Goal: Task Accomplishment & Management: Manage account settings

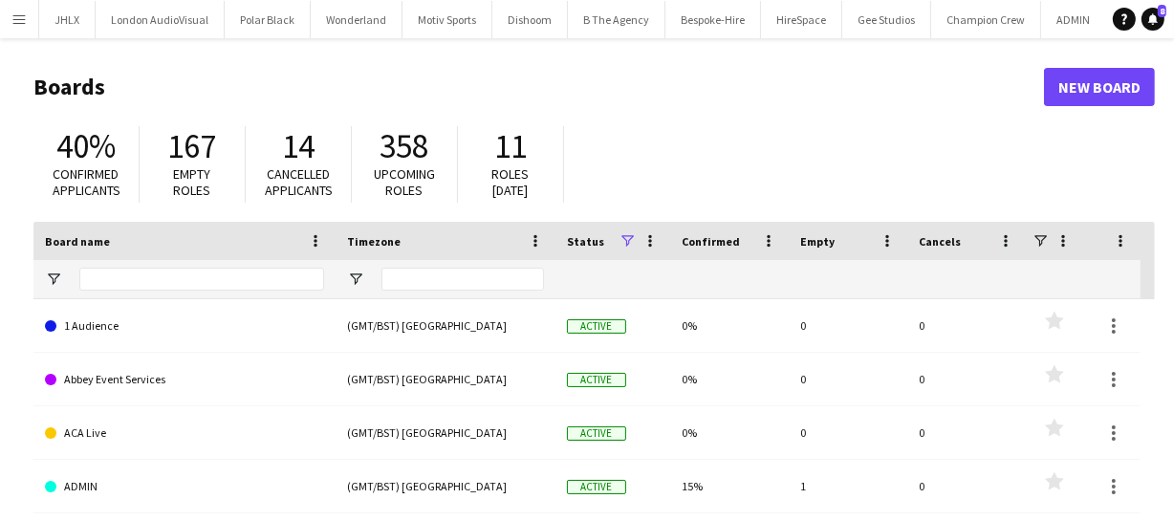
click at [19, 20] on app-icon "Menu" at bounding box center [18, 18] width 15 height 15
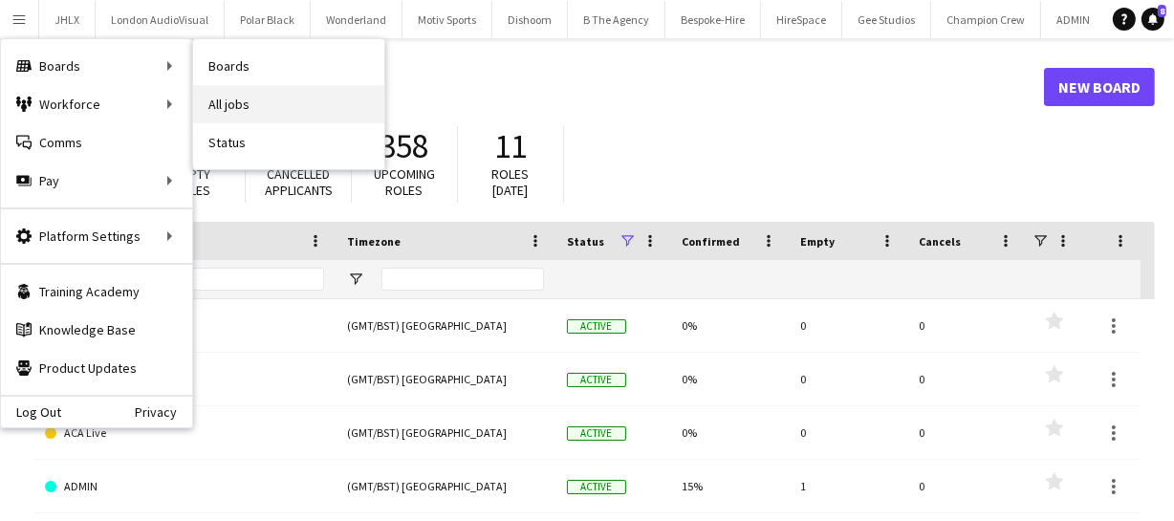
click at [267, 98] on link "All jobs" at bounding box center [288, 104] width 191 height 38
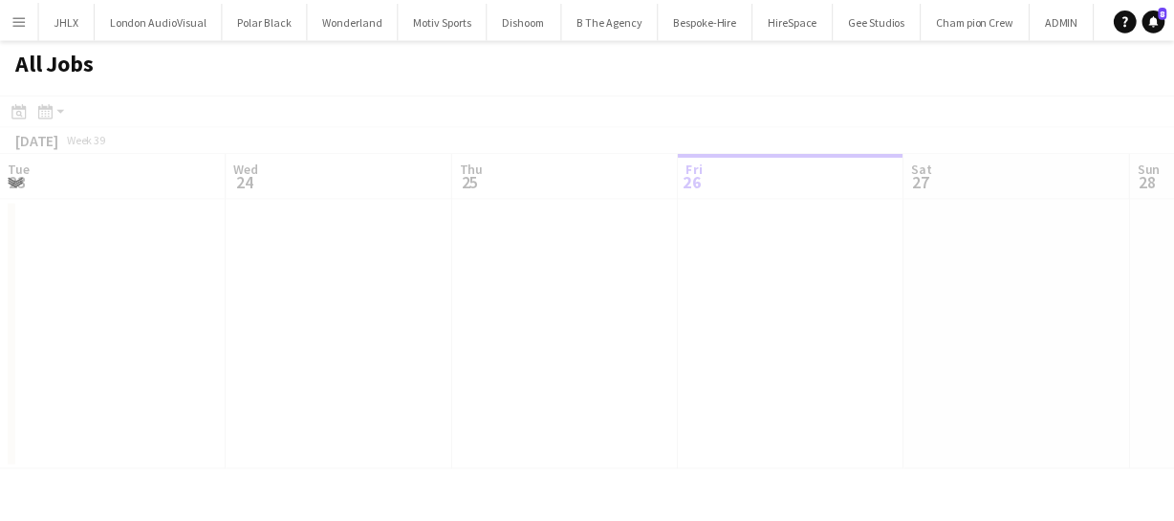
scroll to position [0, 457]
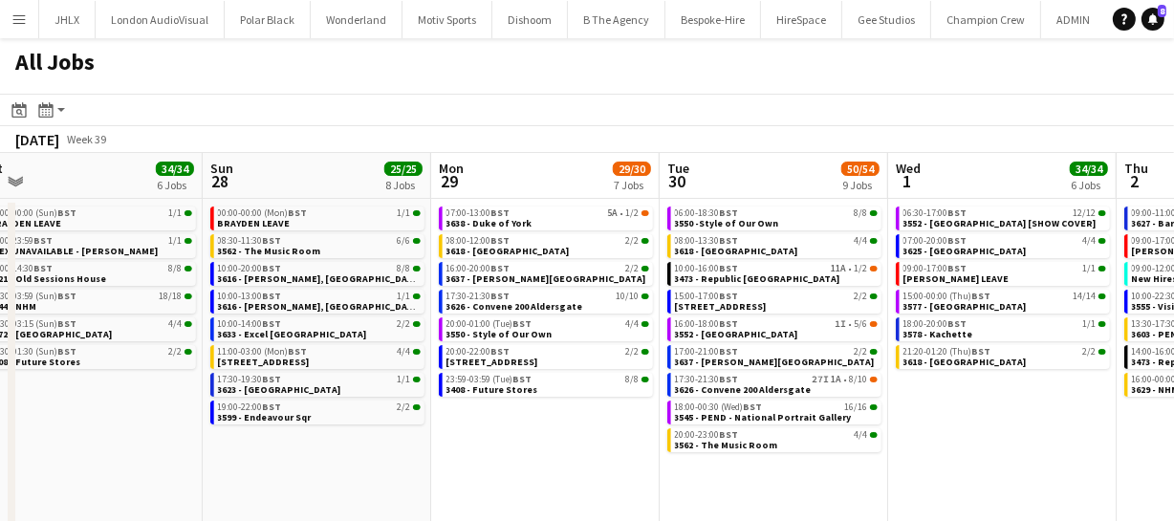
drag, startPoint x: 944, startPoint y: 445, endPoint x: 527, endPoint y: 454, distance: 417.0
click at [461, 487] on app-calendar-viewport "Tue 23 20/20 7 Jobs Wed 24 43/43 10 Jobs Thu 25 66/68 11 Jobs Fri 26 21/21 10 J…" at bounding box center [587, 346] width 1174 height 386
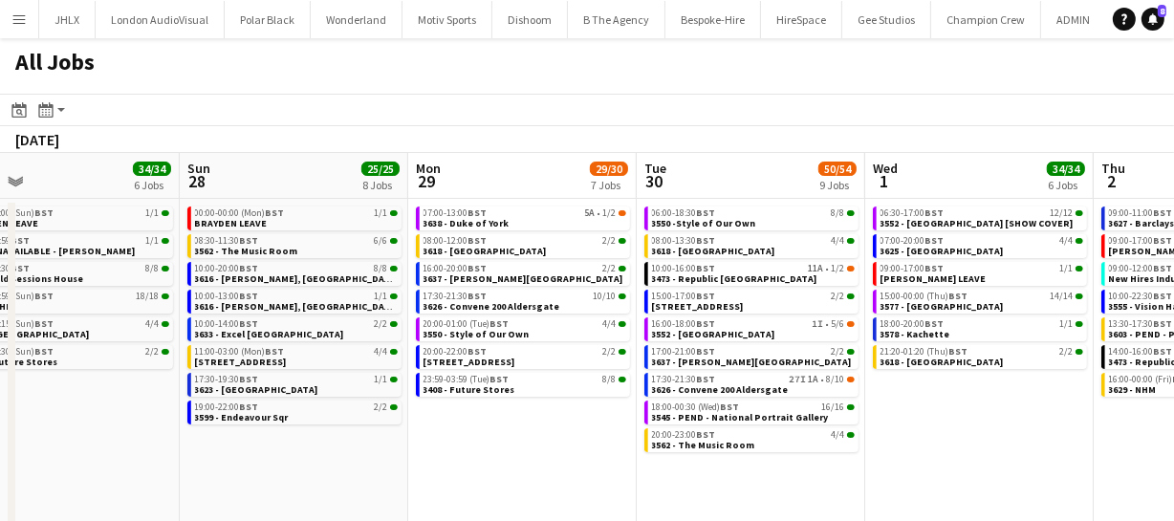
click at [591, 450] on app-all-jobs "All Jobs Date picker SEP 2025 SEP 2025 Monday M Tuesday T Wednesday W Thursday …" at bounding box center [587, 288] width 1174 height 501
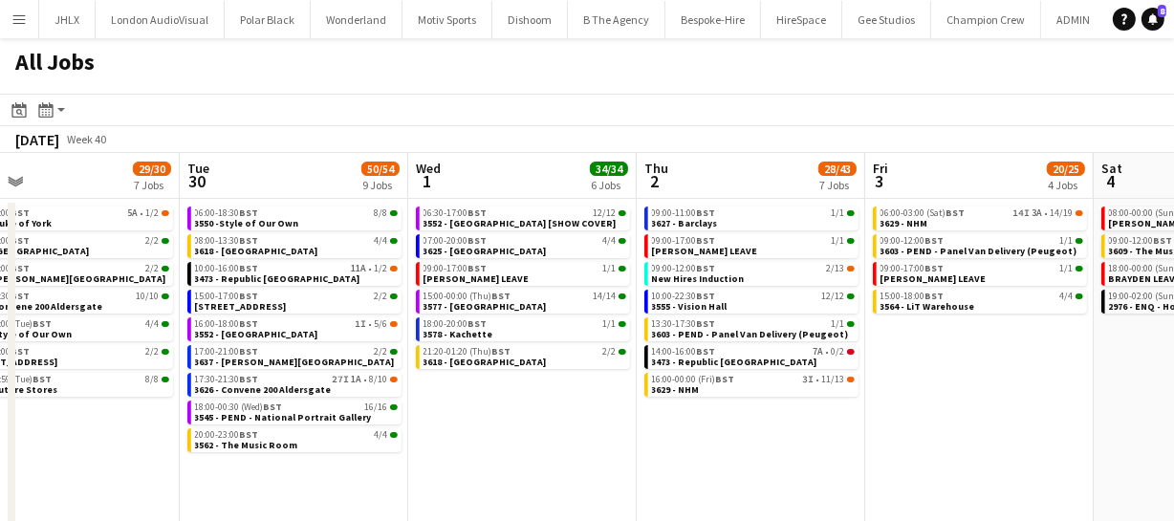
drag, startPoint x: 825, startPoint y: 434, endPoint x: 581, endPoint y: 445, distance: 244.1
click at [620, 443] on app-calendar-viewport "Sat 27 34/34 6 Jobs Sun 28 25/25 8 Jobs Mon 29 29/30 7 Jobs Tue 30 50/54 9 Jobs…" at bounding box center [587, 346] width 1174 height 386
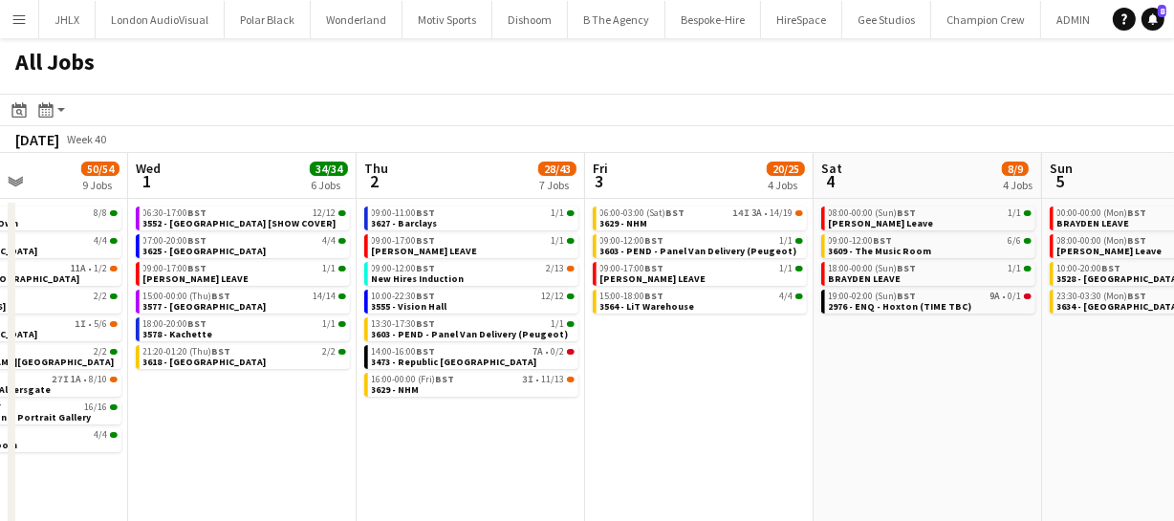
click at [529, 429] on app-calendar-viewport "Sat 27 34/34 6 Jobs Sun 28 25/25 8 Jobs Mon 29 29/30 7 Jobs Tue 30 50/54 9 Jobs…" at bounding box center [587, 346] width 1174 height 386
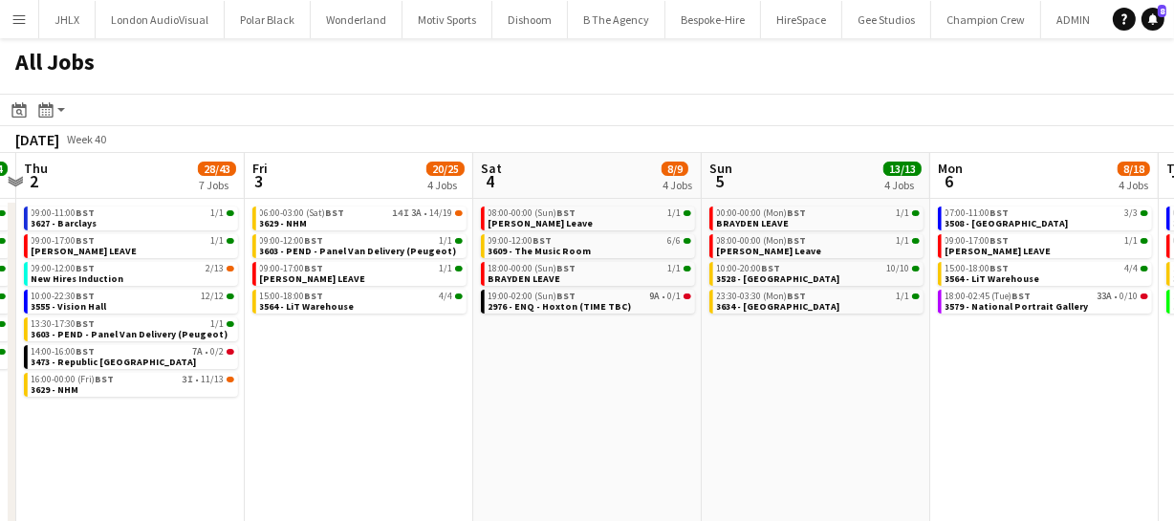
drag, startPoint x: 781, startPoint y: 367, endPoint x: 563, endPoint y: 382, distance: 218.5
click at [563, 381] on app-calendar-viewport "Mon 29 29/30 7 Jobs Tue 30 50/54 9 Jobs Wed 1 34/34 6 Jobs Thu 2 28/43 7 Jobs F…" at bounding box center [587, 346] width 1174 height 386
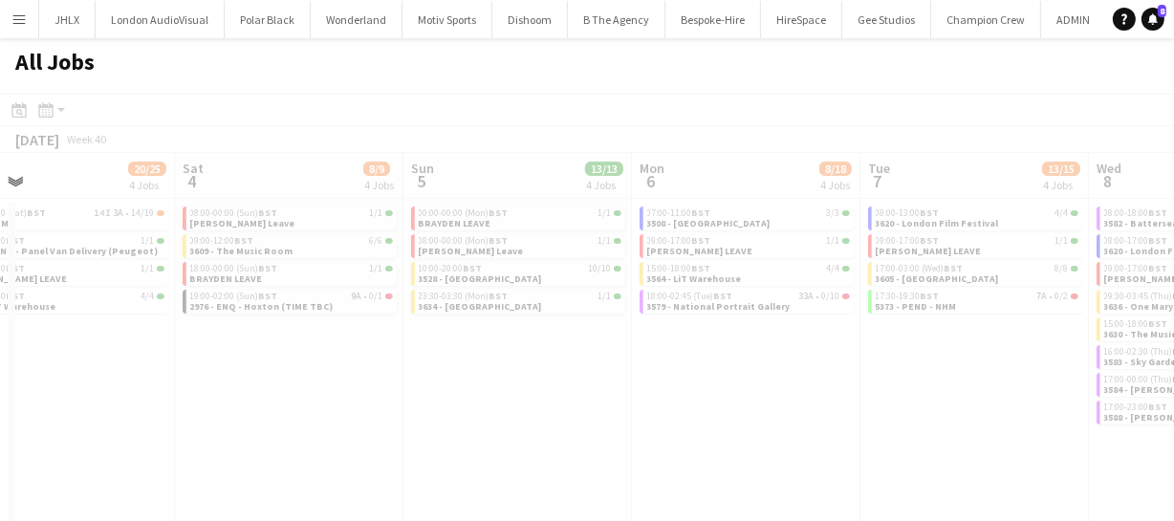
click at [520, 388] on app-calendar-viewport "Wed 1 34/34 6 Jobs Thu 2 28/43 7 Jobs Fri 3 20/25 4 Jobs Sat 4 8/9 4 Jobs Sun 5…" at bounding box center [587, 346] width 1174 height 386
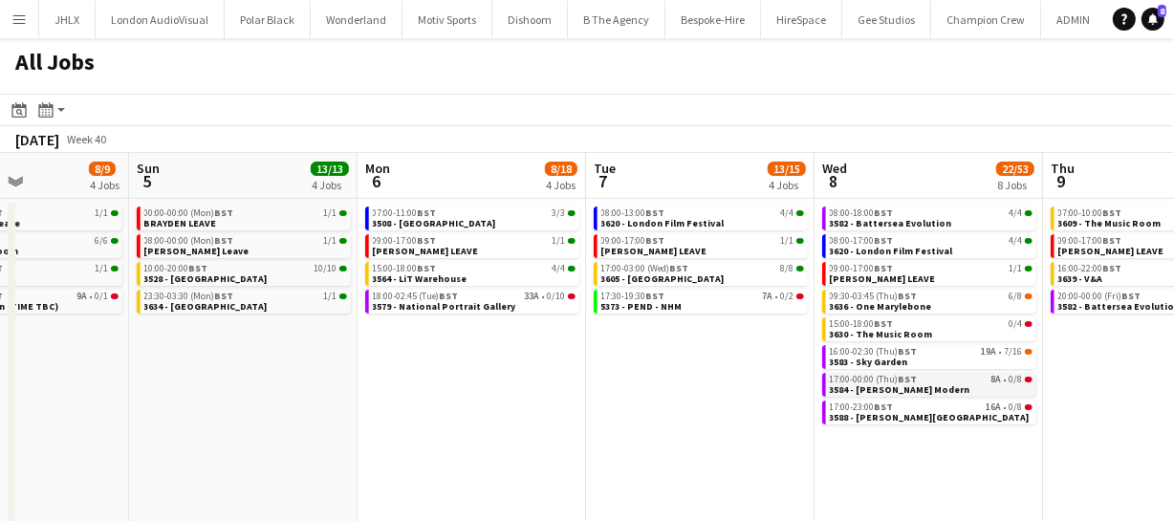
drag, startPoint x: 665, startPoint y: 382, endPoint x: 542, endPoint y: 390, distance: 122.6
click at [369, 406] on app-calendar-viewport "Wed 1 34/34 6 Jobs Thu 2 28/43 7 Jobs Fri 3 20/25 4 Jobs Sat 4 8/9 4 Jobs Sun 5…" at bounding box center [587, 346] width 1174 height 386
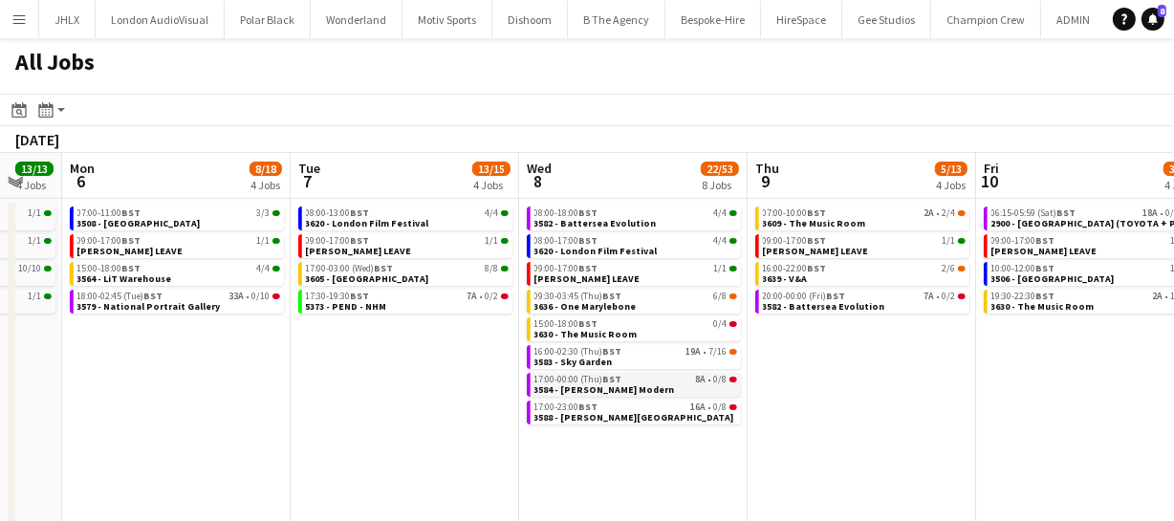
drag, startPoint x: 341, startPoint y: 399, endPoint x: 406, endPoint y: 394, distance: 65.2
click at [302, 402] on app-calendar-viewport "Fri 3 20/25 4 Jobs Sat 4 8/9 4 Jobs Sun 5 13/13 4 Jobs Mon 6 8/18 4 Jobs Tue 7 …" at bounding box center [587, 346] width 1174 height 386
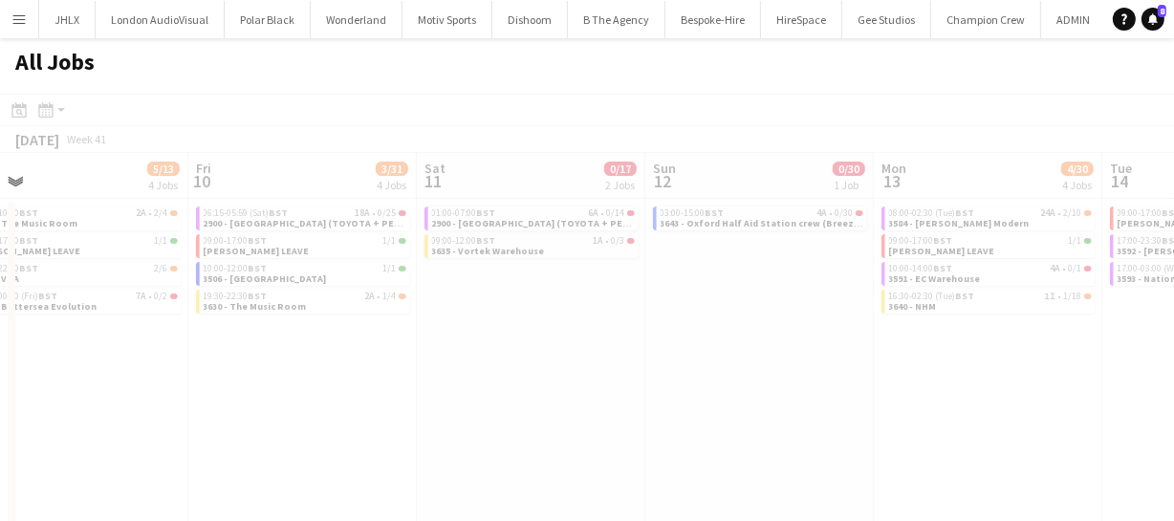
click at [461, 378] on app-all-jobs "All Jobs Date picker SEP 2025 SEP 2025 Monday M Tuesday T Wednesday W Thursday …" at bounding box center [587, 288] width 1174 height 501
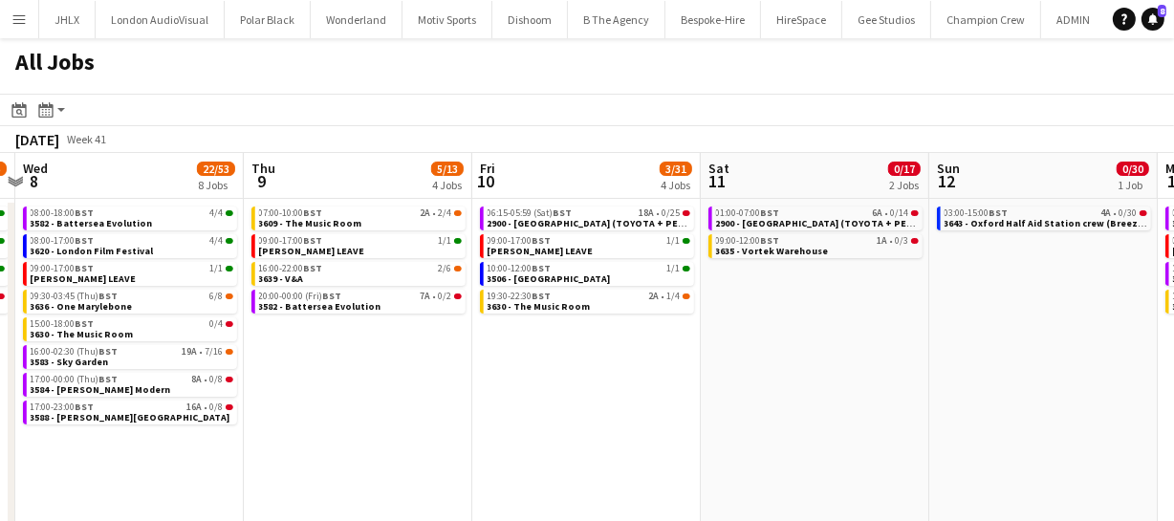
drag, startPoint x: 822, startPoint y: 349, endPoint x: 723, endPoint y: 365, distance: 100.8
click at [546, 374] on app-calendar-viewport "Sun 5 13/13 4 Jobs Mon 6 8/18 4 Jobs Tue 7 13/15 4 Jobs Wed 8 22/53 8 Jobs Thu …" at bounding box center [587, 346] width 1174 height 386
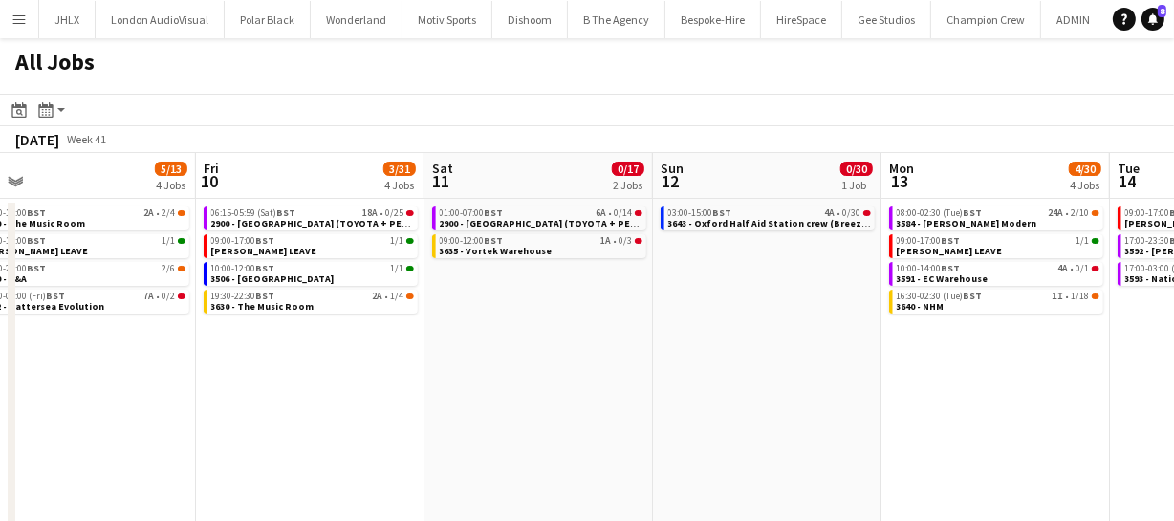
click at [435, 391] on app-calendar-viewport "Sun 5 13/13 4 Jobs Mon 6 8/18 4 Jobs Tue 7 13/15 4 Jobs Wed 8 22/53 8 Jobs Thu …" at bounding box center [587, 346] width 1174 height 386
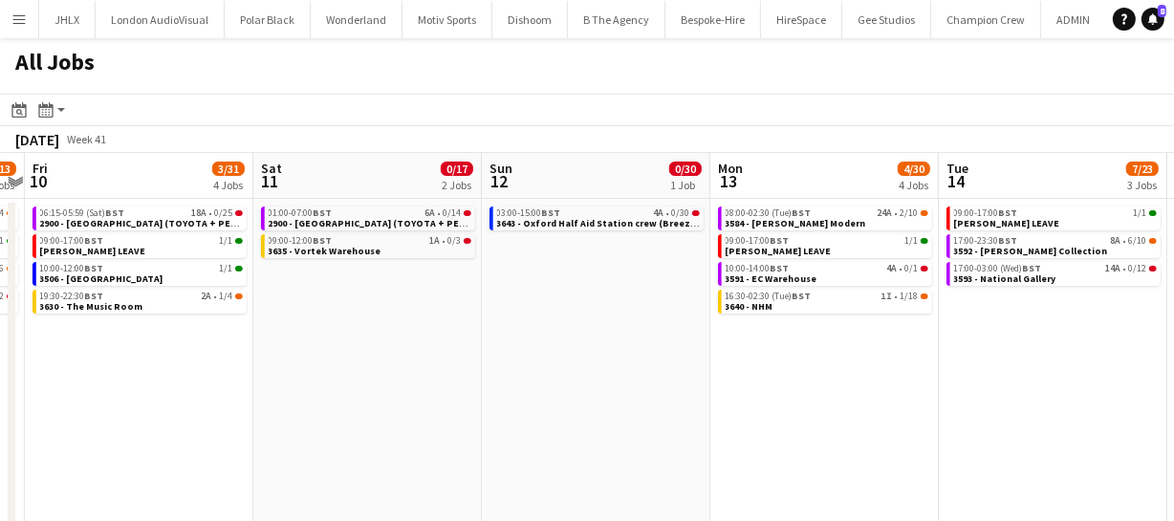
drag, startPoint x: 612, startPoint y: 396, endPoint x: 587, endPoint y: 401, distance: 25.3
click at [515, 401] on app-calendar-viewport "Tue 7 13/15 4 Jobs Wed 8 22/53 8 Jobs Thu 9 5/13 4 Jobs Fri 10 3/31 4 Jobs Sat …" at bounding box center [587, 346] width 1174 height 386
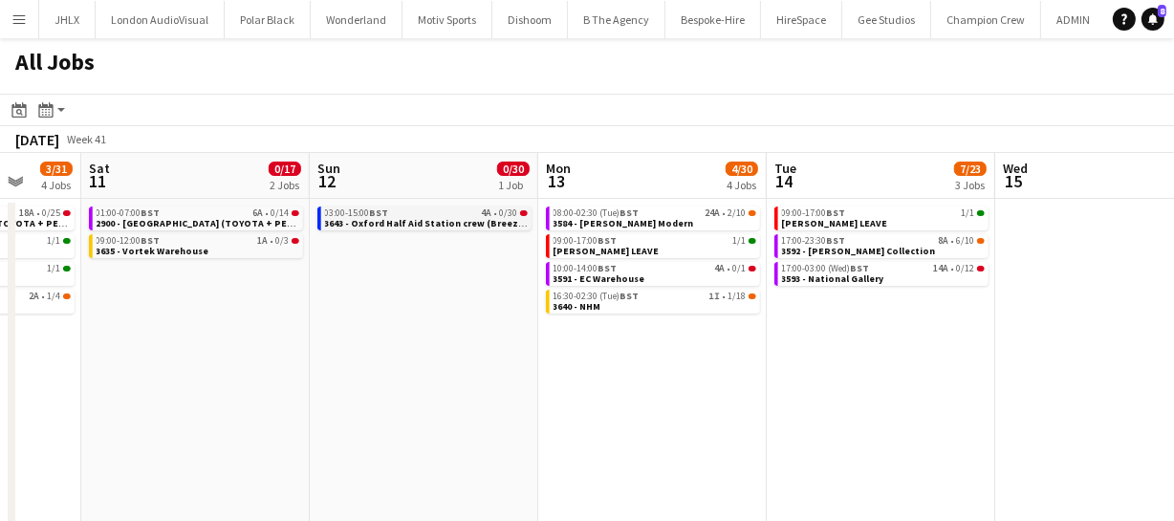
click at [414, 223] on span "3643 - Oxford Half Aid Station crew (Breezy Car & Peugeot Van)" at bounding box center [471, 223] width 292 height 12
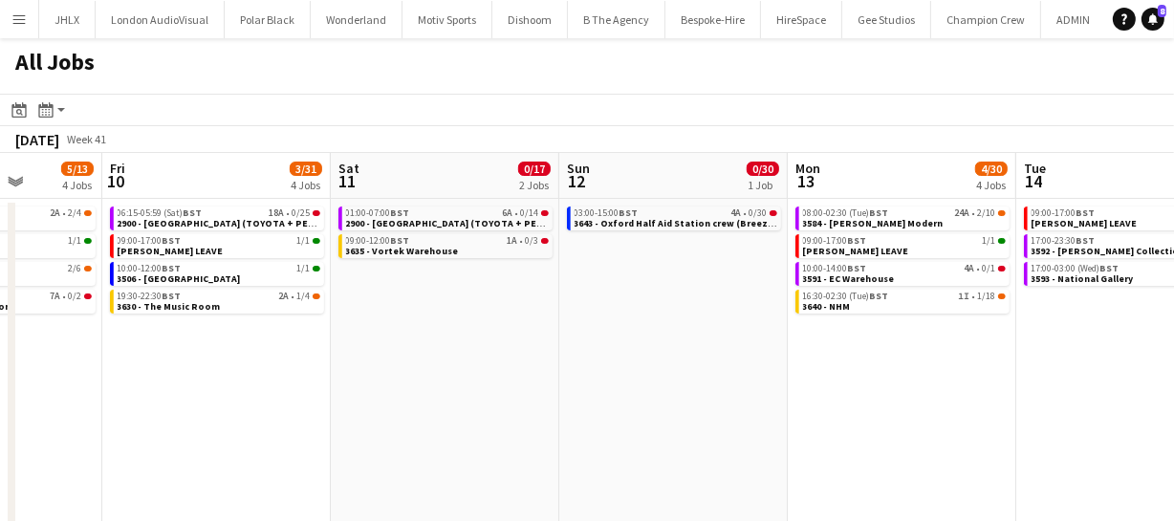
scroll to position [0, 491]
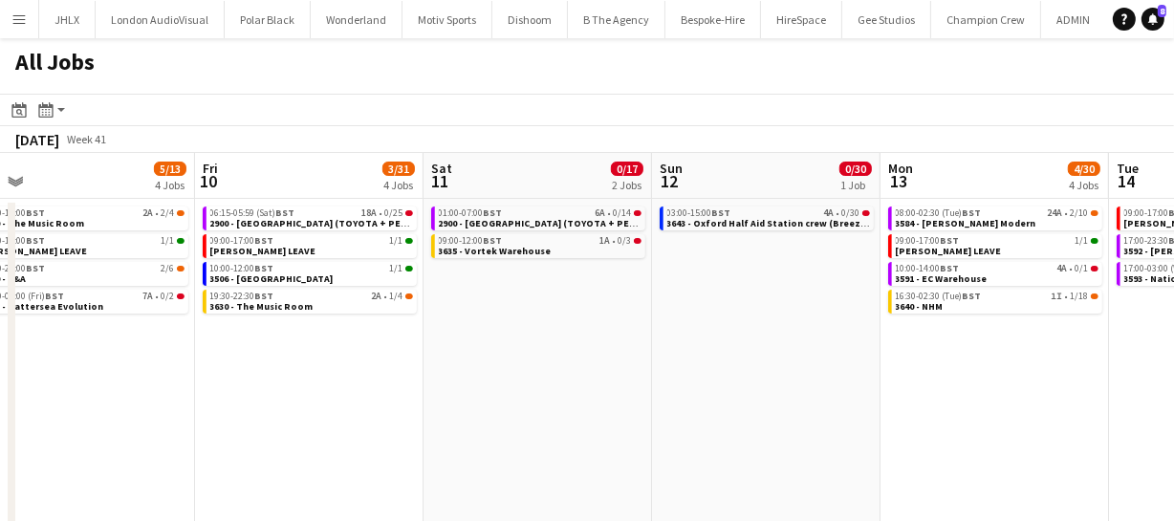
drag, startPoint x: 377, startPoint y: 389, endPoint x: 719, endPoint y: 360, distance: 343.5
click at [719, 360] on app-calendar-viewport "Tue 7 13/15 4 Jobs Wed 8 22/53 8 Jobs Thu 9 5/13 4 Jobs Fri 10 3/31 4 Jobs Sat …" at bounding box center [587, 346] width 1174 height 386
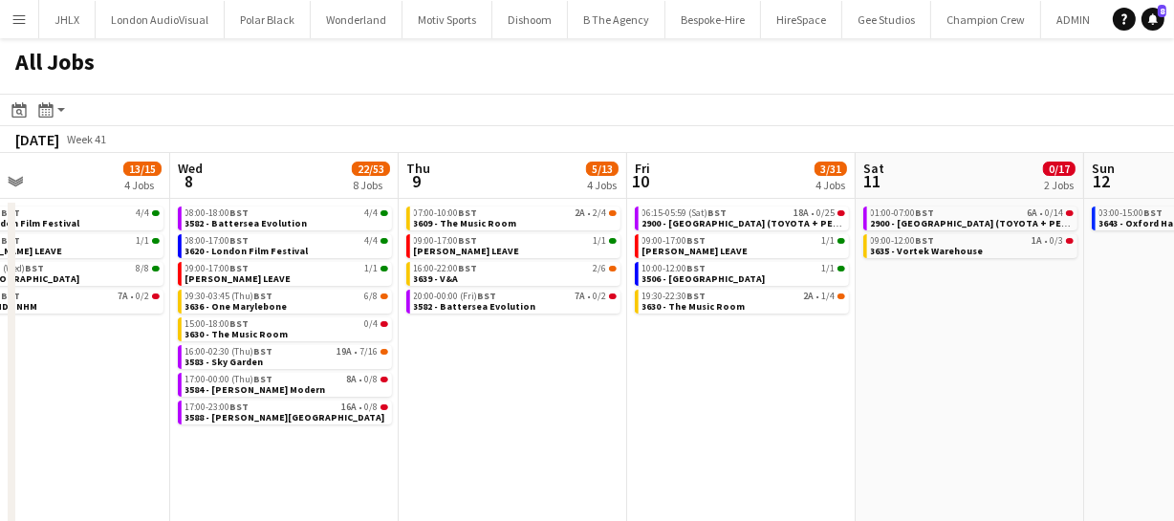
drag, startPoint x: 382, startPoint y: 397, endPoint x: 816, endPoint y: 382, distance: 433.4
click at [816, 382] on app-calendar-viewport "Sun 5 13/13 4 Jobs Mon 6 8/18 4 Jobs Tue 7 13/15 4 Jobs Wed 8 22/53 8 Jobs Thu …" at bounding box center [587, 346] width 1174 height 386
drag, startPoint x: 587, startPoint y: 416, endPoint x: 752, endPoint y: 398, distance: 165.5
click at [749, 398] on app-calendar-viewport "Sun 5 13/13 4 Jobs Mon 6 8/18 4 Jobs Tue 7 13/15 4 Jobs Wed 8 22/53 8 Jobs Thu …" at bounding box center [587, 346] width 1174 height 386
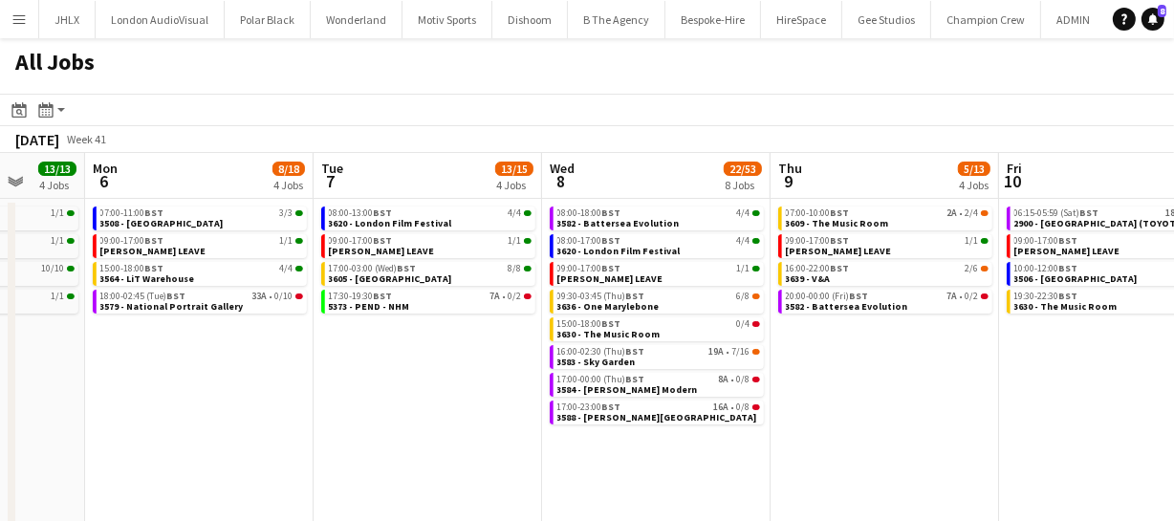
drag, startPoint x: 650, startPoint y: 421, endPoint x: 860, endPoint y: 413, distance: 209.5
click at [860, 413] on app-calendar-viewport "Fri 3 20/25 4 Jobs Sat 4 8/9 4 Jobs Sun 5 13/13 4 Jobs Mon 6 8/18 4 Jobs Tue 7 …" at bounding box center [587, 346] width 1174 height 386
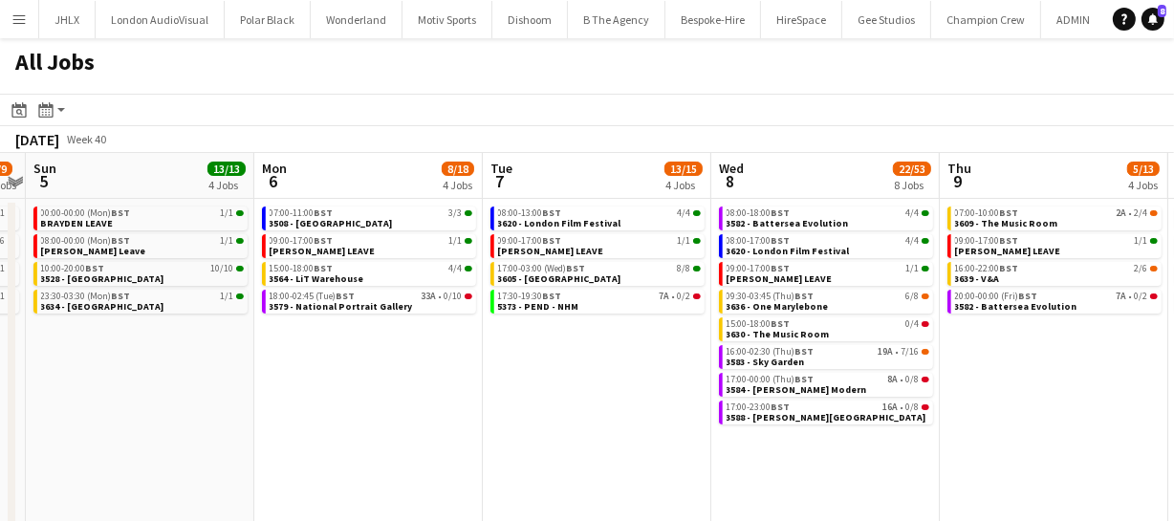
scroll to position [0, 447]
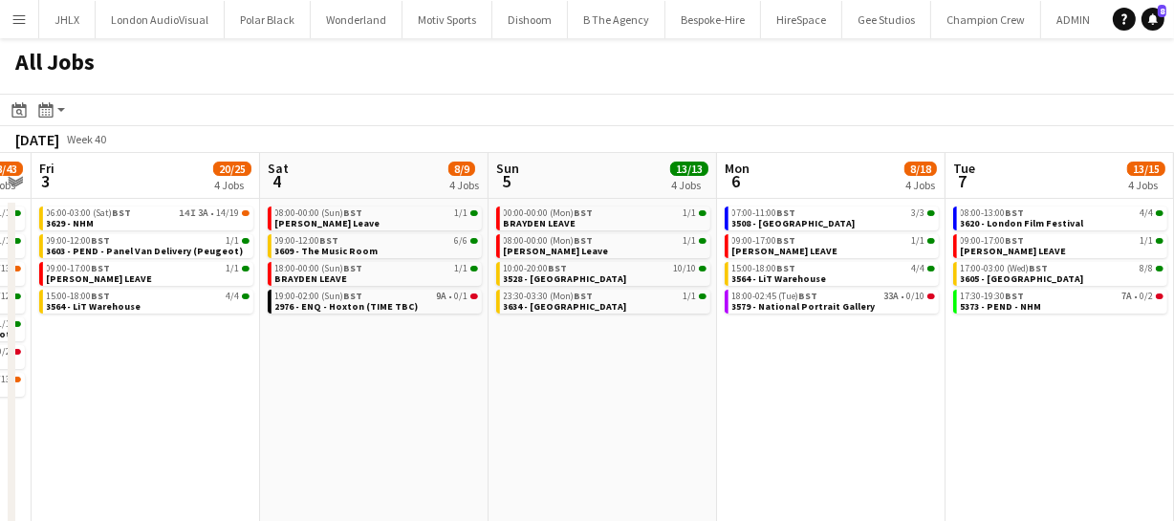
drag, startPoint x: 315, startPoint y: 413, endPoint x: 947, endPoint y: 392, distance: 632.4
click at [947, 392] on app-calendar-viewport "Wed 1 34/34 6 Jobs Thu 2 28/43 7 Jobs Fri 3 20/25 4 Jobs Sat 4 8/9 4 Jobs Sun 5…" at bounding box center [587, 346] width 1174 height 386
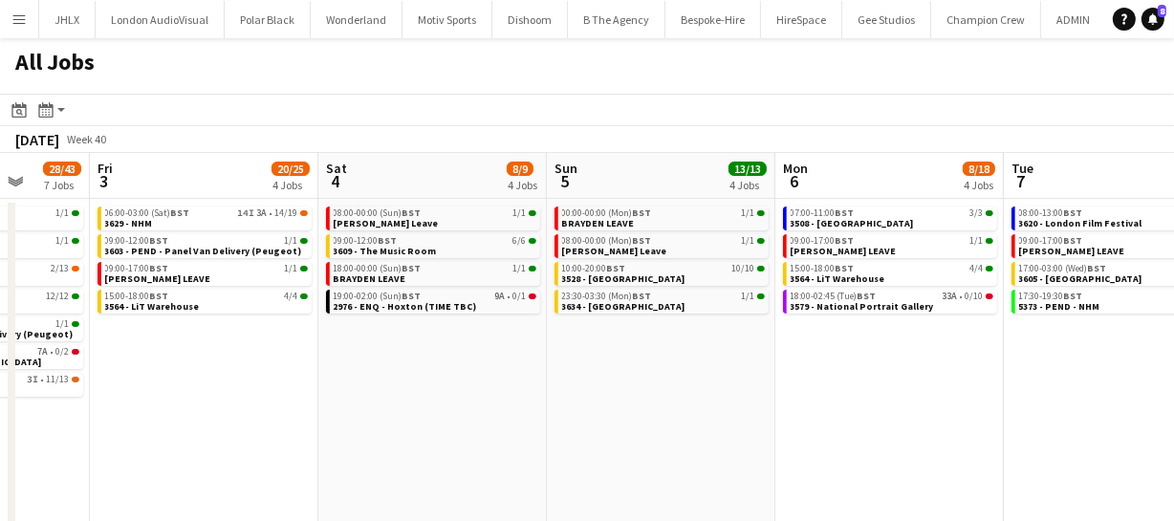
scroll to position [0, 468]
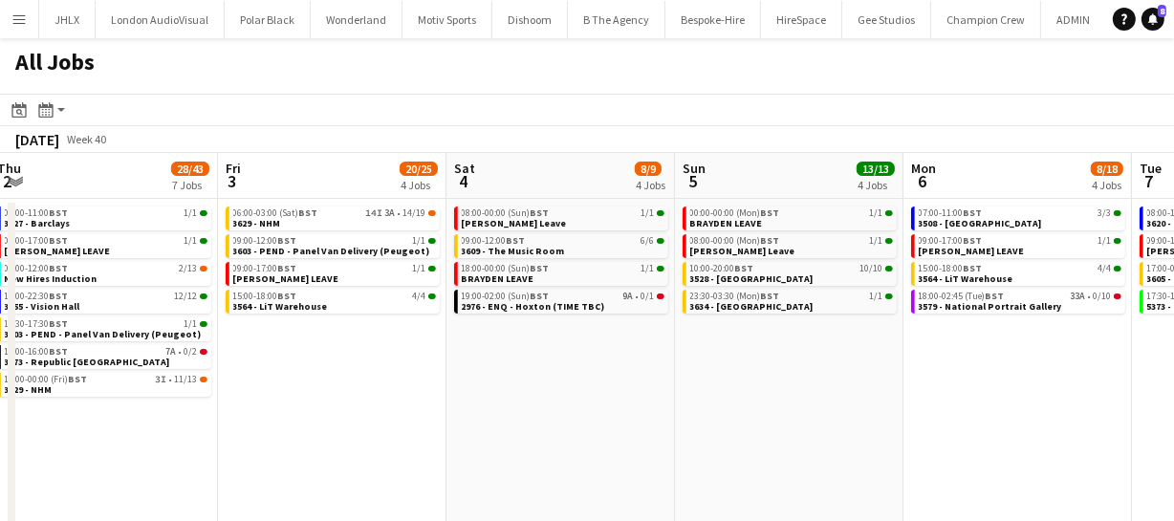
drag, startPoint x: 520, startPoint y: 417, endPoint x: 707, endPoint y: 405, distance: 186.8
click at [707, 405] on app-calendar-viewport "Tue 30 50/54 9 Jobs Wed 1 34/34 6 Jobs Thu 2 28/43 7 Jobs Fri 3 20/25 4 Jobs Sa…" at bounding box center [587, 346] width 1174 height 386
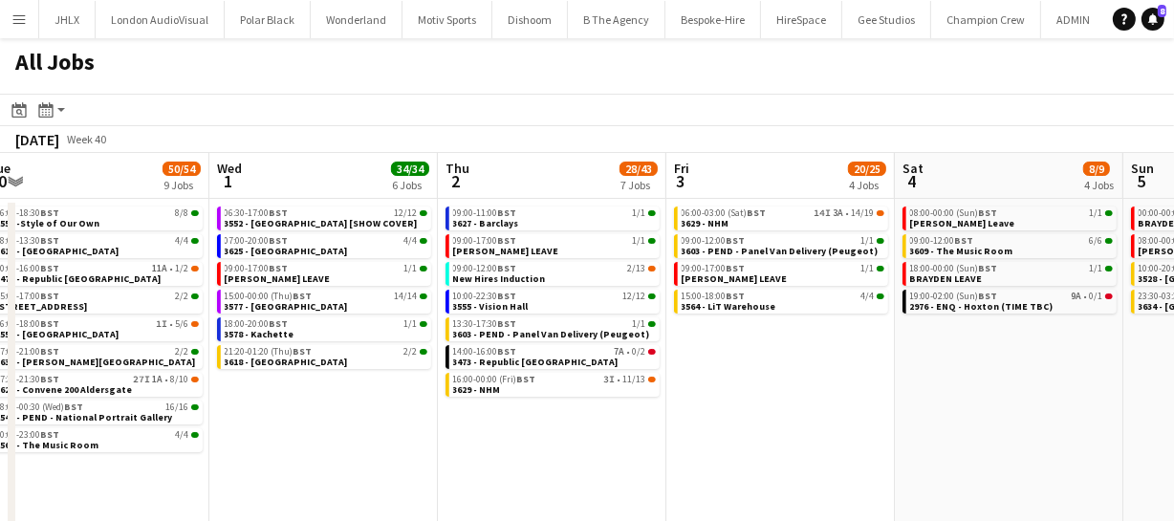
scroll to position [0, 459]
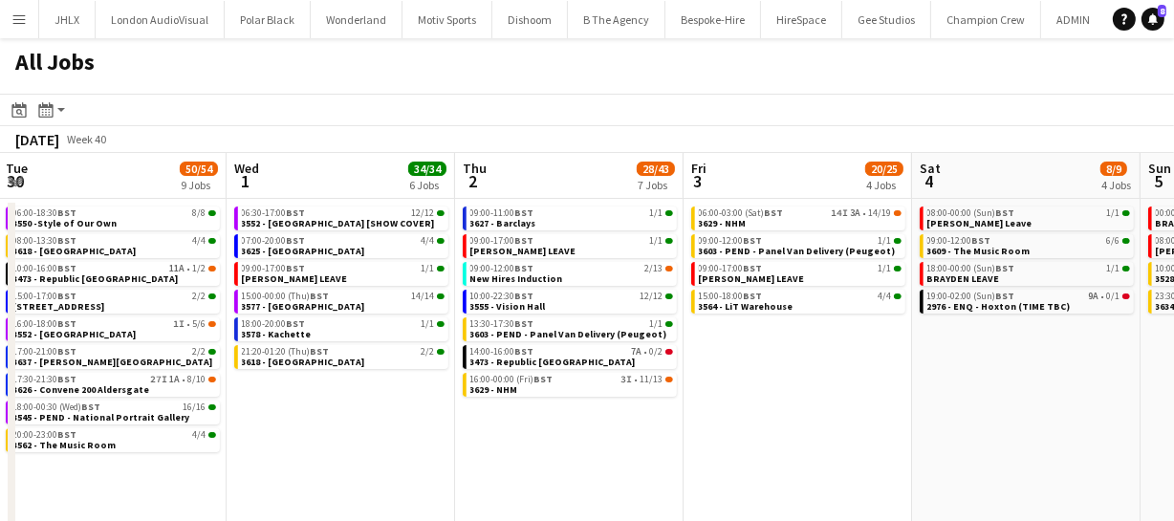
drag, startPoint x: 469, startPoint y: 423, endPoint x: 934, endPoint y: 404, distance: 465.1
click at [934, 404] on app-calendar-viewport "Sun 28 25/25 8 Jobs Mon 29 29/30 7 Jobs Tue 30 50/54 9 Jobs Wed 1 34/34 6 Jobs …" at bounding box center [587, 346] width 1174 height 386
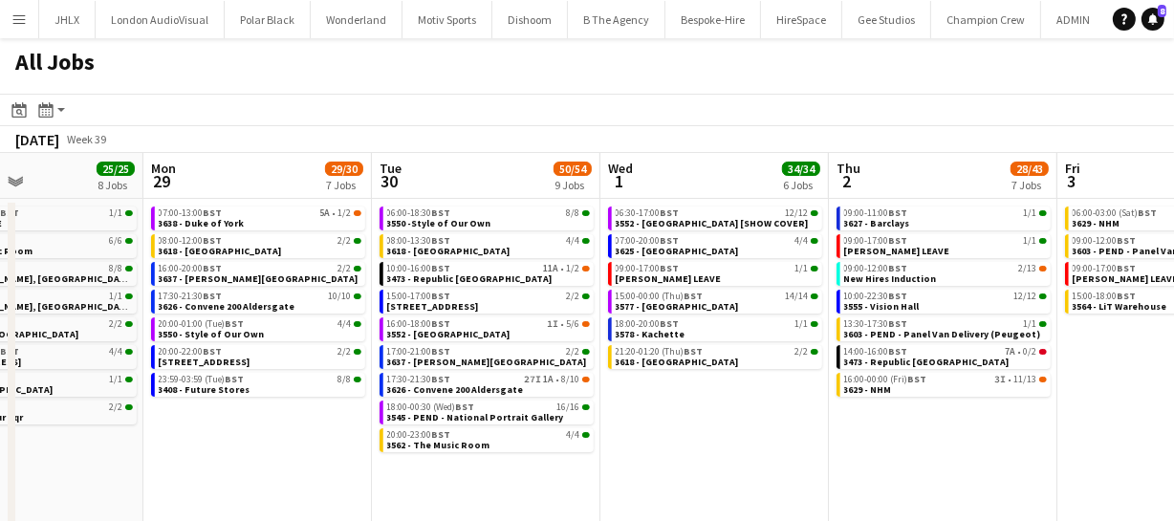
scroll to position [0, 539]
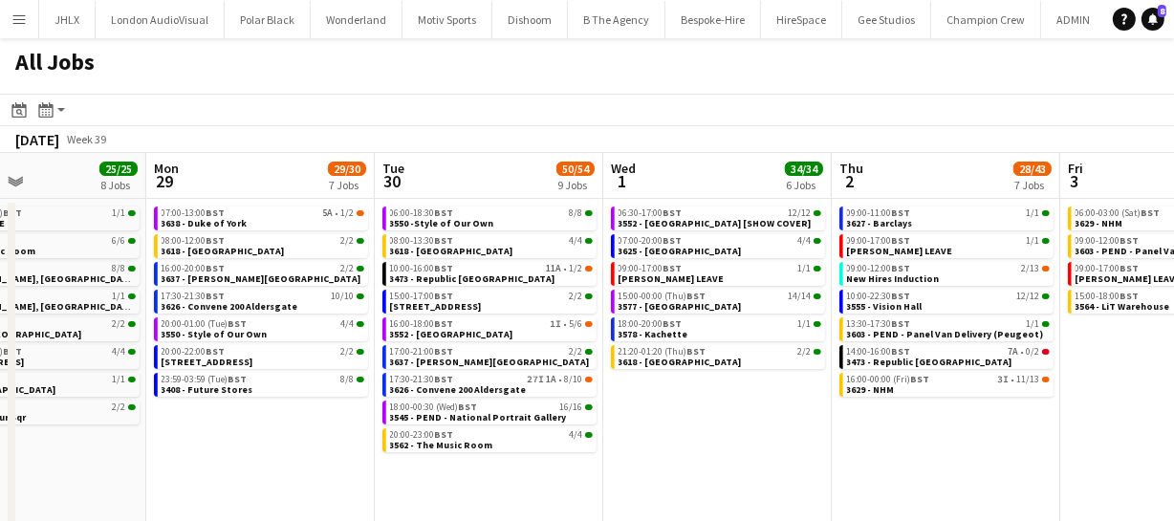
drag, startPoint x: 424, startPoint y: 451, endPoint x: 800, endPoint y: 429, distance: 377.4
click at [800, 429] on app-calendar-viewport "Fri 26 21/21 10 Jobs Sat 27 34/34 6 Jobs Sun 28 25/25 8 Jobs Mon 29 29/30 7 Job…" at bounding box center [587, 346] width 1174 height 386
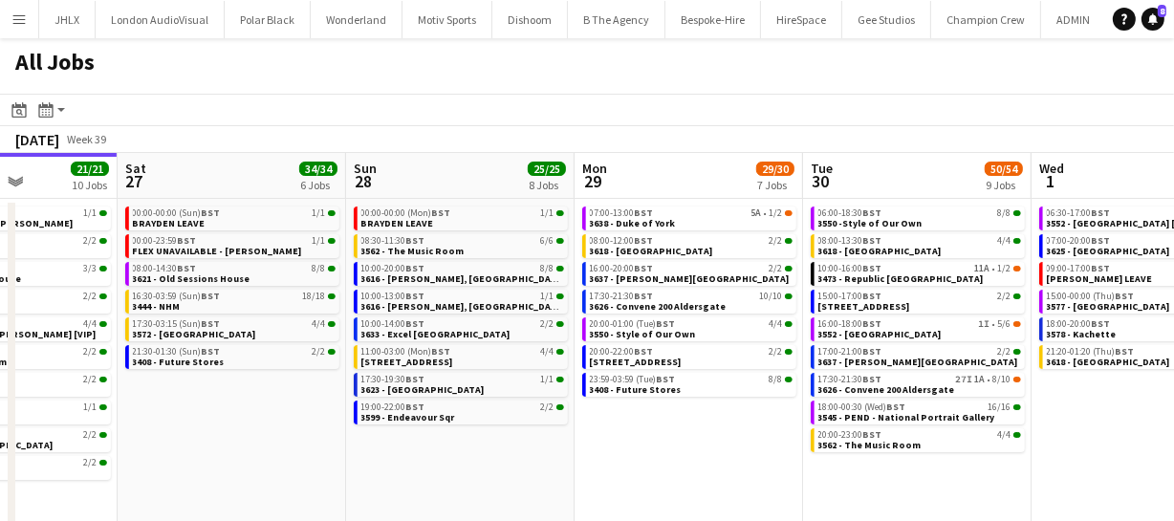
drag, startPoint x: 357, startPoint y: 392, endPoint x: 785, endPoint y: 380, distance: 428.5
click at [785, 380] on app-calendar-viewport "Wed 24 43/43 10 Jobs Thu 25 66/68 11 Jobs Fri 26 21/21 10 Jobs Sat 27 34/34 6 J…" at bounding box center [587, 346] width 1174 height 386
drag, startPoint x: 554, startPoint y: 404, endPoint x: 804, endPoint y: 395, distance: 250.7
click at [782, 395] on app-calendar-viewport "Wed 24 43/43 10 Jobs Thu 25 66/68 11 Jobs Fri 26 21/21 10 Jobs Sat 27 34/34 6 J…" at bounding box center [587, 346] width 1174 height 386
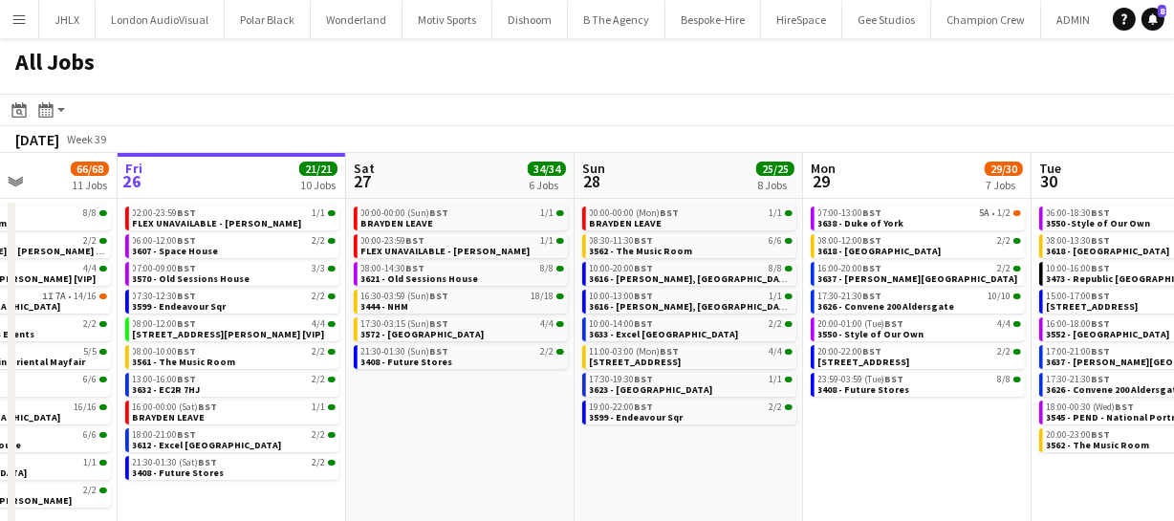
drag, startPoint x: 567, startPoint y: 406, endPoint x: 761, endPoint y: 411, distance: 194.2
click at [752, 395] on app-calendar-viewport "Tue 23 20/20 7 Jobs Wed 24 43/43 10 Jobs Thu 25 66/68 11 Jobs Fri 26 21/21 10 J…" at bounding box center [587, 346] width 1174 height 386
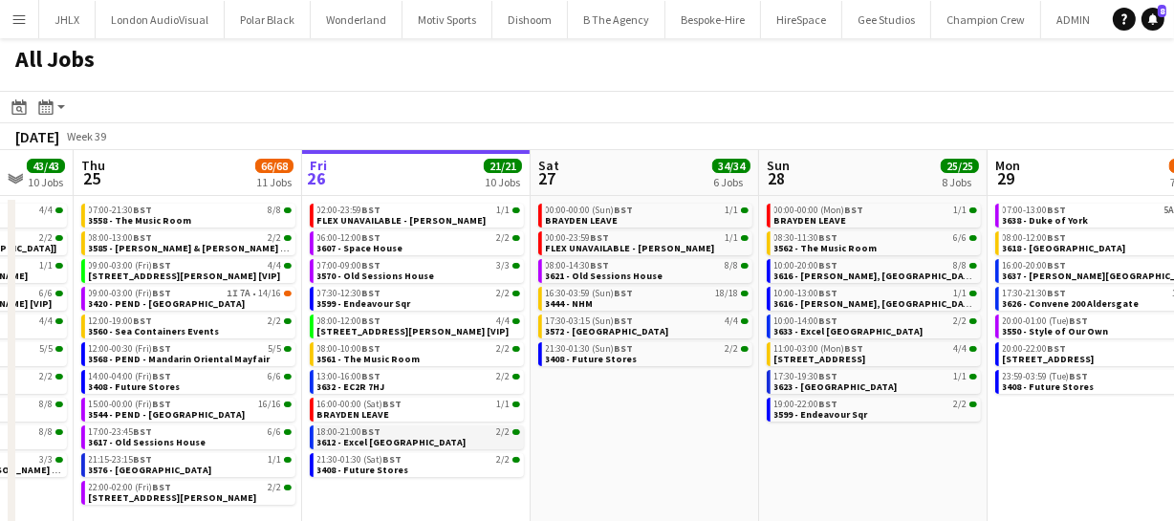
scroll to position [0, 0]
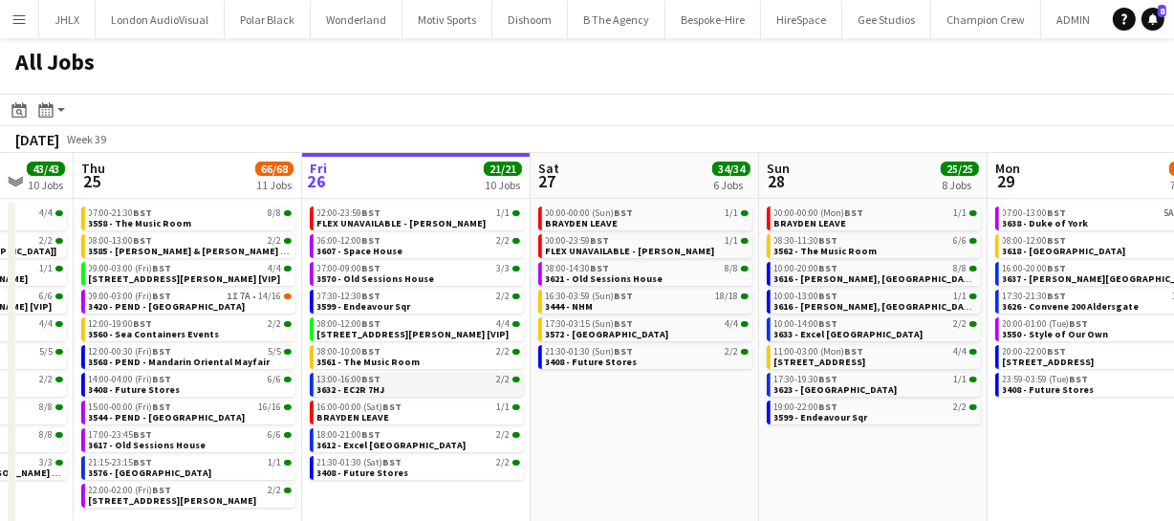
click at [373, 383] on span "3632 - EC2R 7HJ" at bounding box center [351, 389] width 68 height 12
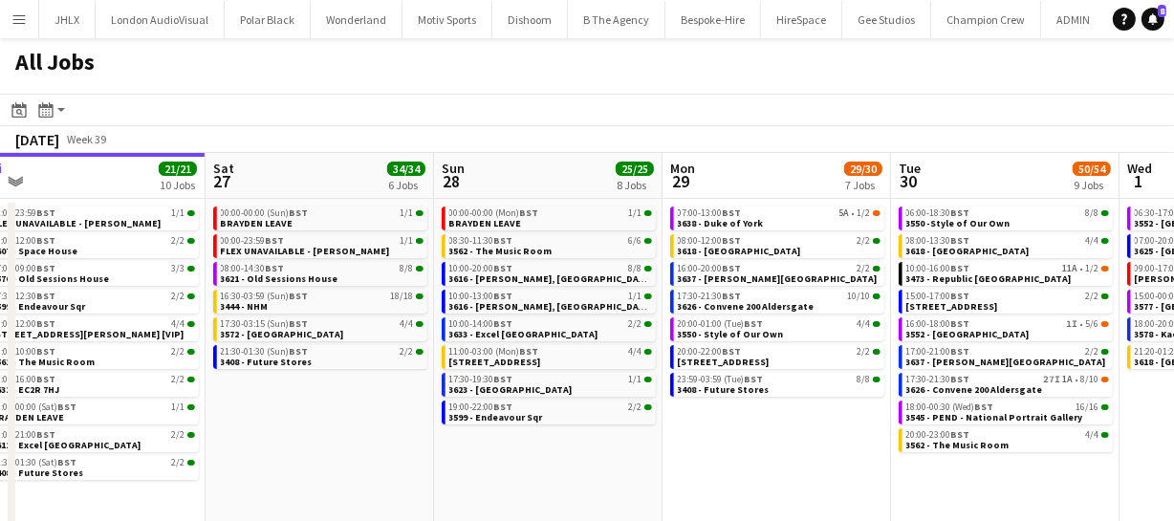
drag, startPoint x: 698, startPoint y: 409, endPoint x: 775, endPoint y: 433, distance: 80.1
click at [373, 419] on app-calendar-viewport "Tue 23 20/20 7 Jobs Wed 24 43/43 10 Jobs Thu 25 66/68 11 Jobs Fri 26 21/21 10 J…" at bounding box center [587, 346] width 1174 height 386
click at [648, 453] on app-calendar-viewport "Tue 23 20/20 7 Jobs Wed 24 43/43 10 Jobs Thu 25 66/68 11 Jobs Fri 26 21/21 10 J…" at bounding box center [587, 346] width 1174 height 386
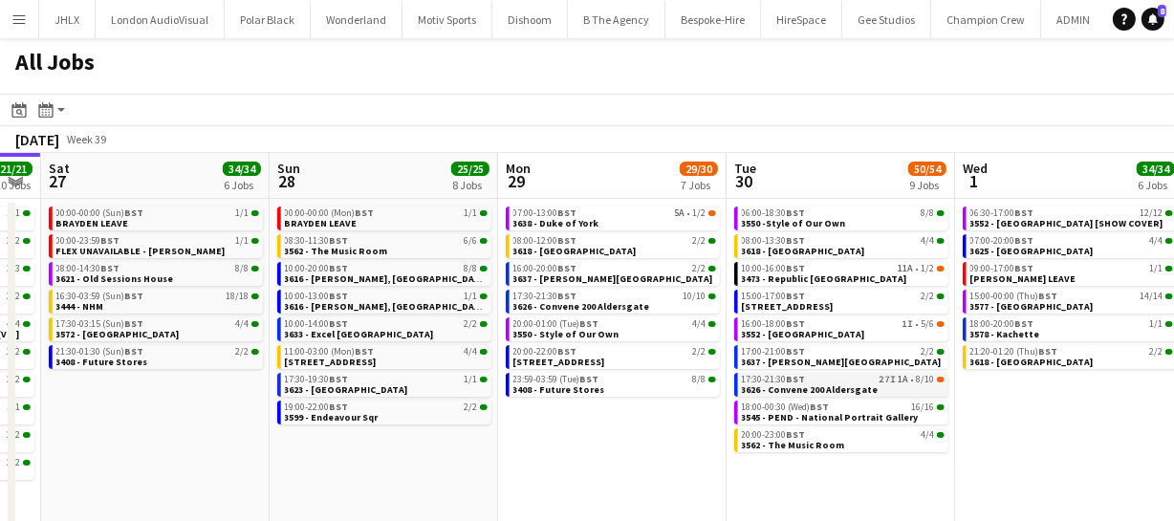
click at [796, 383] on span "3626 - Convene 200 Aldersgate" at bounding box center [810, 389] width 137 height 12
click at [811, 268] on div "10:00-16:00 BST 11A • 1/2" at bounding box center [843, 269] width 203 height 10
click at [818, 383] on span "3626 - Convene 200 Aldersgate" at bounding box center [810, 389] width 137 height 12
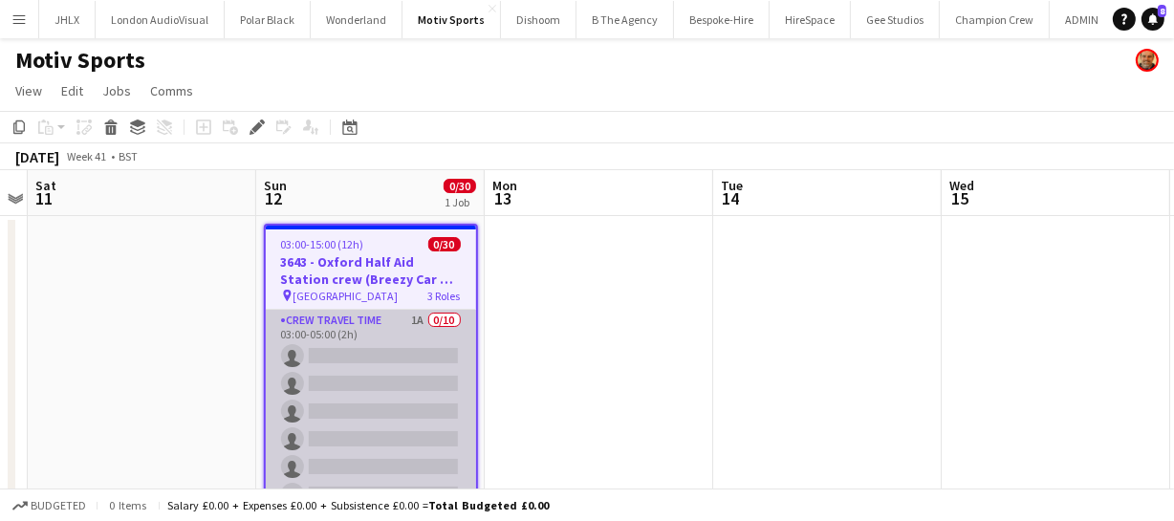
click at [363, 410] on app-card-role "Crew Travel Time 1A 0/10 03:00-05:00 (2h) single-neutral-actions single-neutral…" at bounding box center [371, 467] width 210 height 315
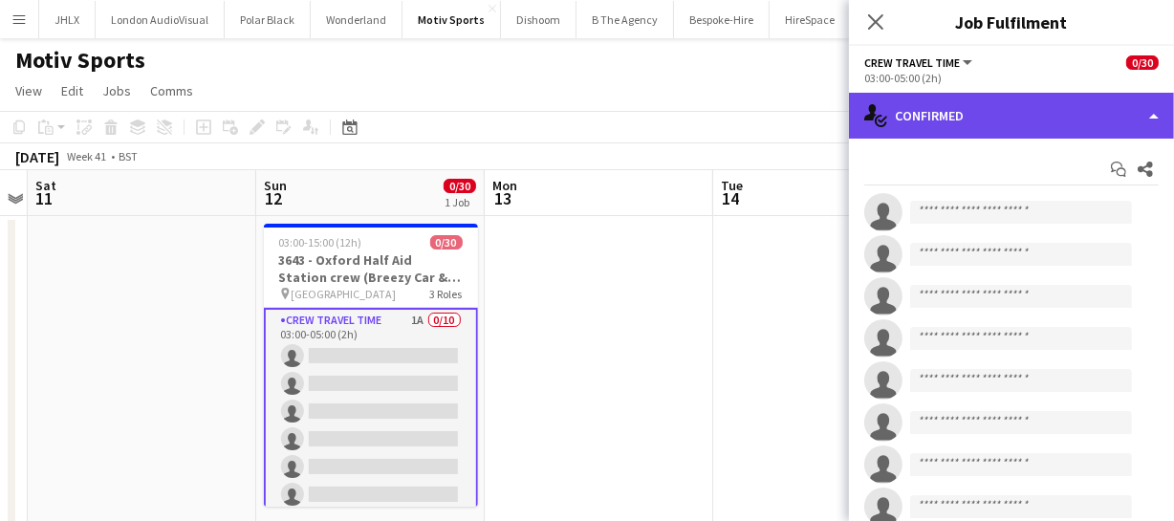
click at [1015, 107] on div "single-neutral-actions-check-2 Confirmed" at bounding box center [1011, 116] width 325 height 46
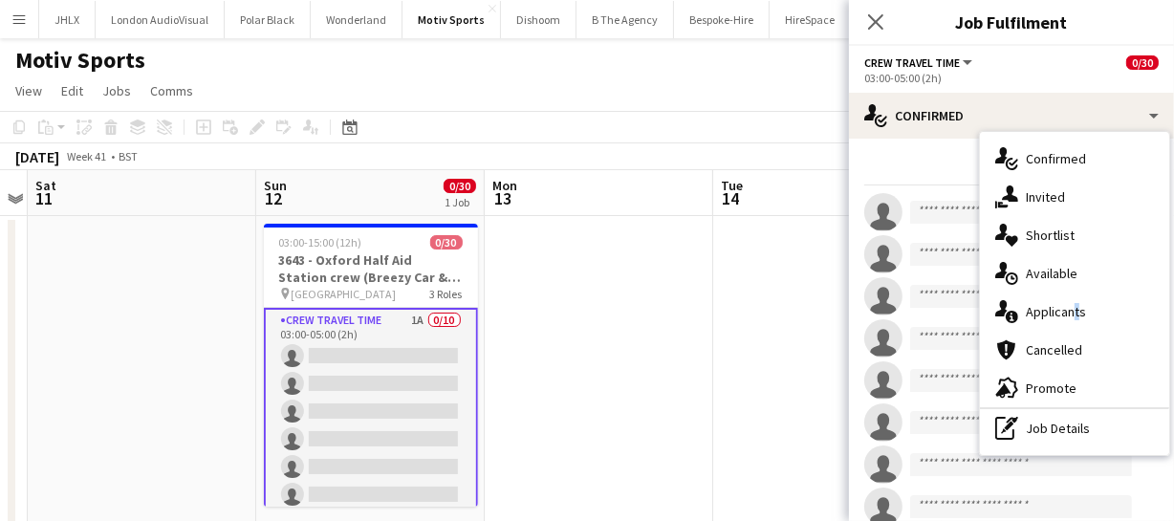
click at [1069, 301] on div "single-neutral-actions-information Applicants" at bounding box center [1074, 312] width 189 height 38
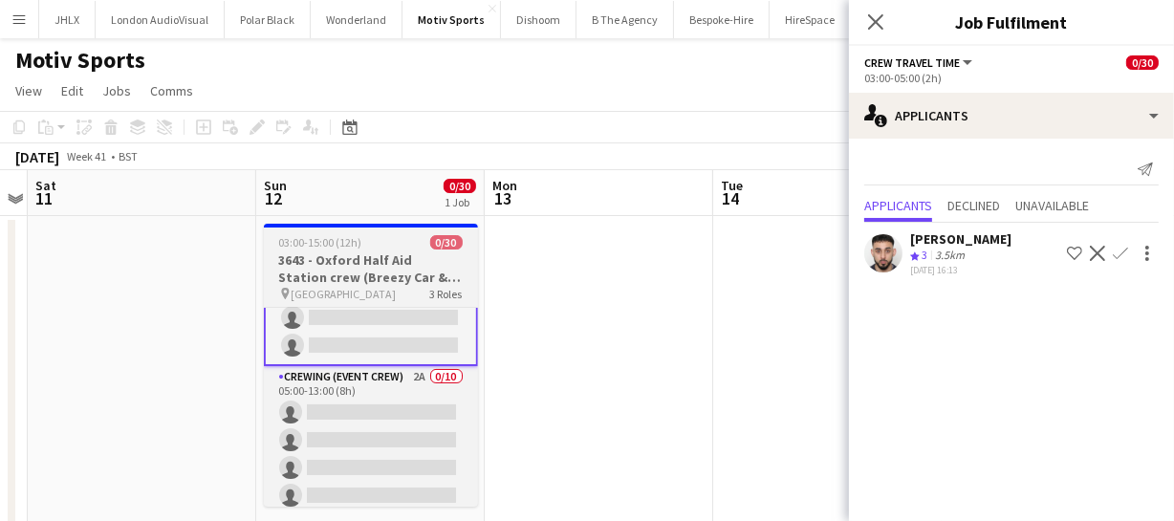
scroll to position [347, 0]
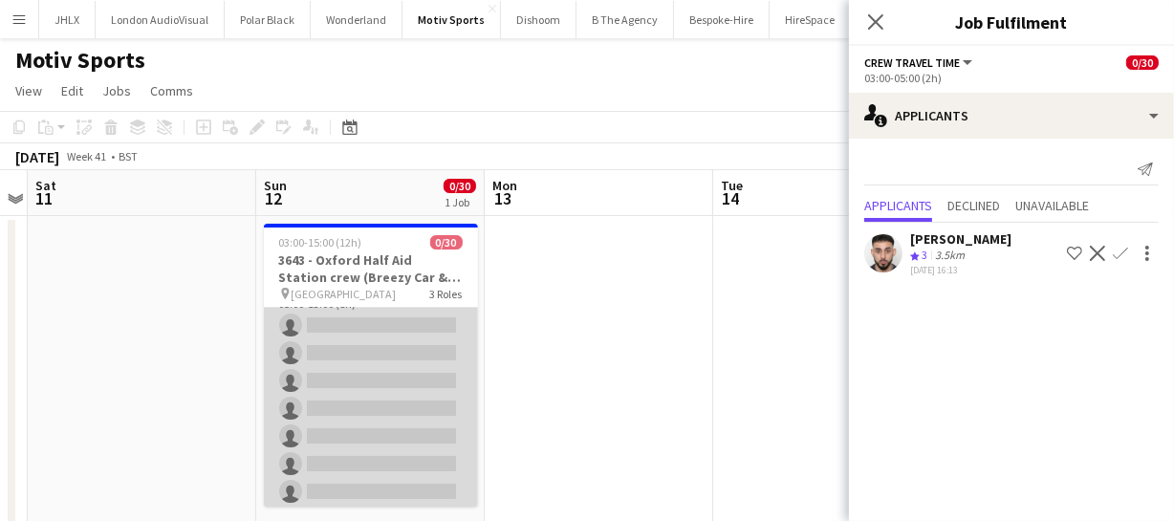
click at [367, 419] on app-card-role "Crewing (Event Crew) 2A 0/10 05:00-13:00 (8h) single-neutral-actions single-neu…" at bounding box center [371, 436] width 214 height 315
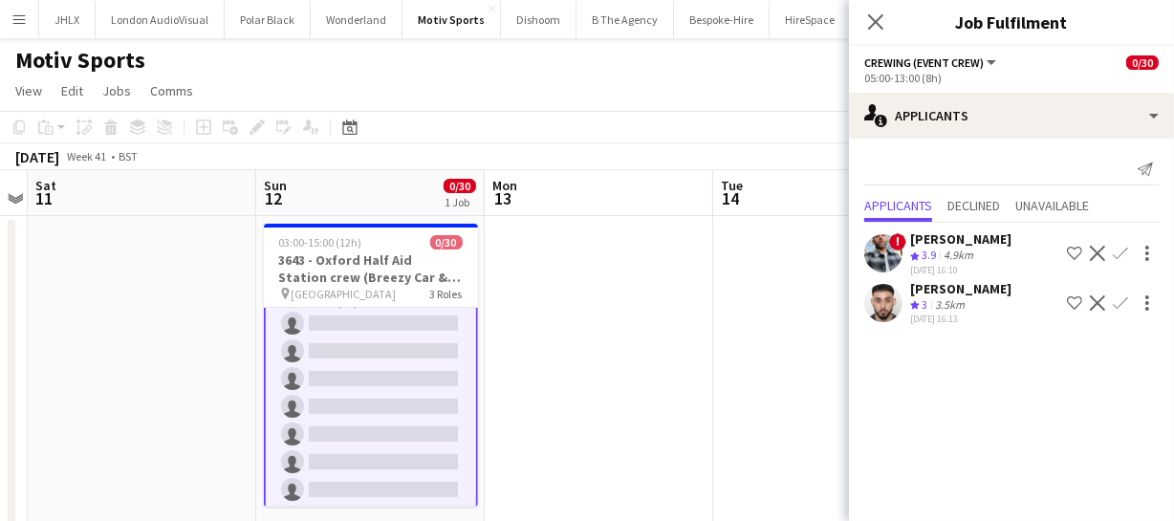
scroll to position [260, 0]
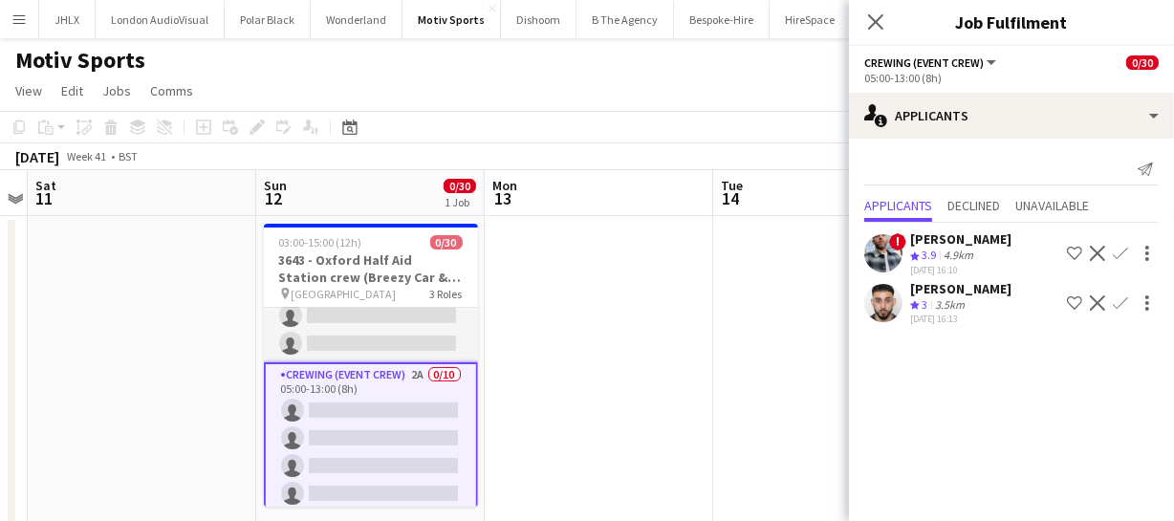
click at [328, 408] on app-card-role "Crewing (Event Crew) 2A 0/10 05:00-13:00 (8h) single-neutral-actions single-neu…" at bounding box center [371, 521] width 214 height 318
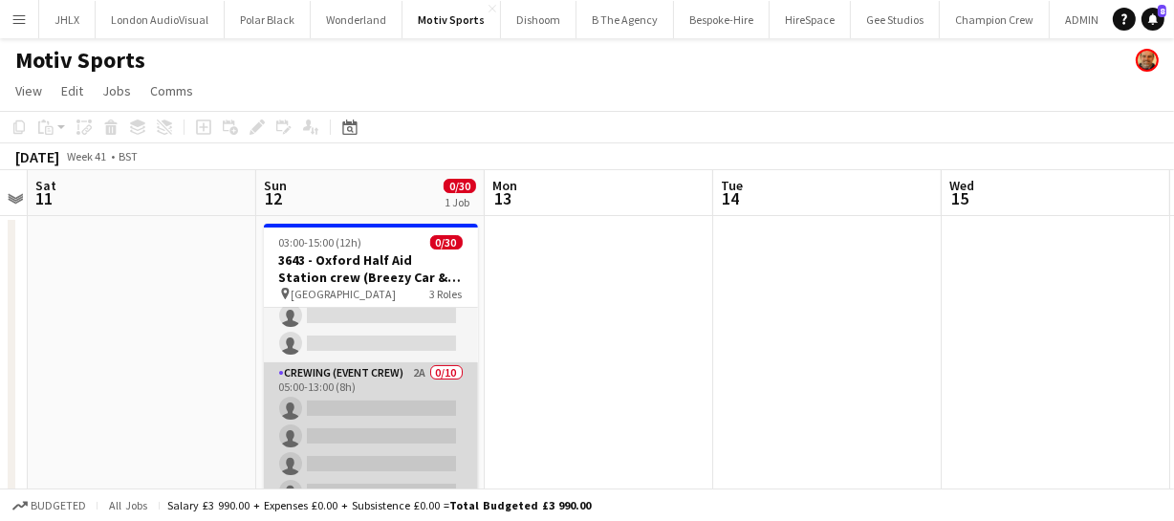
click at [328, 408] on app-card-role "Crewing (Event Crew) 2A 0/10 05:00-13:00 (8h) single-neutral-actions single-neu…" at bounding box center [371, 519] width 214 height 315
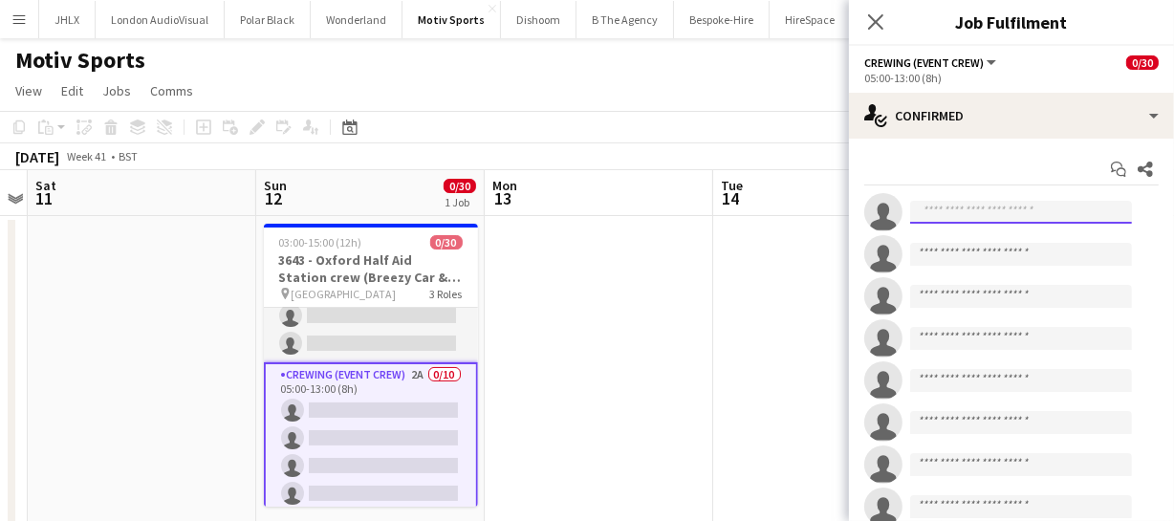
click at [946, 205] on input at bounding box center [1021, 212] width 222 height 23
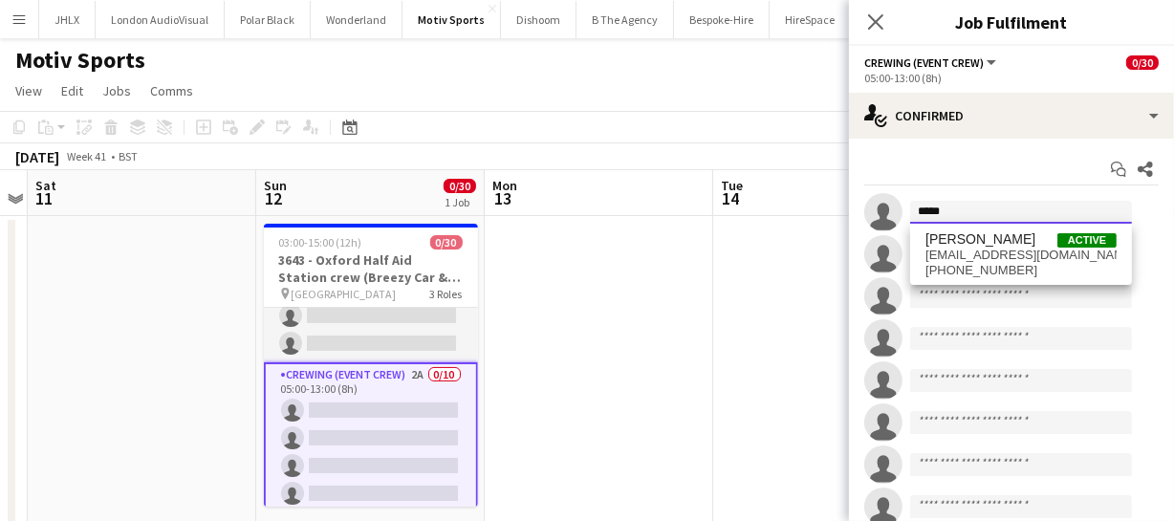
type input "*****"
click at [973, 251] on span "eldonalexandre@yahoo.com" at bounding box center [1021, 255] width 191 height 15
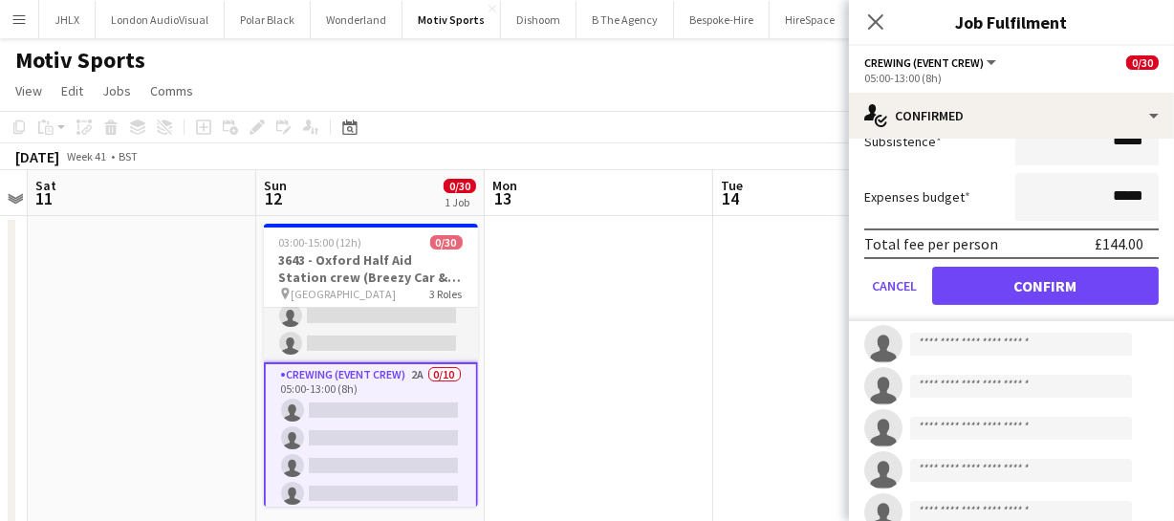
scroll to position [347, 0]
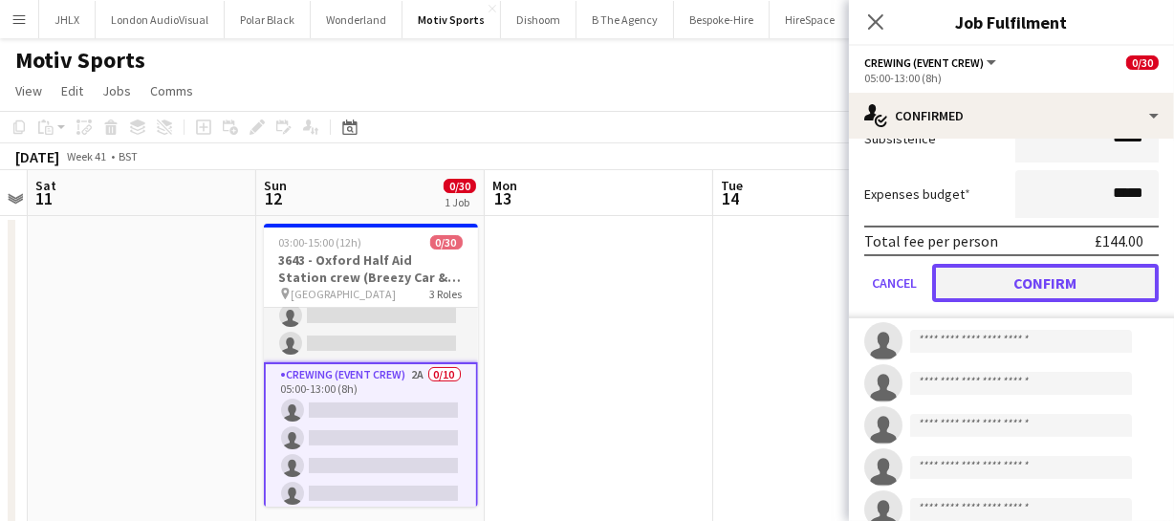
click at [1052, 280] on button "Confirm" at bounding box center [1045, 283] width 227 height 38
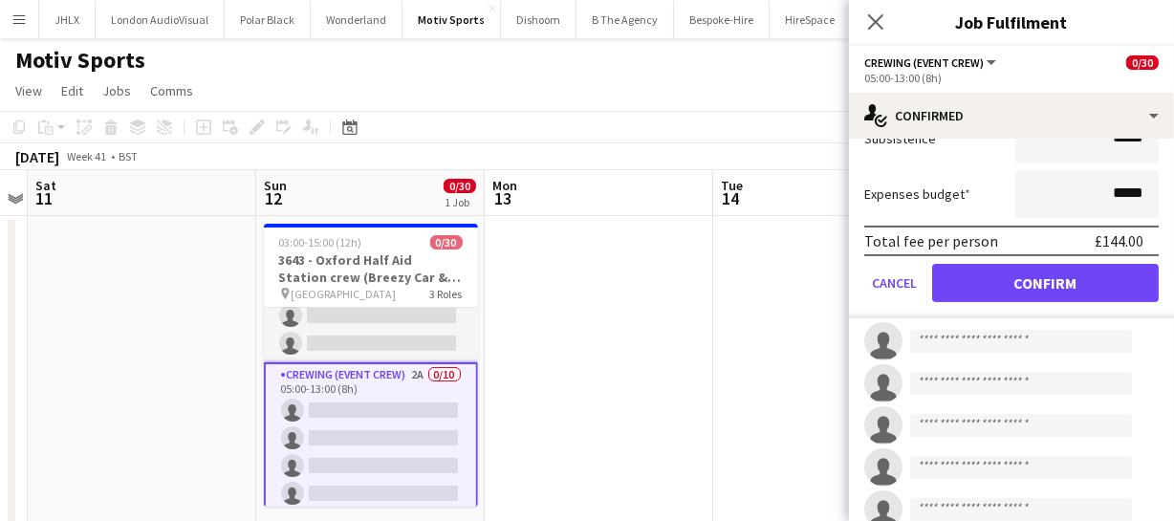
scroll to position [144, 0]
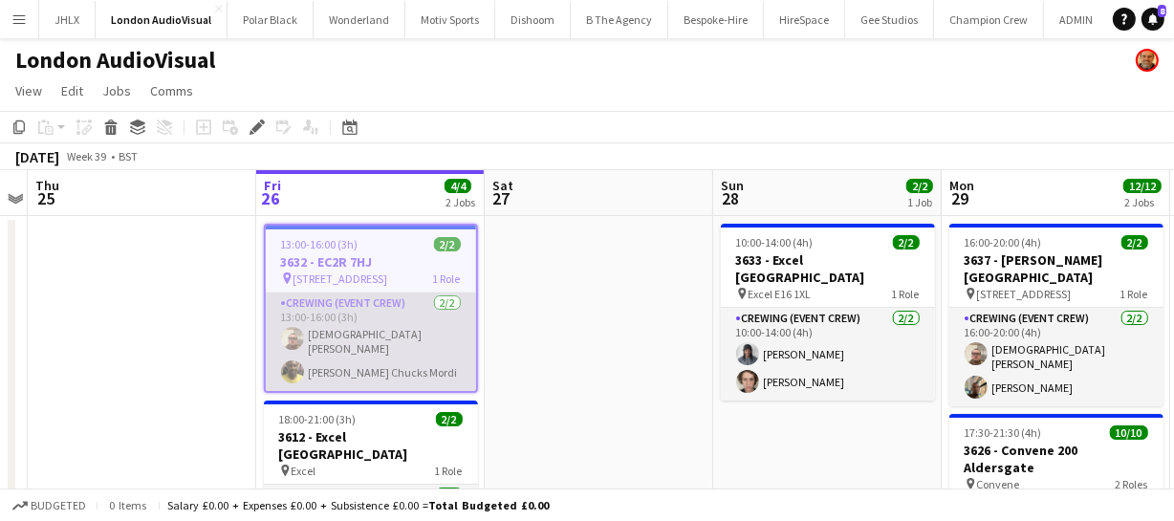
click at [357, 371] on app-card-role "Crewing (Event Crew) [DATE] 13:00-16:00 (3h) [PERSON_NAME] [PERSON_NAME] [PERSO…" at bounding box center [371, 342] width 210 height 98
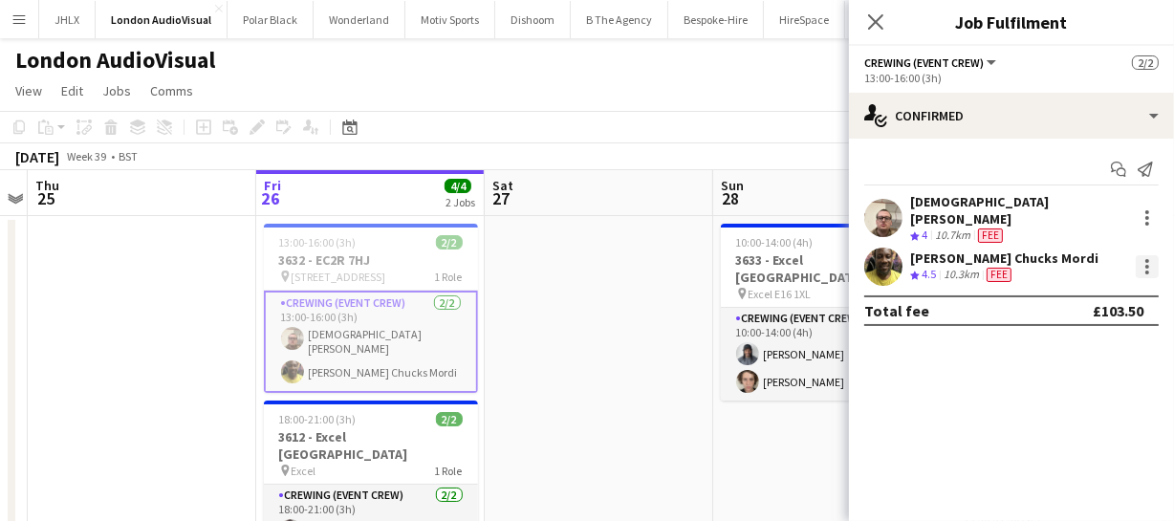
click at [1143, 255] on div at bounding box center [1147, 266] width 23 height 23
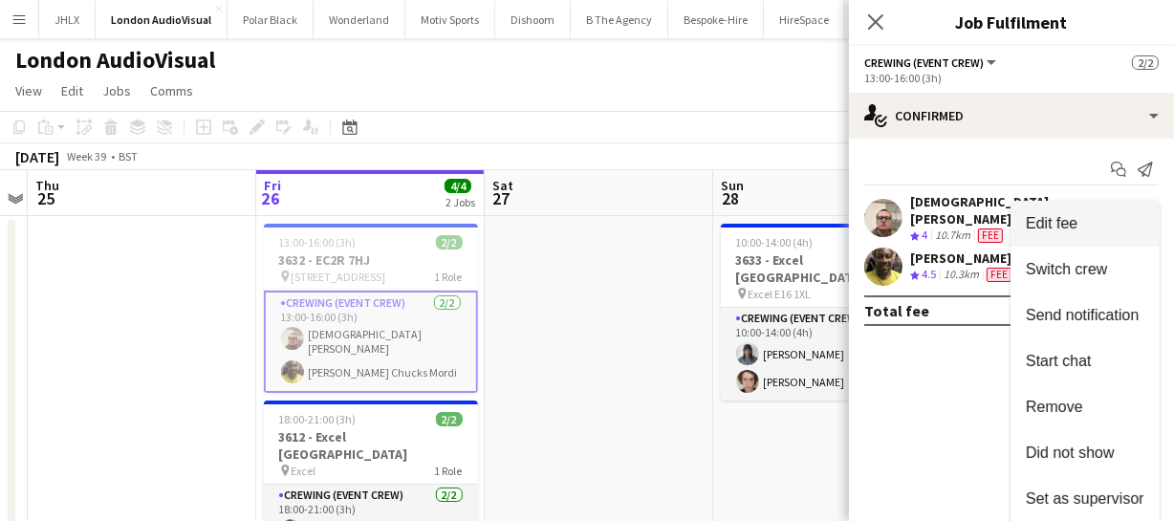
click at [1076, 217] on span "Edit fee" at bounding box center [1052, 223] width 52 height 16
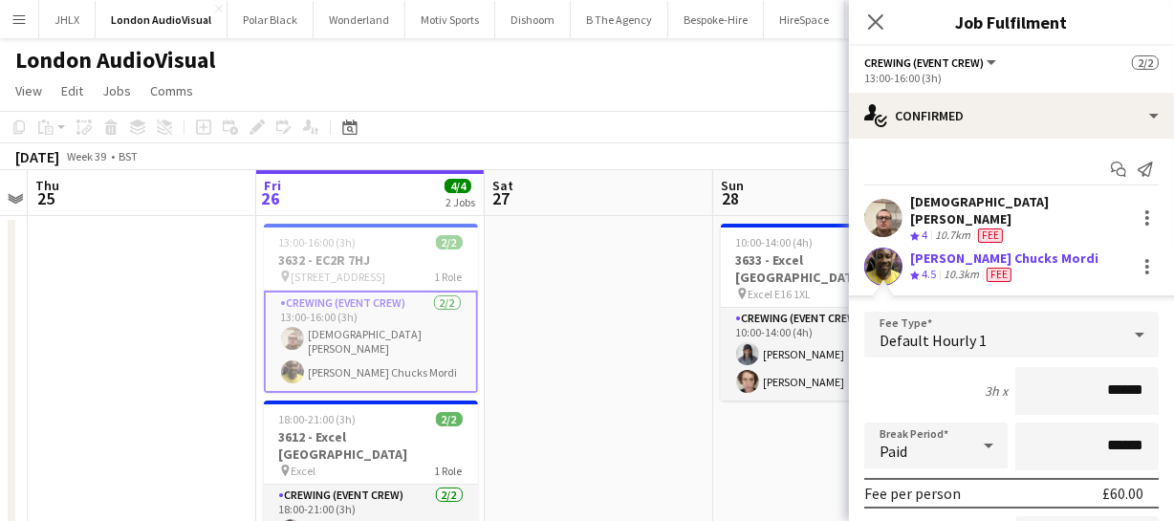
drag, startPoint x: 1138, startPoint y: 381, endPoint x: 1000, endPoint y: 374, distance: 137.9
click at [1000, 375] on div "3h x ******" at bounding box center [1011, 391] width 295 height 48
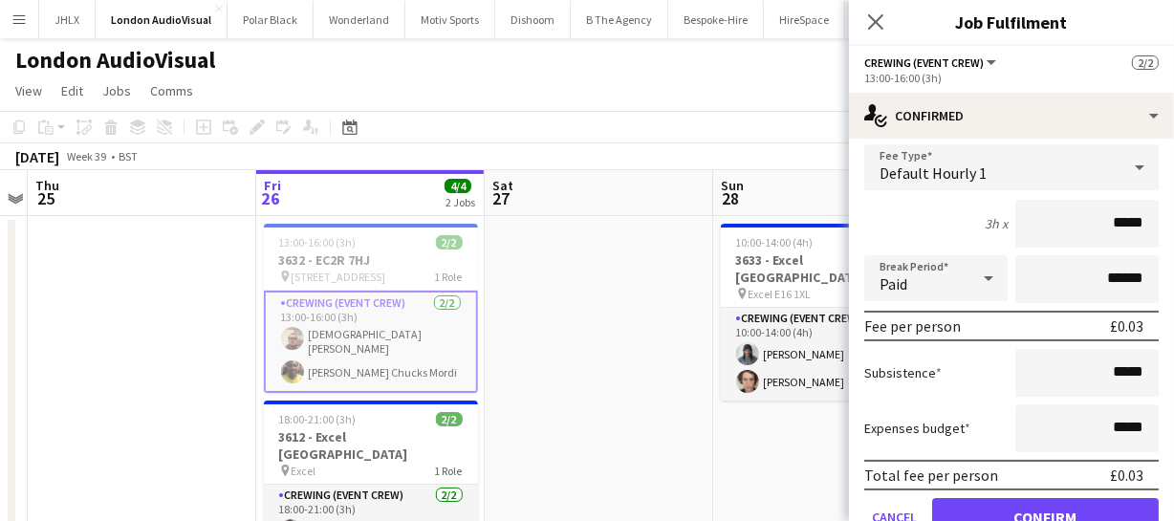
scroll to position [173, 0]
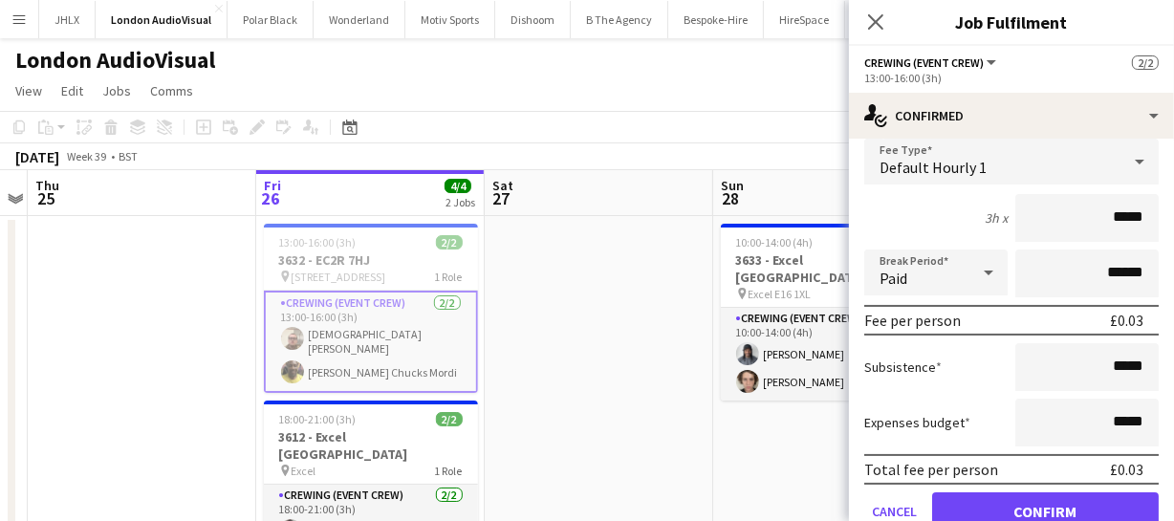
type input "*****"
click at [1020, 513] on button "Confirm" at bounding box center [1045, 511] width 227 height 38
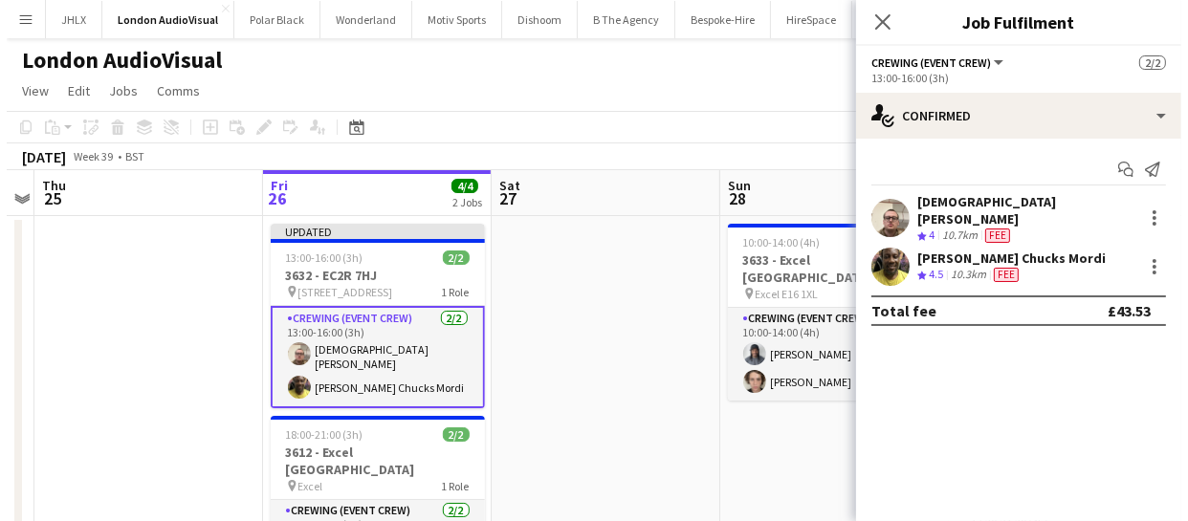
scroll to position [0, 0]
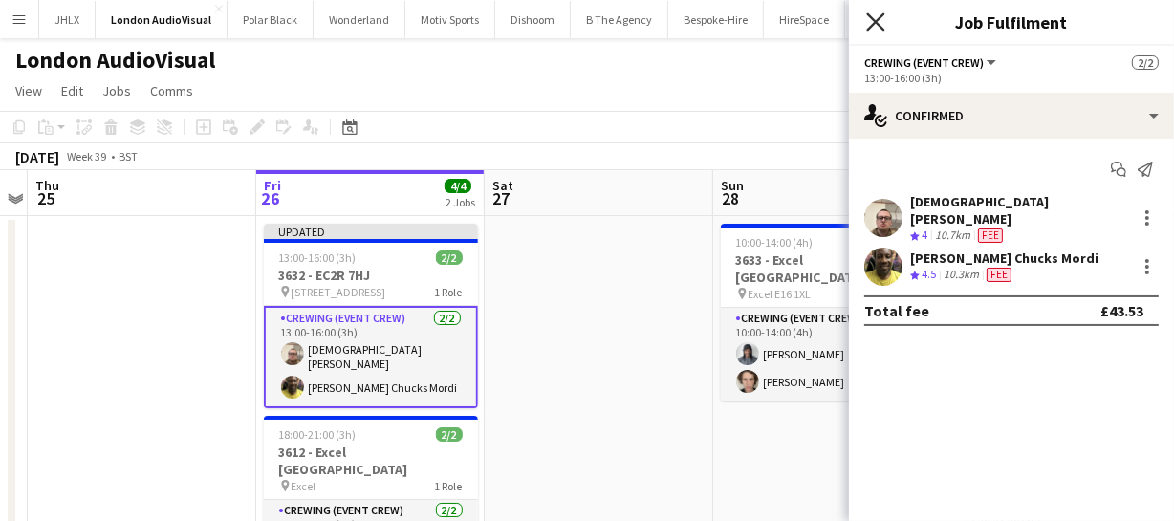
click at [879, 19] on icon at bounding box center [875, 21] width 18 height 18
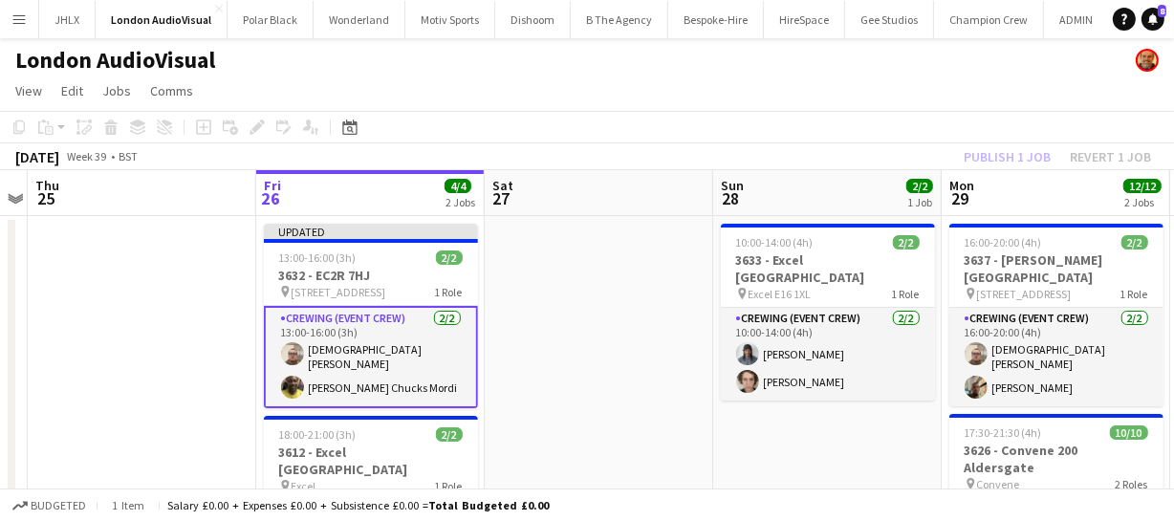
click at [1026, 158] on div "Publish 1 job Revert 1 job" at bounding box center [1057, 156] width 233 height 25
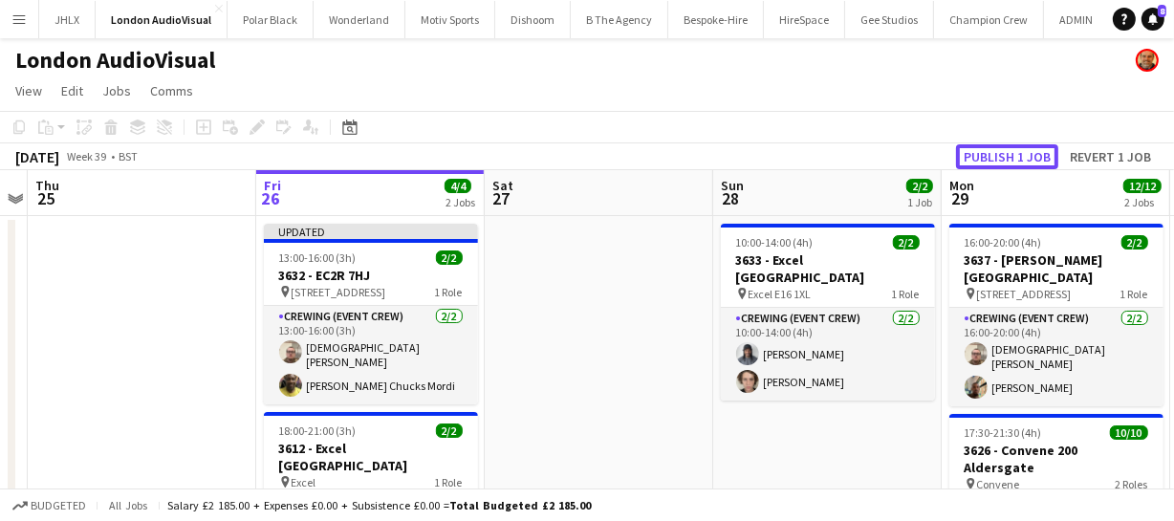
click at [1026, 158] on button "Publish 1 job" at bounding box center [1007, 156] width 102 height 25
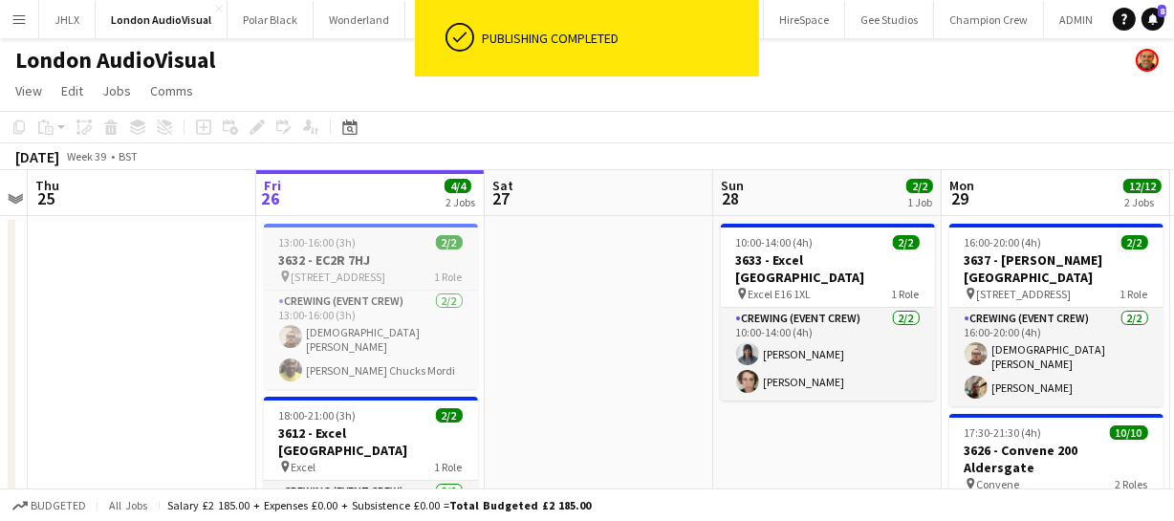
click at [361, 253] on h3 "3632 - EC2R 7HJ" at bounding box center [371, 259] width 214 height 17
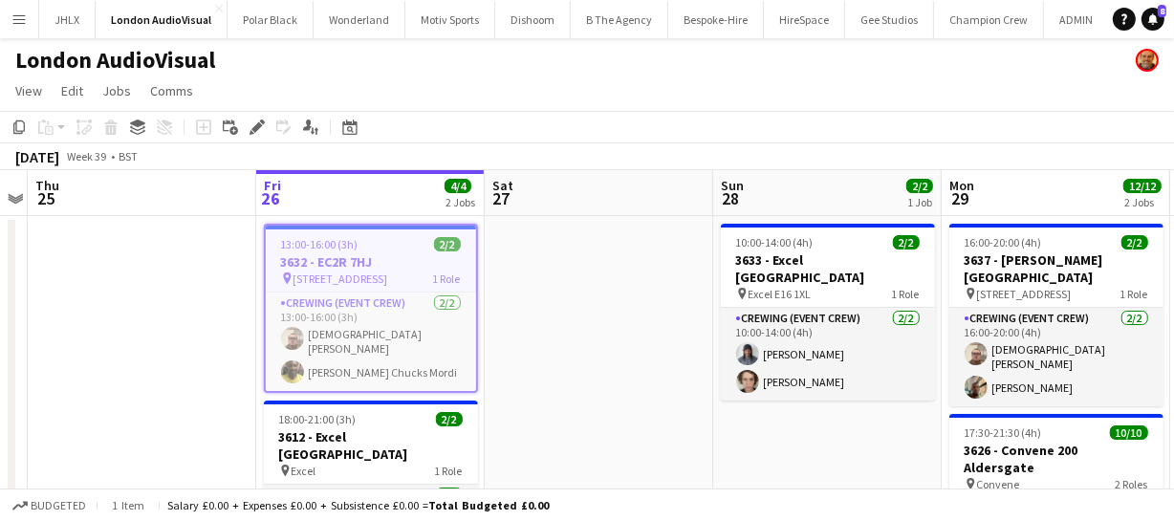
click at [29, 18] on button "Menu" at bounding box center [19, 19] width 38 height 38
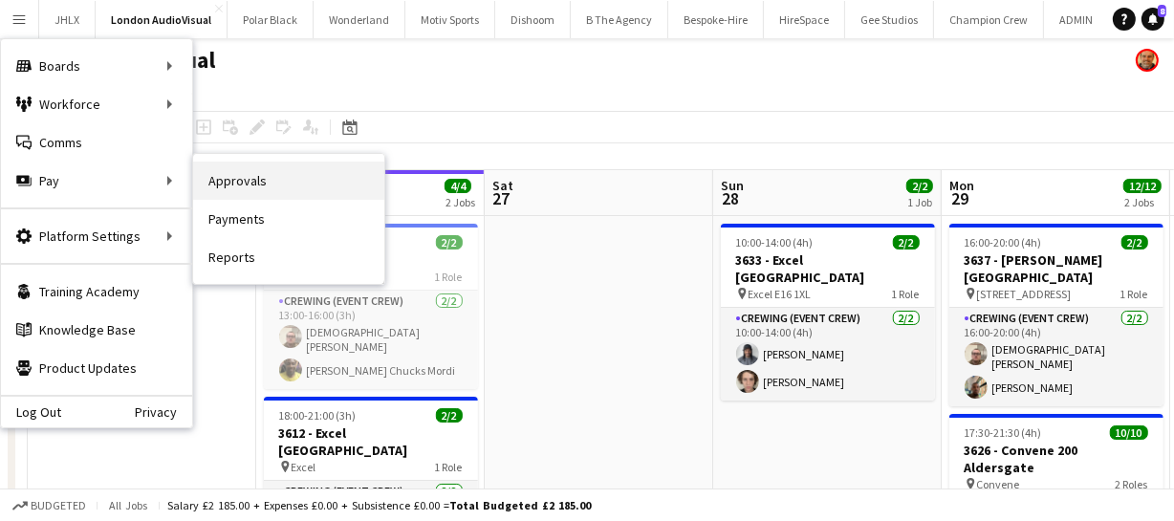
click at [259, 174] on link "Approvals" at bounding box center [288, 181] width 191 height 38
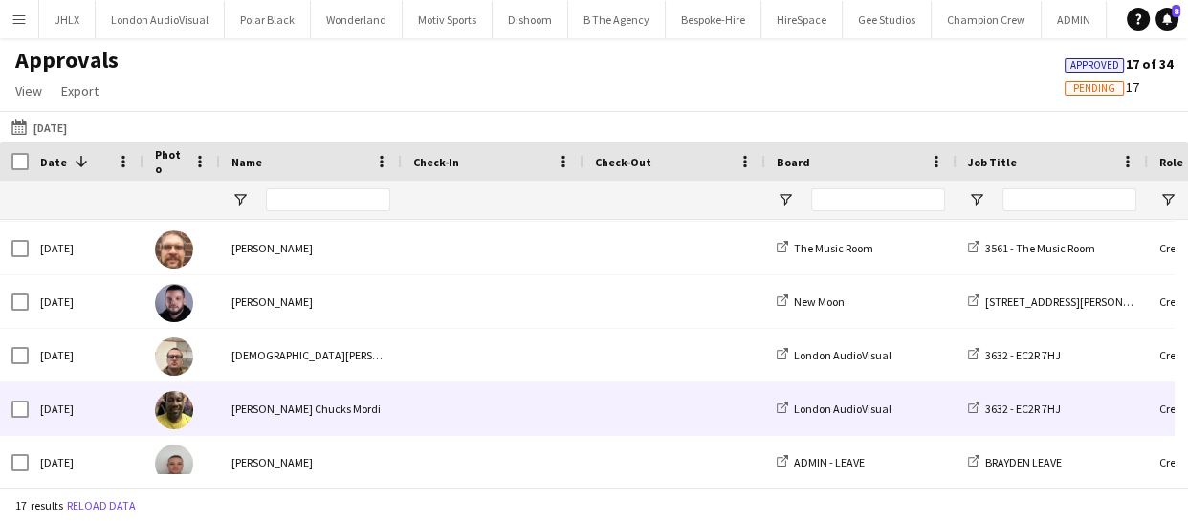
scroll to position [656, 0]
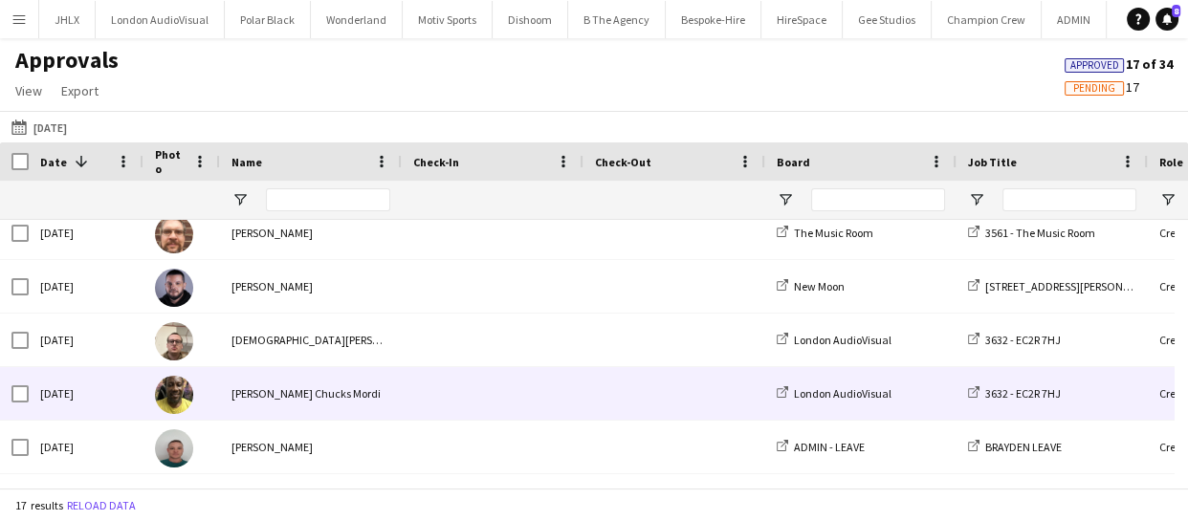
click at [91, 397] on div "Fri, 26 Sep 2025" at bounding box center [86, 393] width 115 height 53
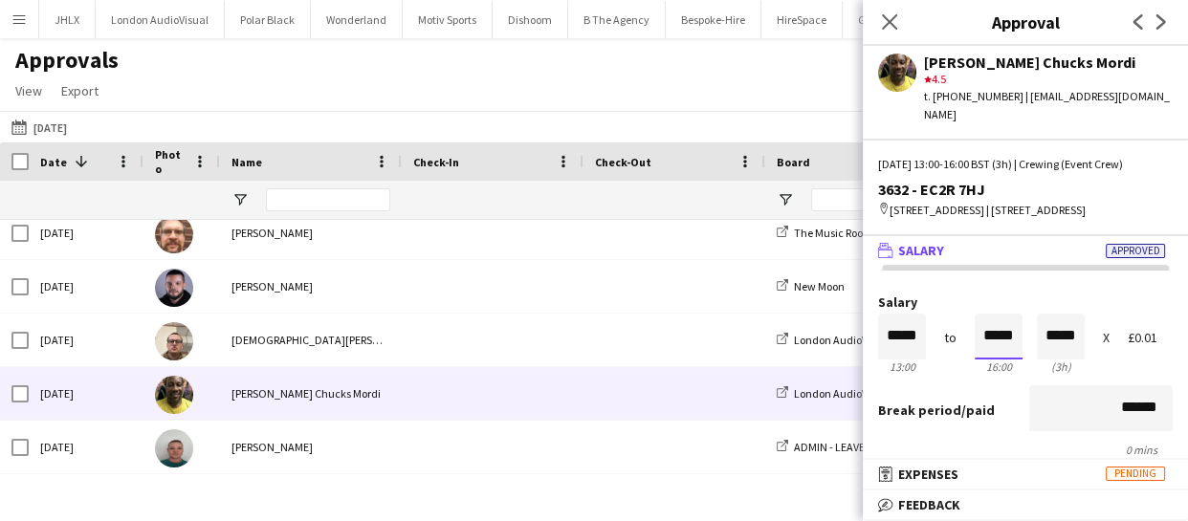
click at [988, 320] on input "*****" at bounding box center [998, 337] width 48 height 46
type input "*****"
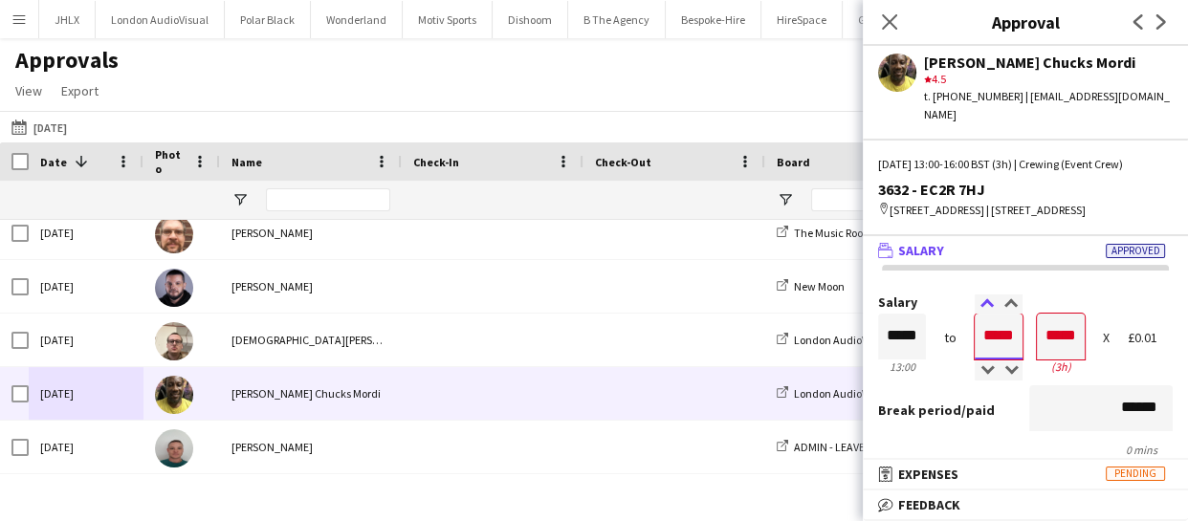
click at [979, 295] on div at bounding box center [986, 304] width 24 height 19
type input "*****"
click at [979, 295] on div at bounding box center [986, 304] width 24 height 19
click at [1012, 409] on div "Break period /paid ******" at bounding box center [1025, 410] width 295 height 50
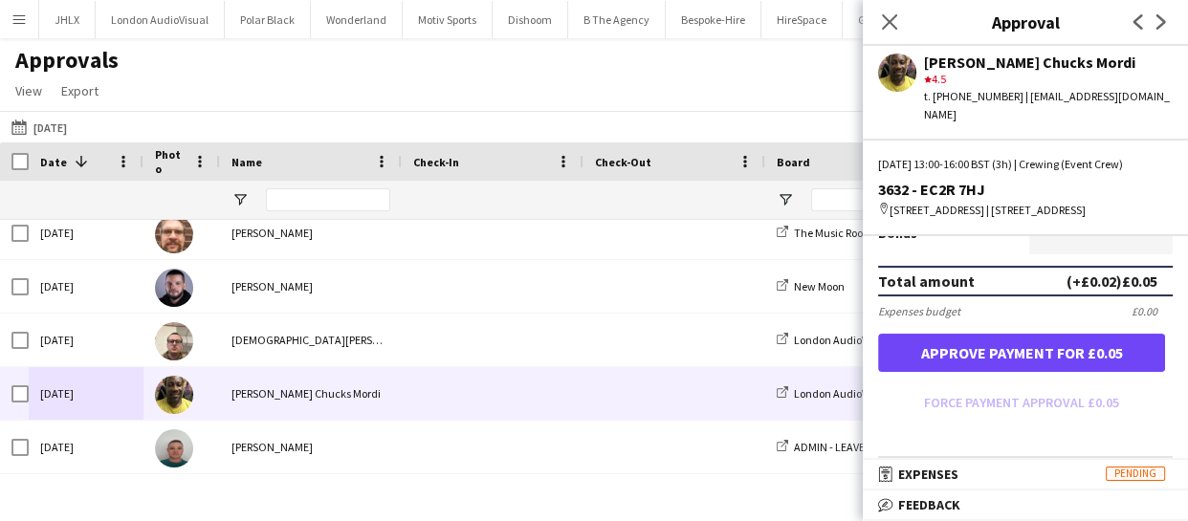
scroll to position [521, 0]
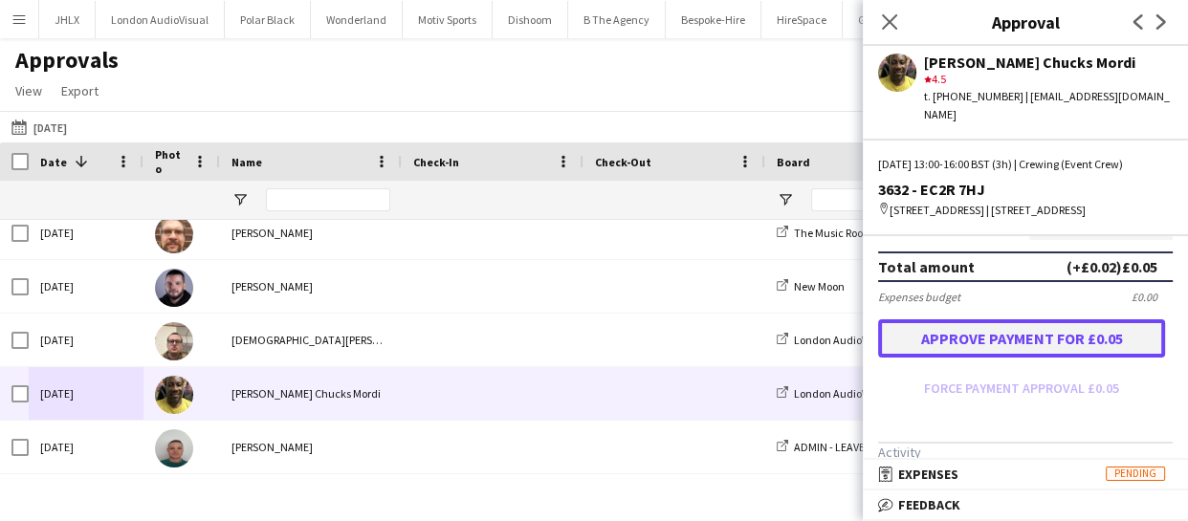
click at [986, 334] on button "Approve payment for £0.05" at bounding box center [1021, 338] width 287 height 38
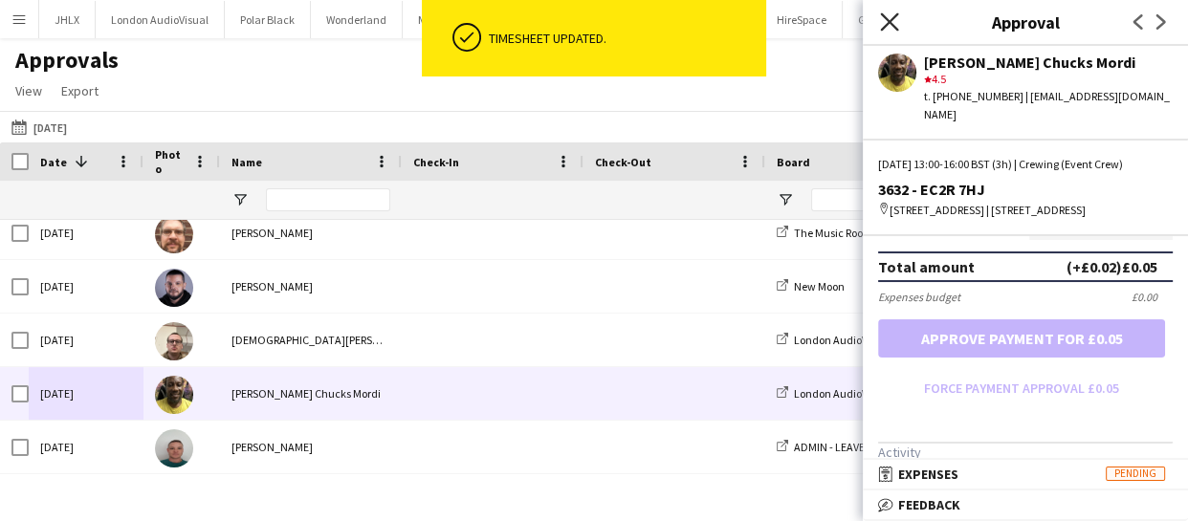
click at [888, 15] on icon "Close pop-in" at bounding box center [889, 21] width 18 height 18
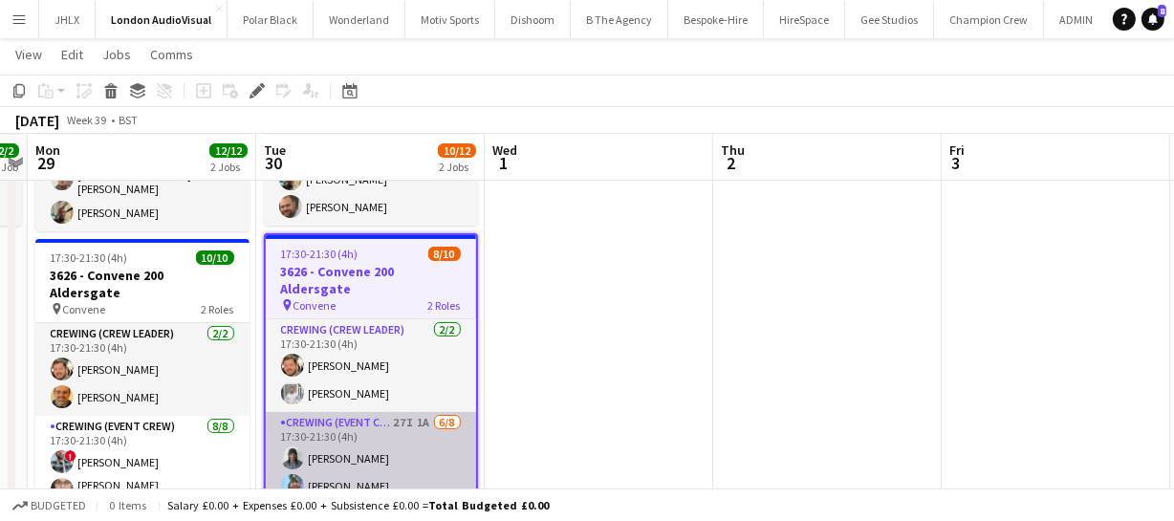
scroll to position [86, 0]
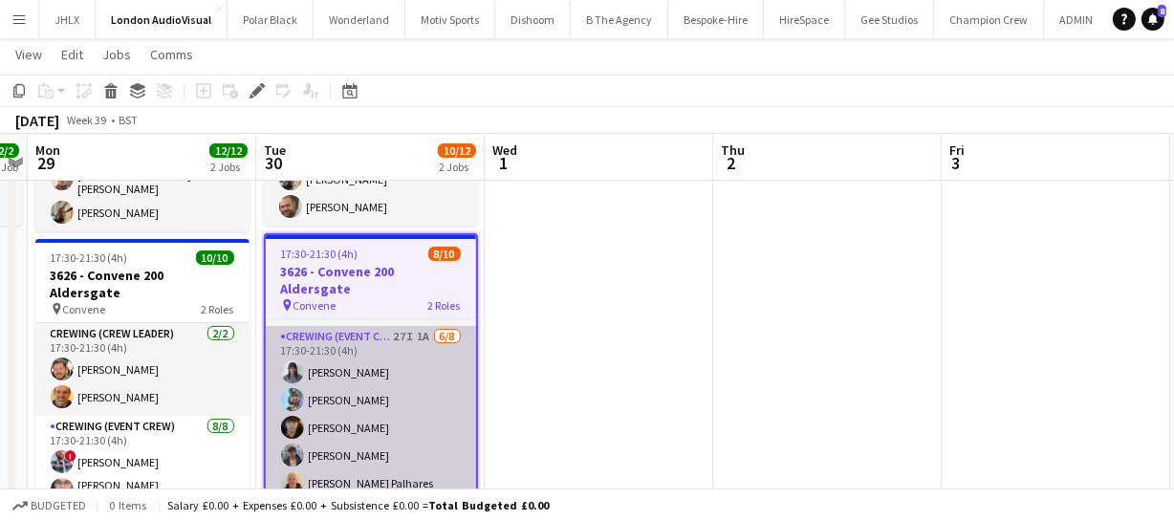
click at [402, 390] on app-card-role "Crewing (Event Crew) 27I 1A 6/8 17:30-21:30 (4h) Kaine Caldeira Liam Kinsella L…" at bounding box center [371, 455] width 210 height 259
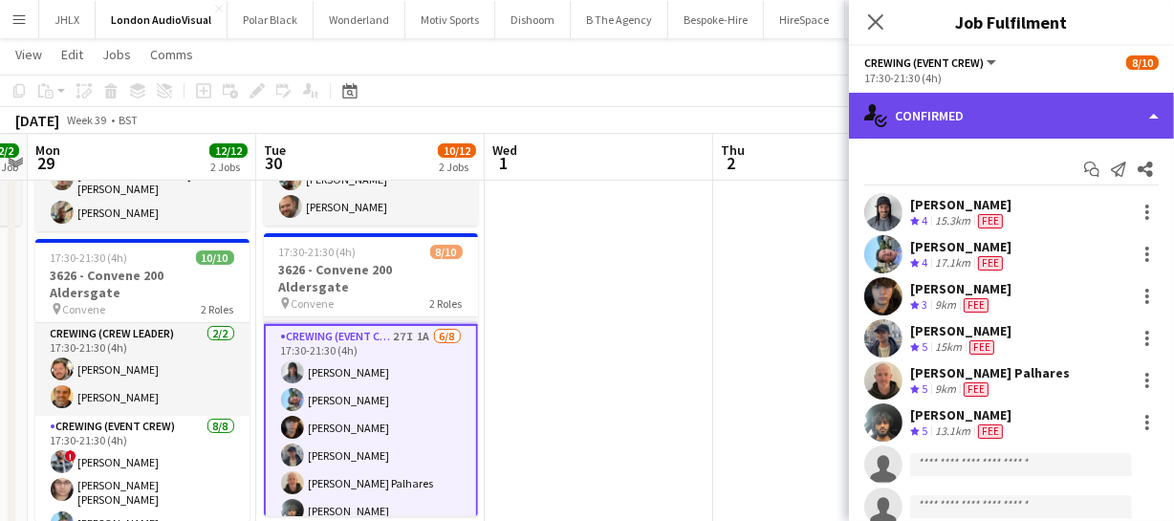
click at [1045, 124] on div "single-neutral-actions-check-2 Confirmed" at bounding box center [1011, 116] width 325 height 46
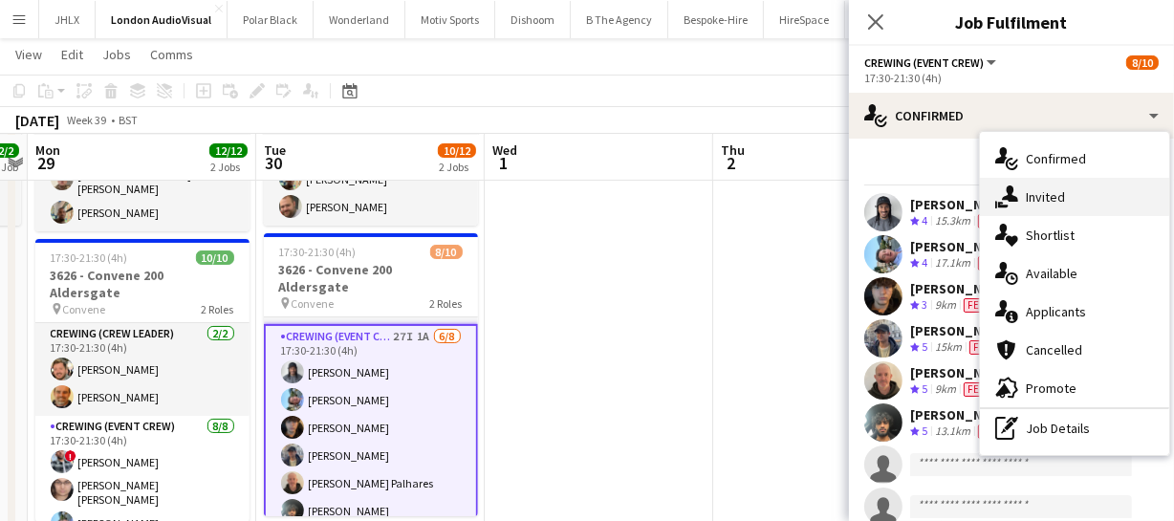
click at [1069, 196] on div "single-neutral-actions-share-1 Invited" at bounding box center [1074, 197] width 189 height 38
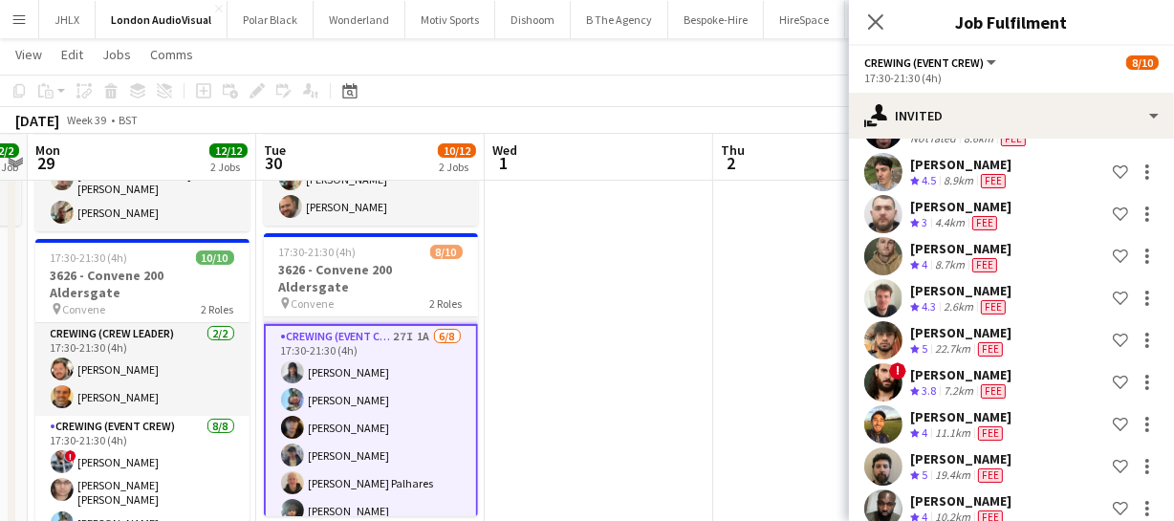
scroll to position [447, 0]
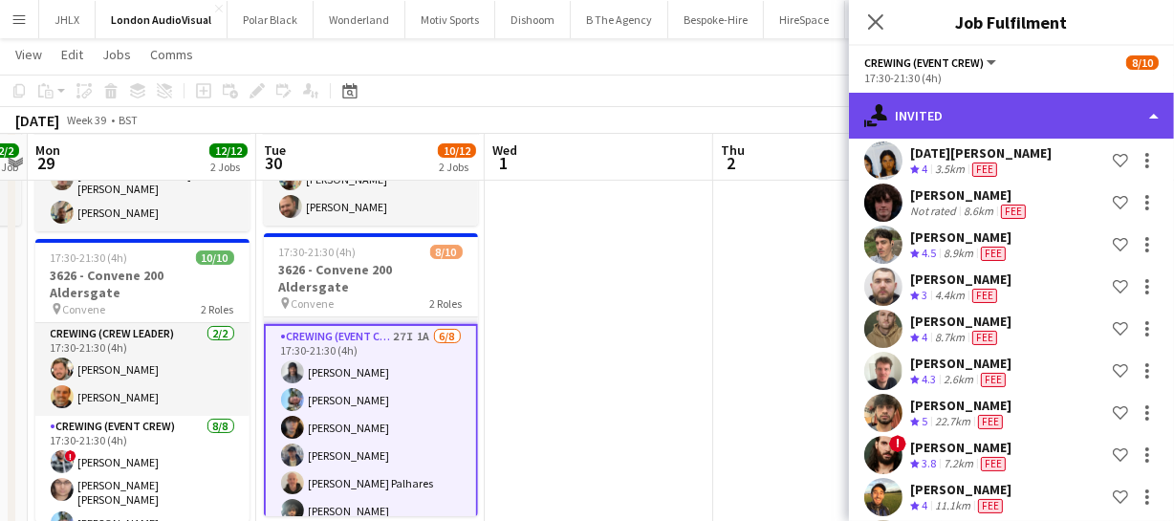
click at [1004, 120] on div "single-neutral-actions-share-1 Invited" at bounding box center [1011, 116] width 325 height 46
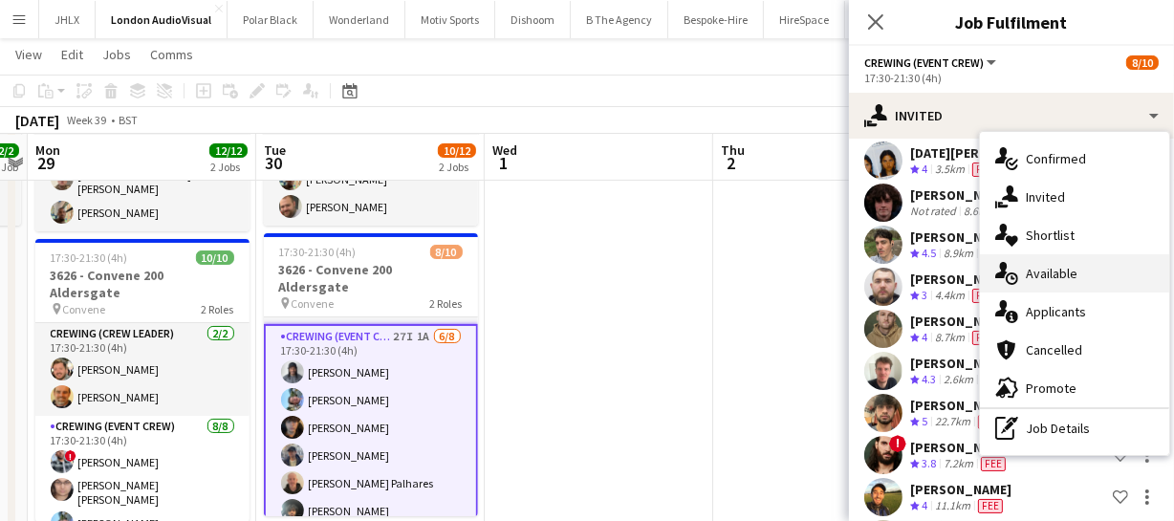
click at [1058, 282] on div "single-neutral-actions-upload Available" at bounding box center [1074, 273] width 189 height 38
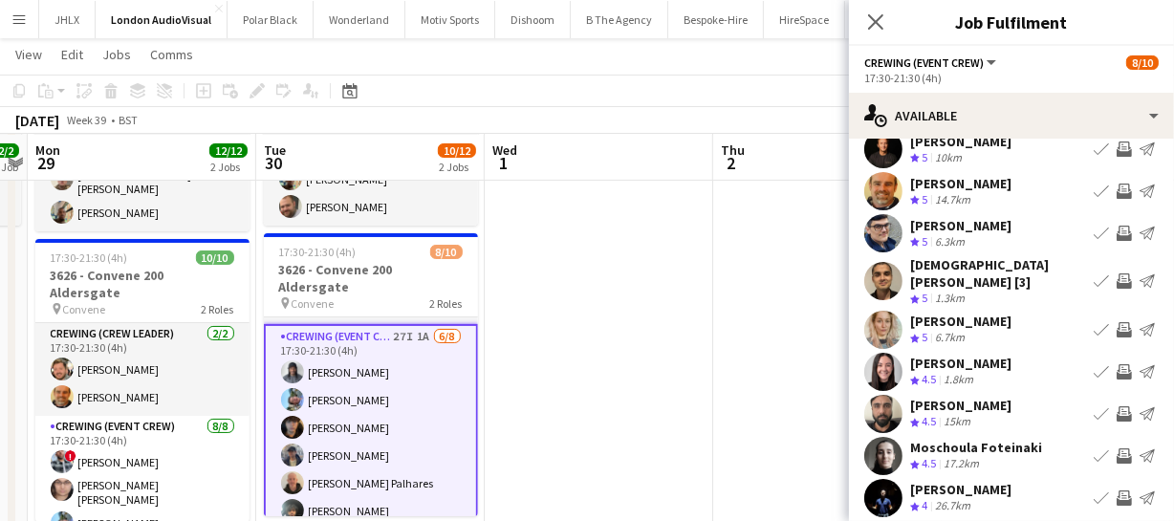
scroll to position [148, 0]
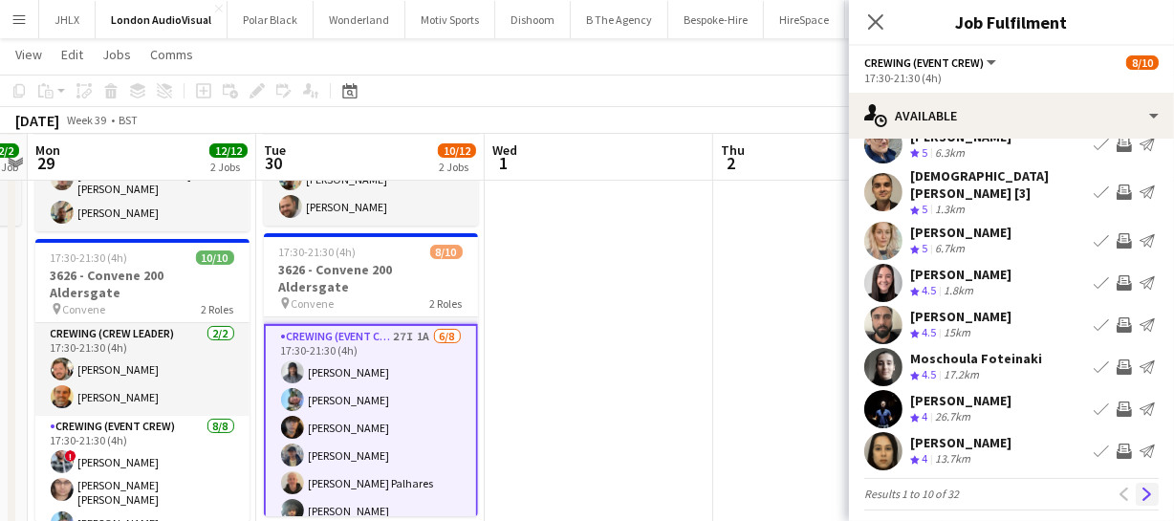
click at [1136, 483] on button "Next" at bounding box center [1147, 494] width 23 height 23
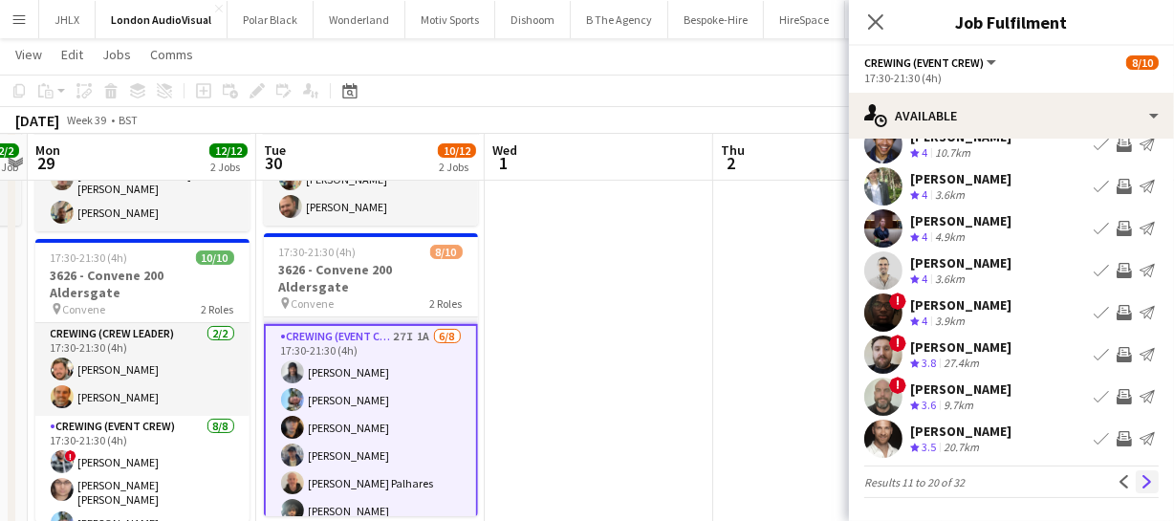
click at [1141, 483] on app-icon "Next" at bounding box center [1147, 481] width 13 height 13
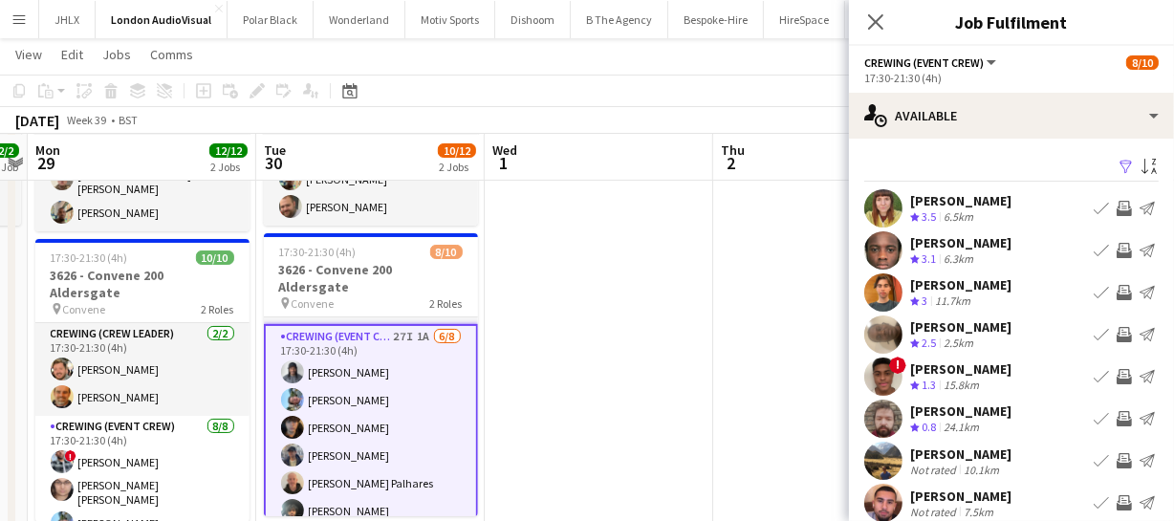
click at [1117, 251] on app-icon "Invite crew" at bounding box center [1124, 250] width 15 height 15
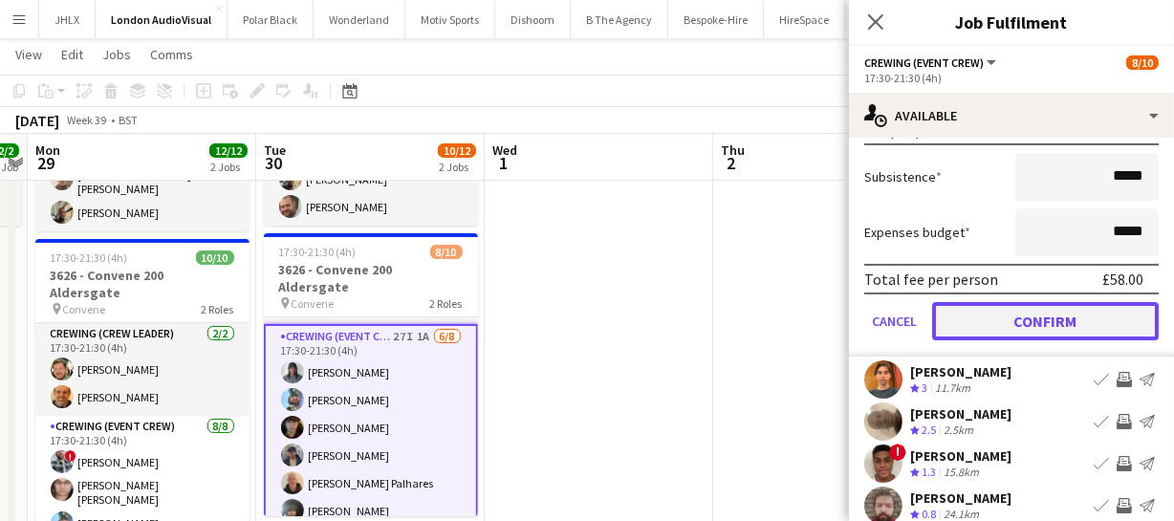
click at [1100, 312] on button "Confirm" at bounding box center [1045, 321] width 227 height 38
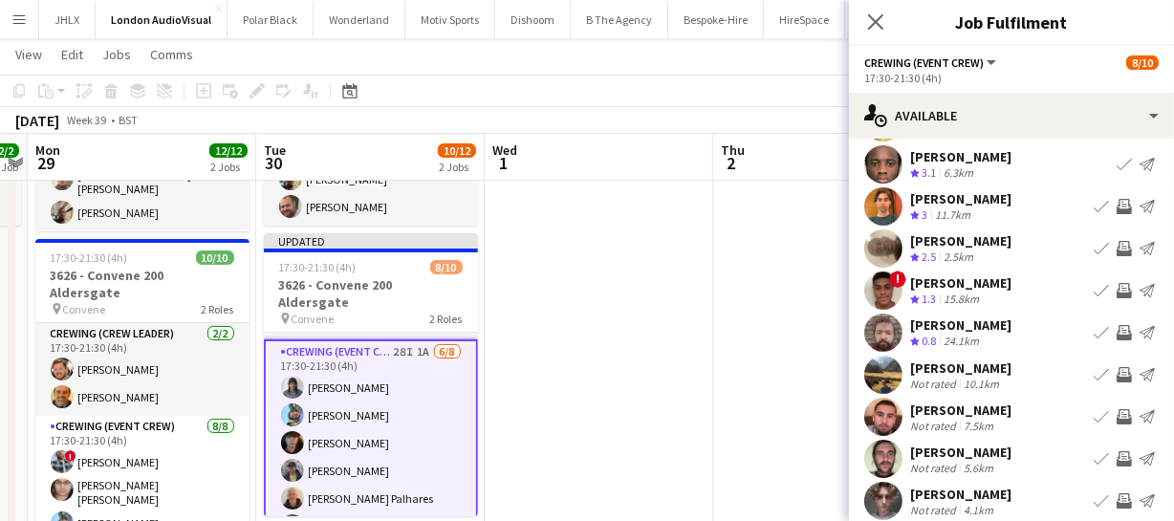
scroll to position [148, 0]
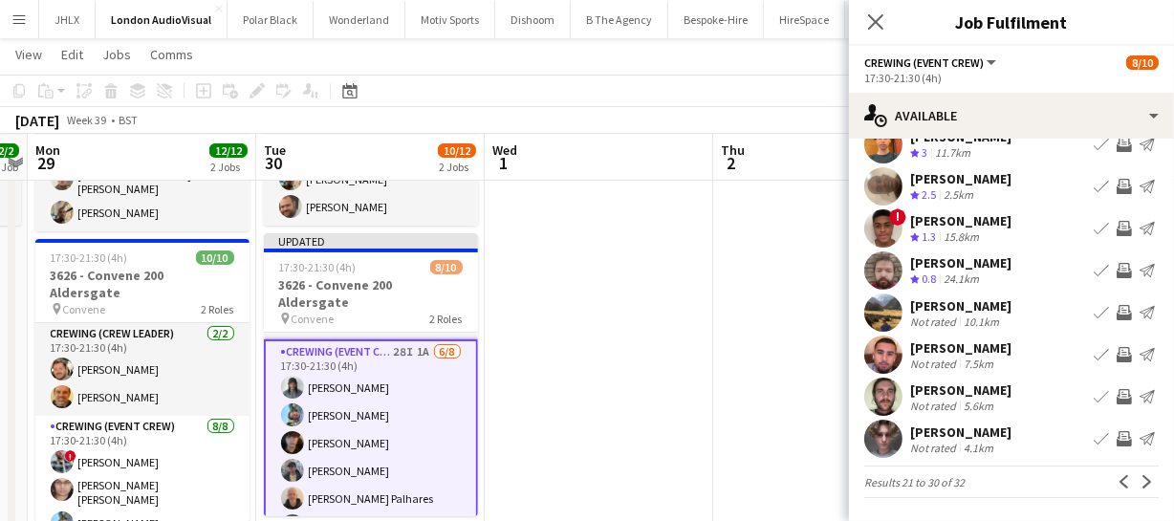
click at [1117, 354] on app-icon "Invite crew" at bounding box center [1124, 354] width 15 height 15
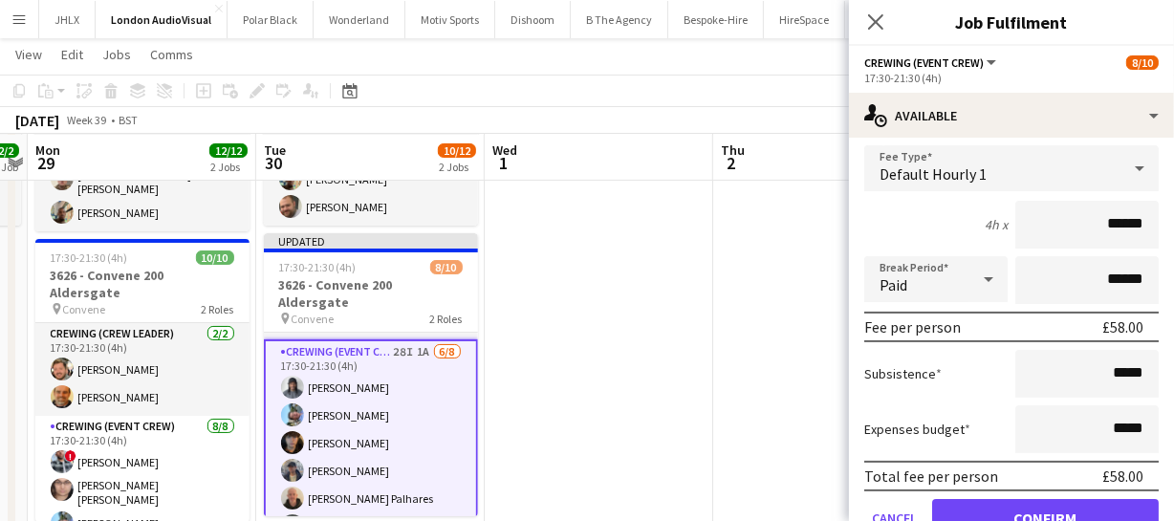
scroll to position [496, 0]
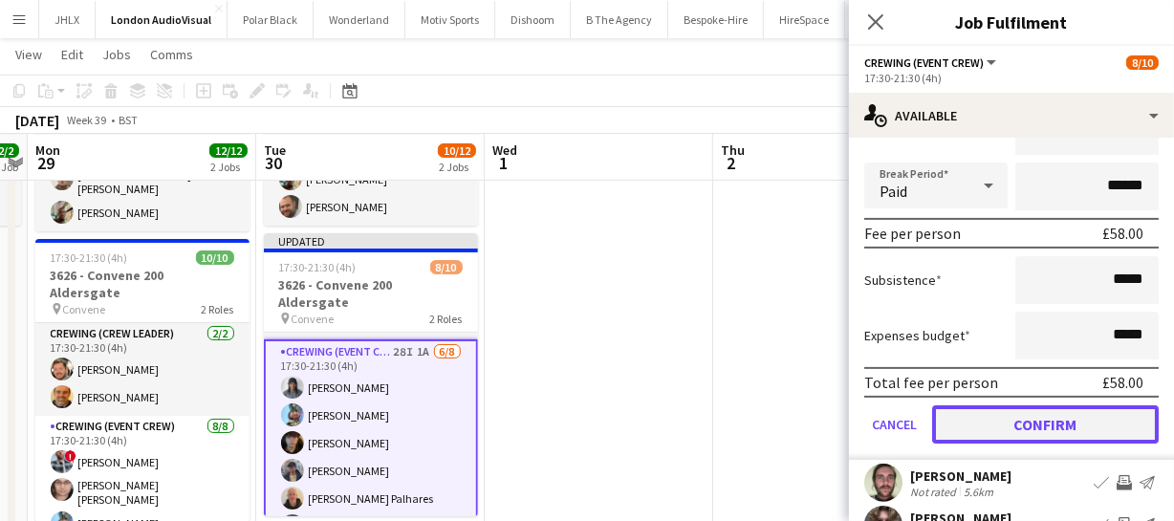
click at [1069, 411] on button "Confirm" at bounding box center [1045, 424] width 227 height 38
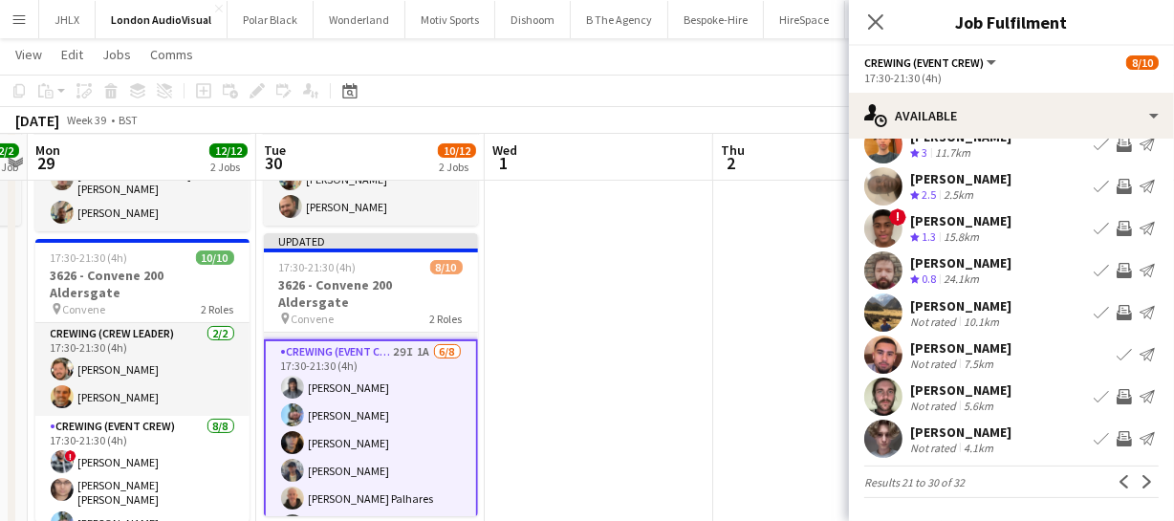
scroll to position [148, 0]
click at [1141, 482] on app-icon "Next" at bounding box center [1147, 481] width 13 height 13
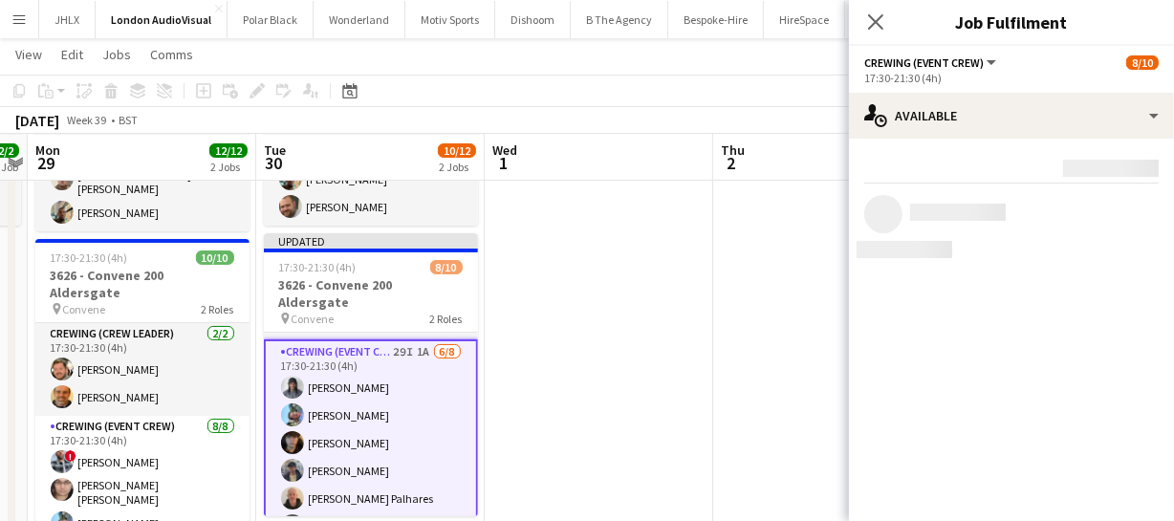
scroll to position [0, 0]
click at [1121, 245] on app-icon "Previous" at bounding box center [1124, 245] width 13 height 13
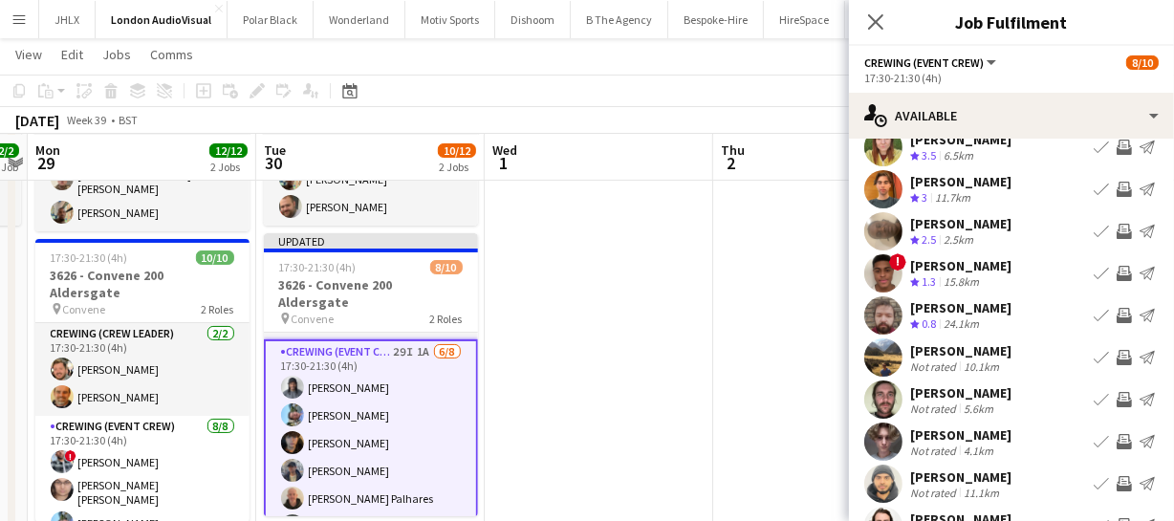
scroll to position [148, 0]
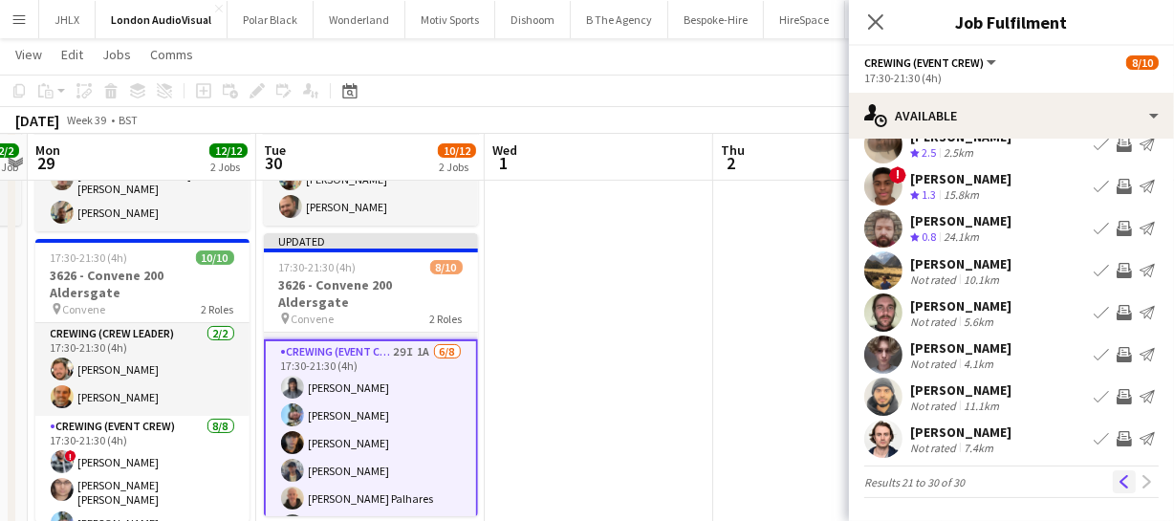
click at [1118, 475] on app-icon "Previous" at bounding box center [1124, 481] width 13 height 13
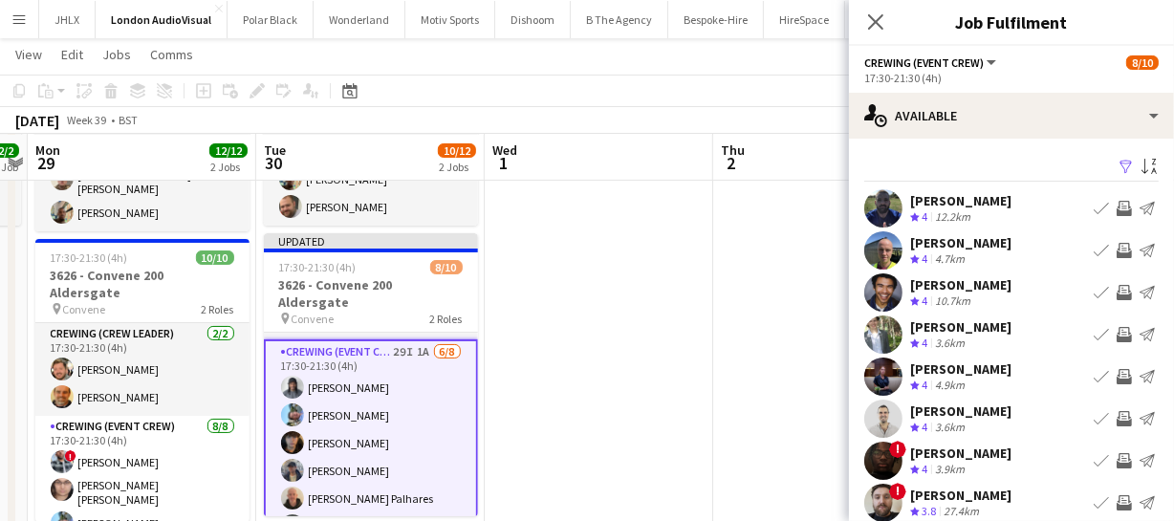
click at [1117, 330] on app-icon "Invite crew" at bounding box center [1124, 334] width 15 height 15
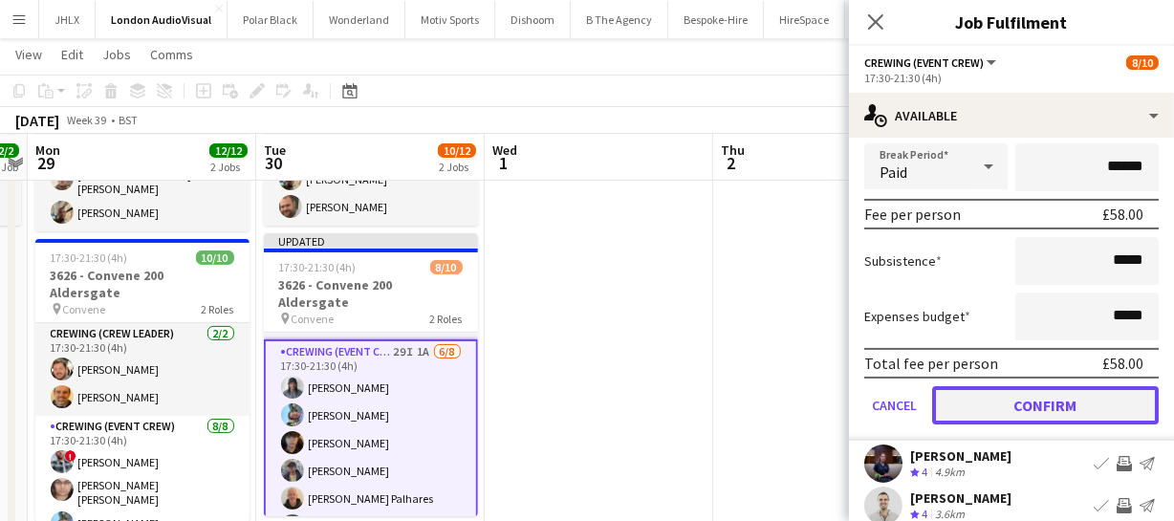
click at [1085, 400] on button "Confirm" at bounding box center [1045, 405] width 227 height 38
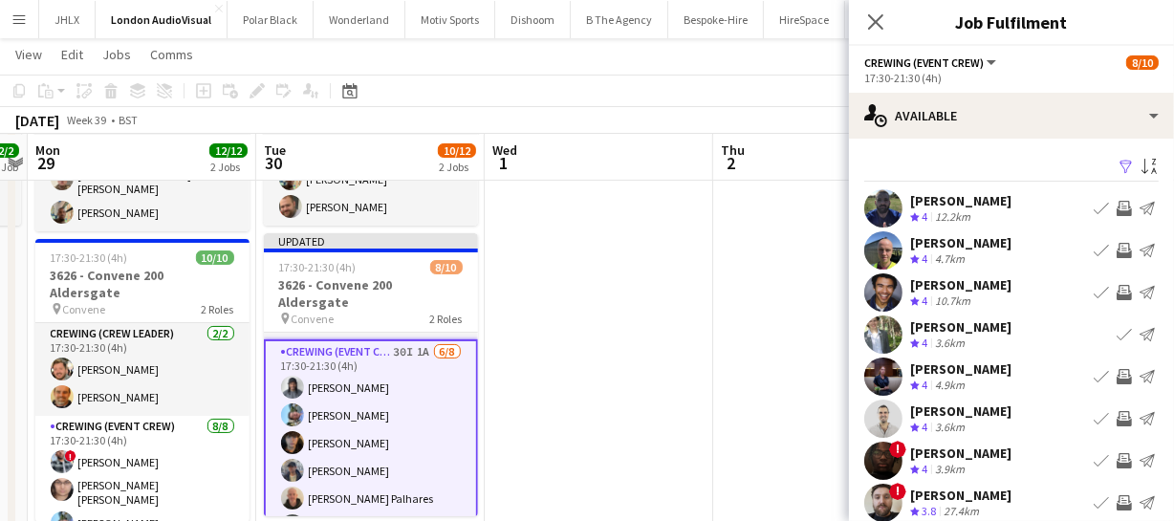
click at [1113, 288] on button "Invite crew" at bounding box center [1124, 292] width 23 height 23
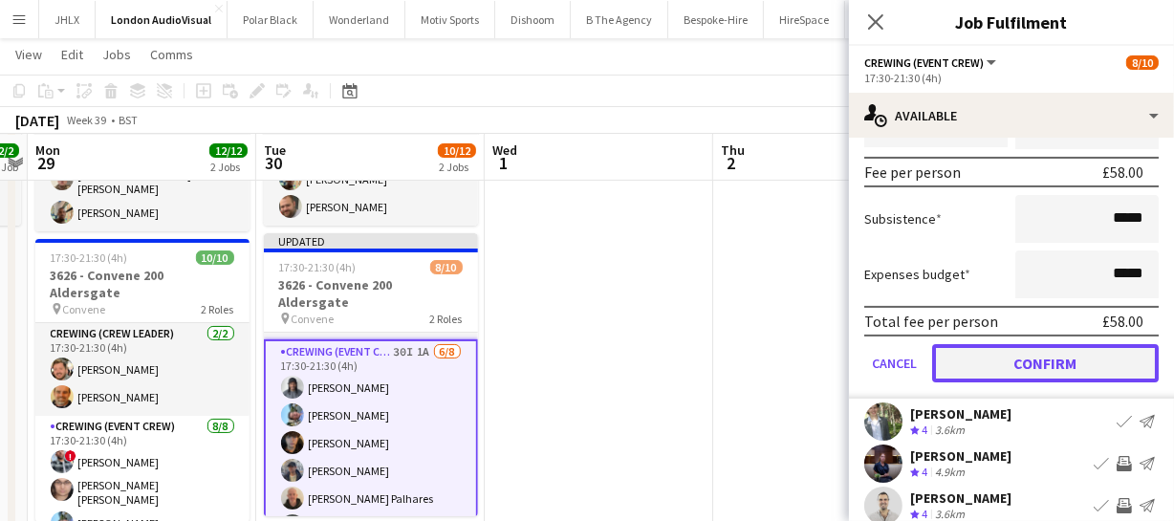
click at [1088, 366] on button "Confirm" at bounding box center [1045, 363] width 227 height 38
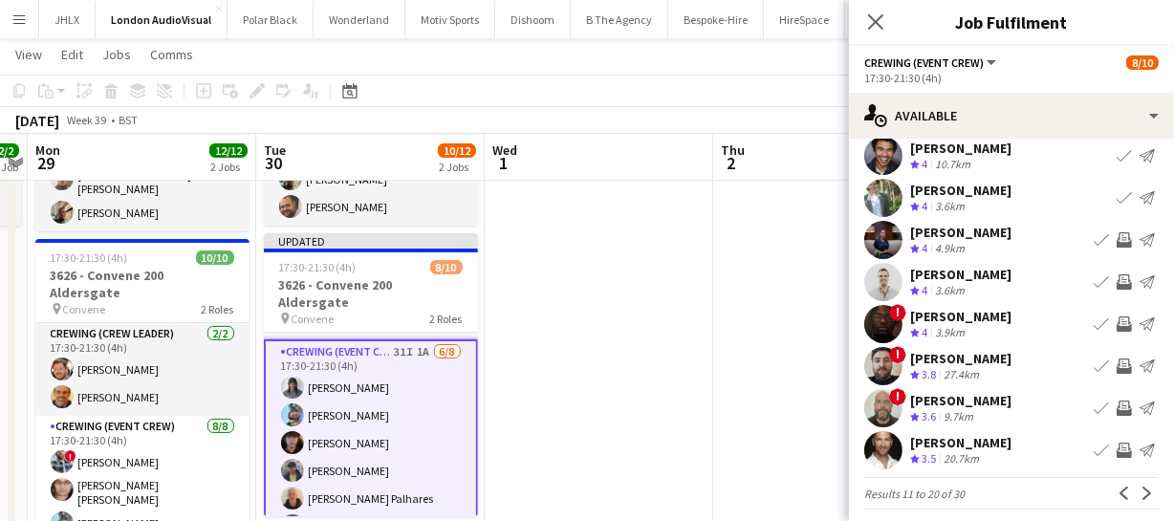
scroll to position [148, 0]
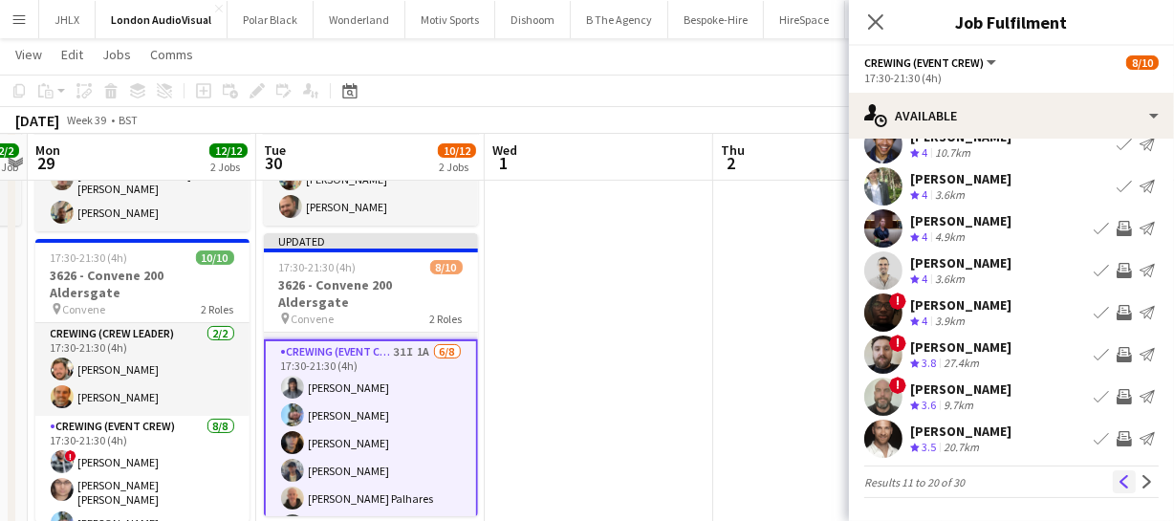
click at [1118, 484] on app-icon "Previous" at bounding box center [1124, 481] width 13 height 13
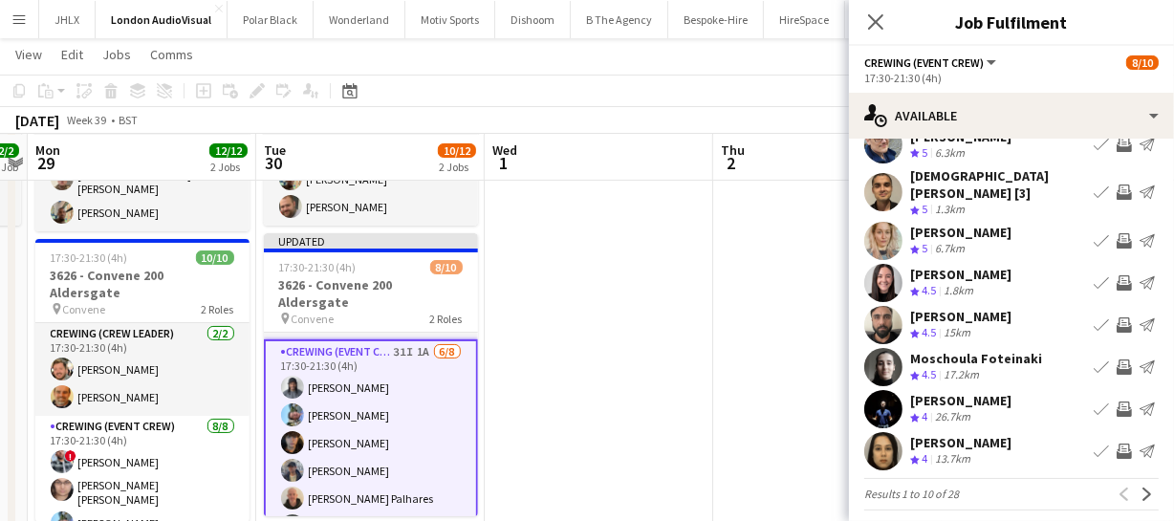
click at [1117, 402] on app-icon "Invite crew" at bounding box center [1124, 409] width 15 height 15
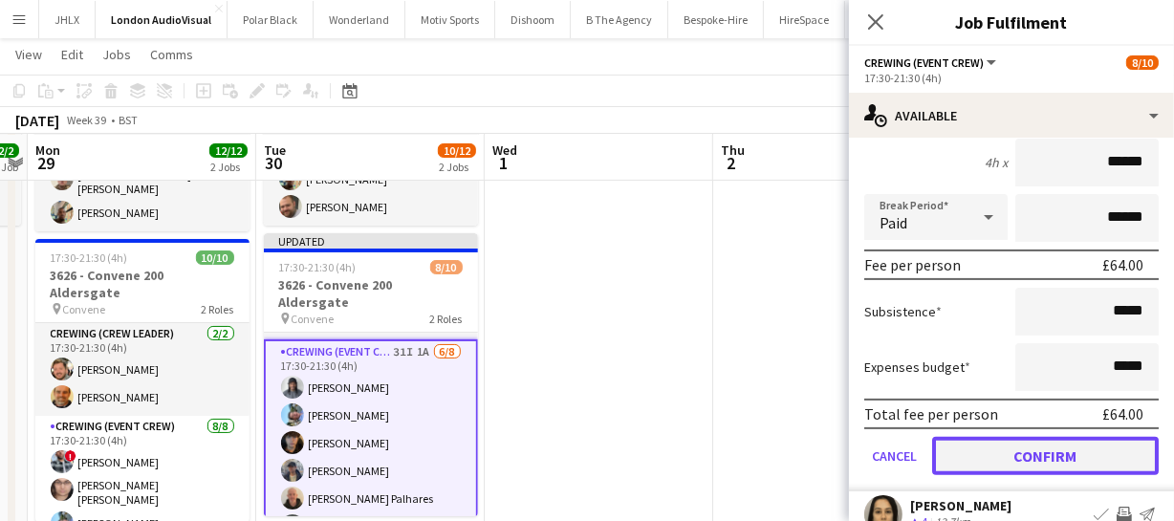
click at [1101, 446] on button "Confirm" at bounding box center [1045, 456] width 227 height 38
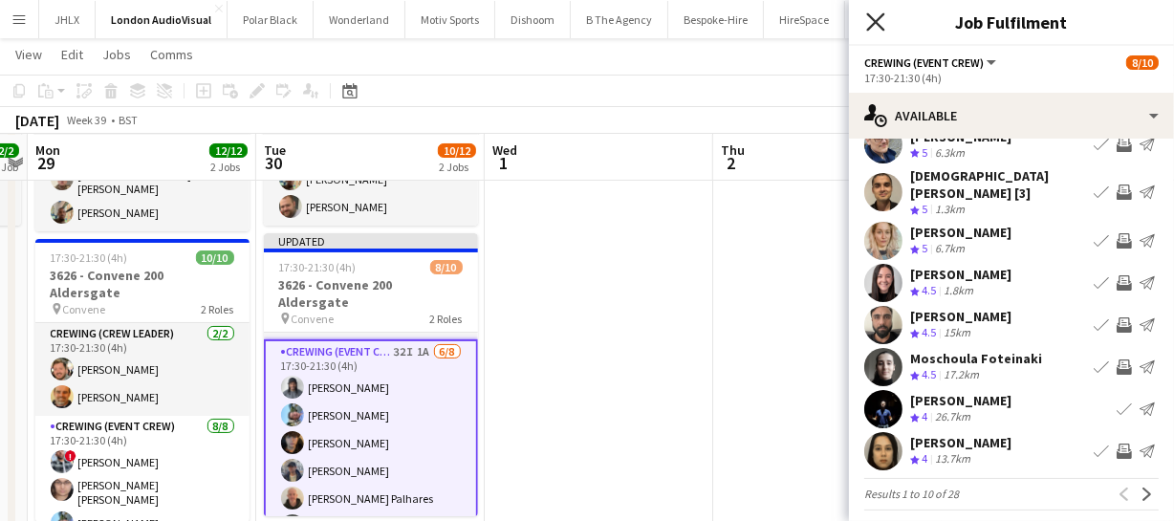
click at [874, 14] on icon "Close pop-in" at bounding box center [875, 21] width 18 height 18
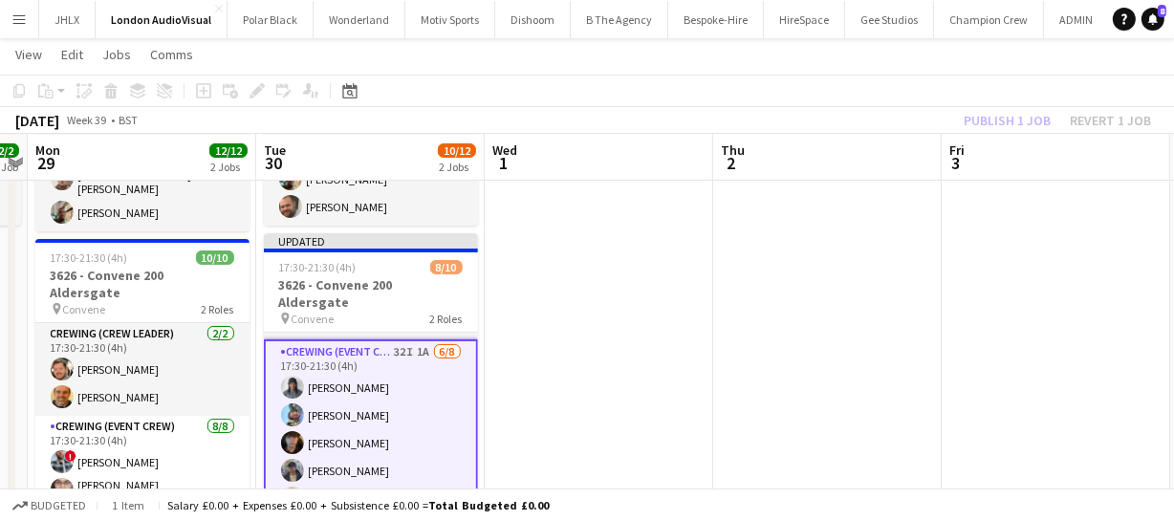
click at [992, 124] on div "Publish 1 job Revert 1 job" at bounding box center [1057, 120] width 233 height 25
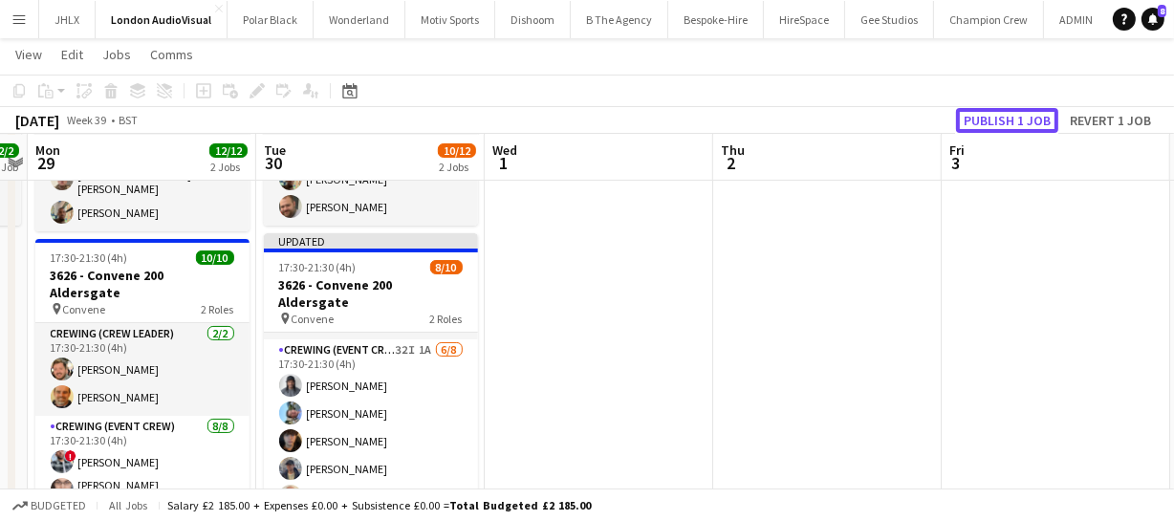
click at [992, 124] on button "Publish 1 job" at bounding box center [1007, 120] width 102 height 25
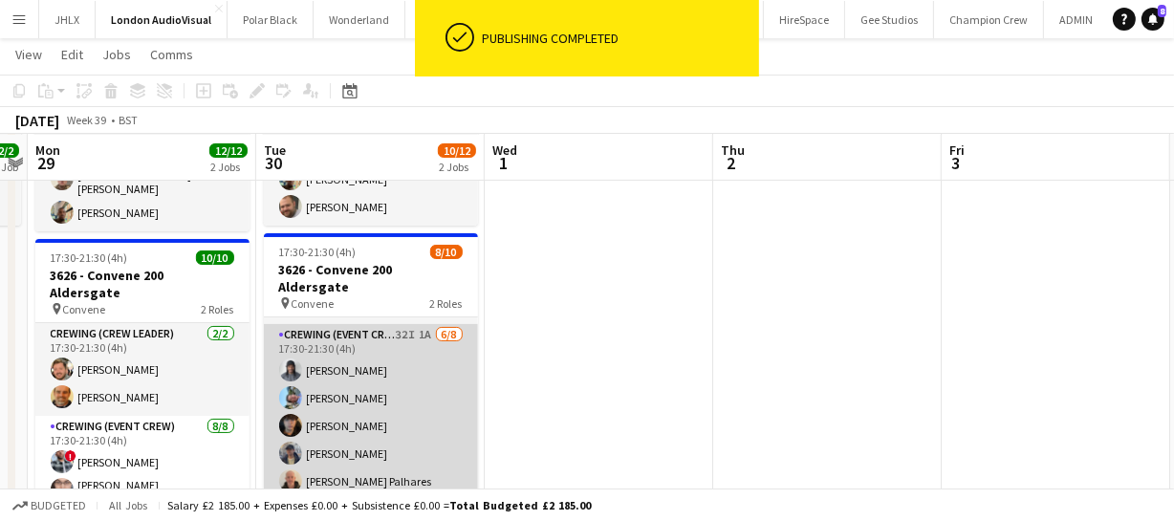
scroll to position [135, 0]
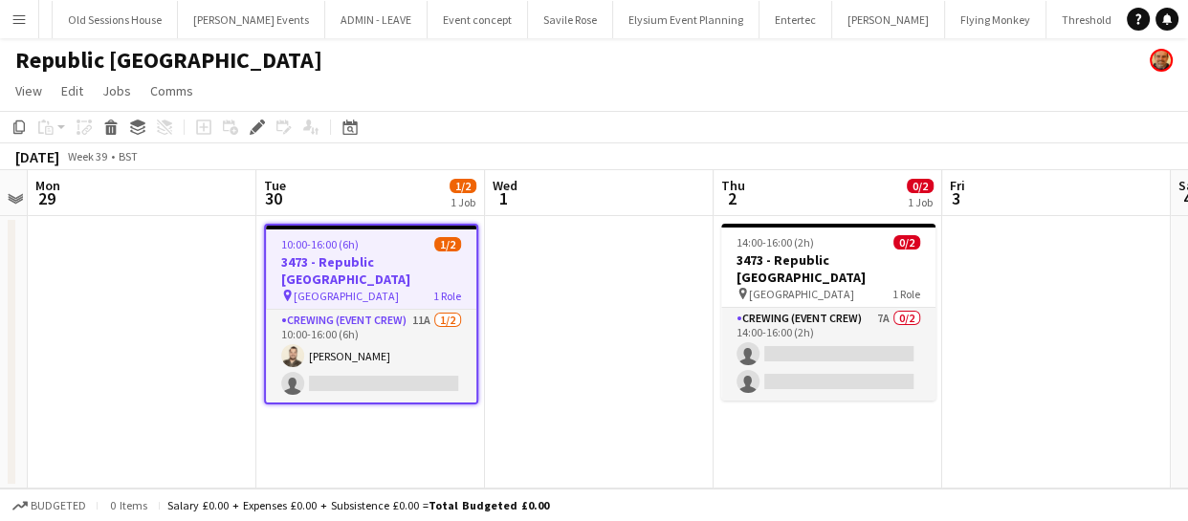
scroll to position [0, 3825]
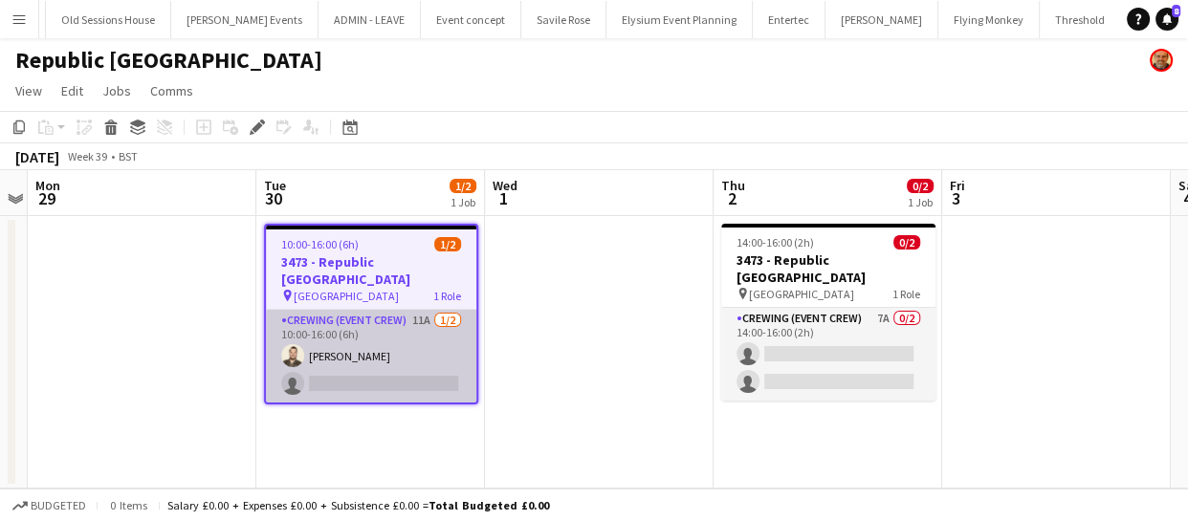
click at [396, 333] on app-card-role "Crewing (Event Crew) 11A [DATE] 10:00-16:00 (6h) [PERSON_NAME] single-neutral-a…" at bounding box center [371, 356] width 210 height 93
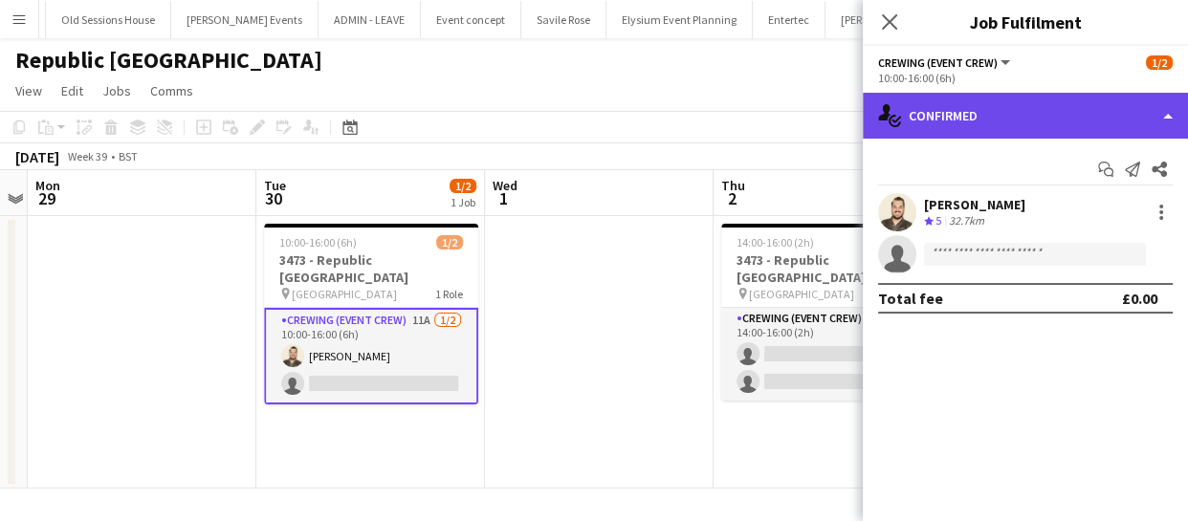
click at [1116, 112] on div "single-neutral-actions-check-2 Confirmed" at bounding box center [1024, 116] width 325 height 46
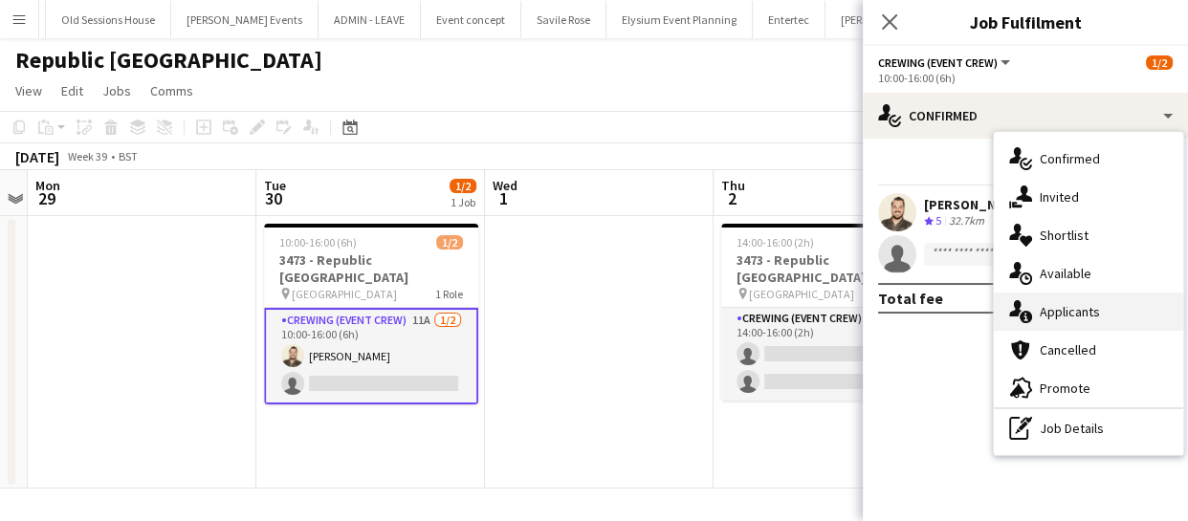
click at [1061, 313] on span "Applicants" at bounding box center [1069, 311] width 60 height 17
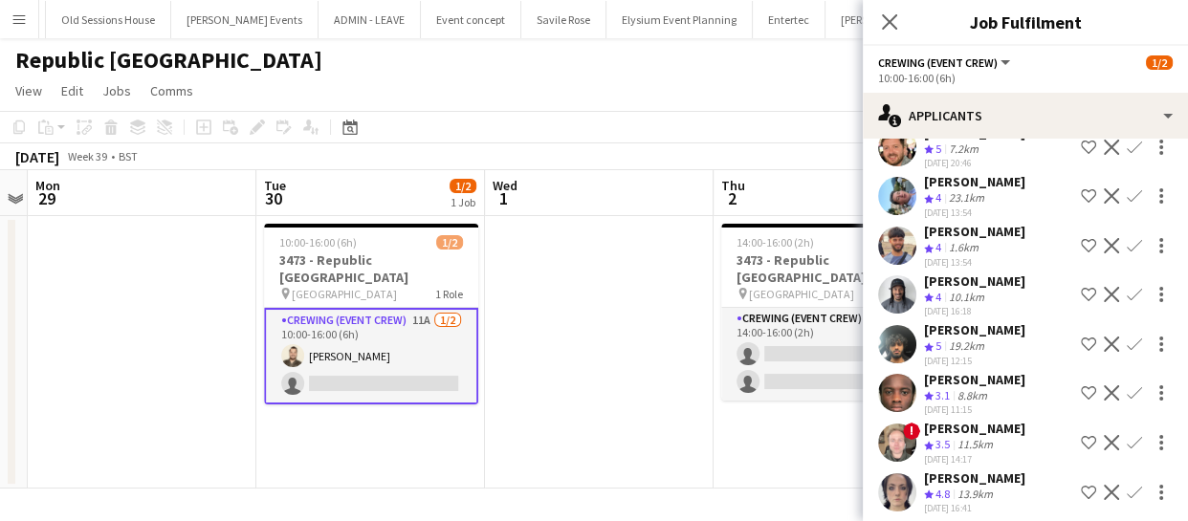
scroll to position [176, 0]
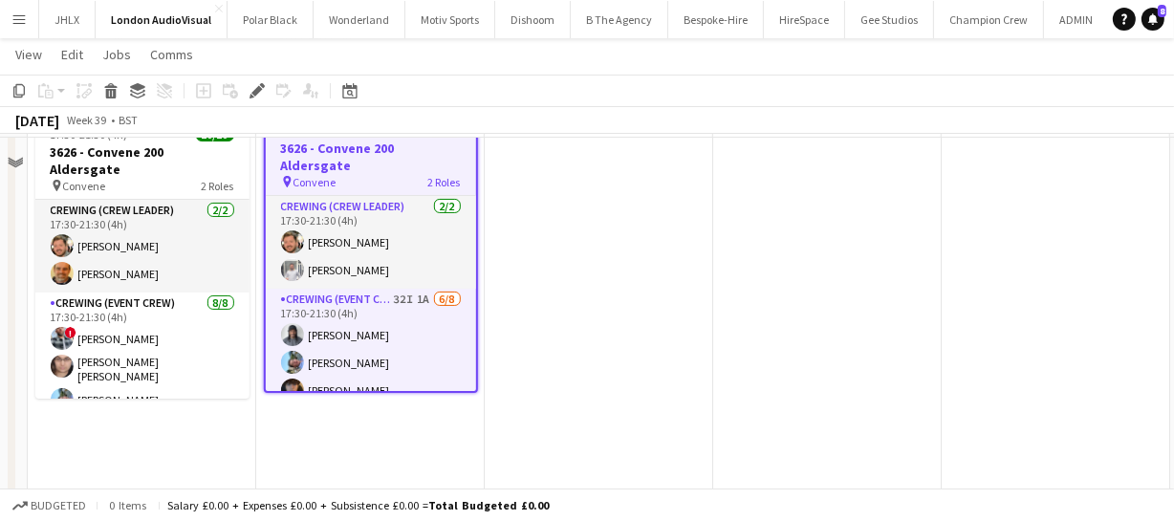
scroll to position [342, 0]
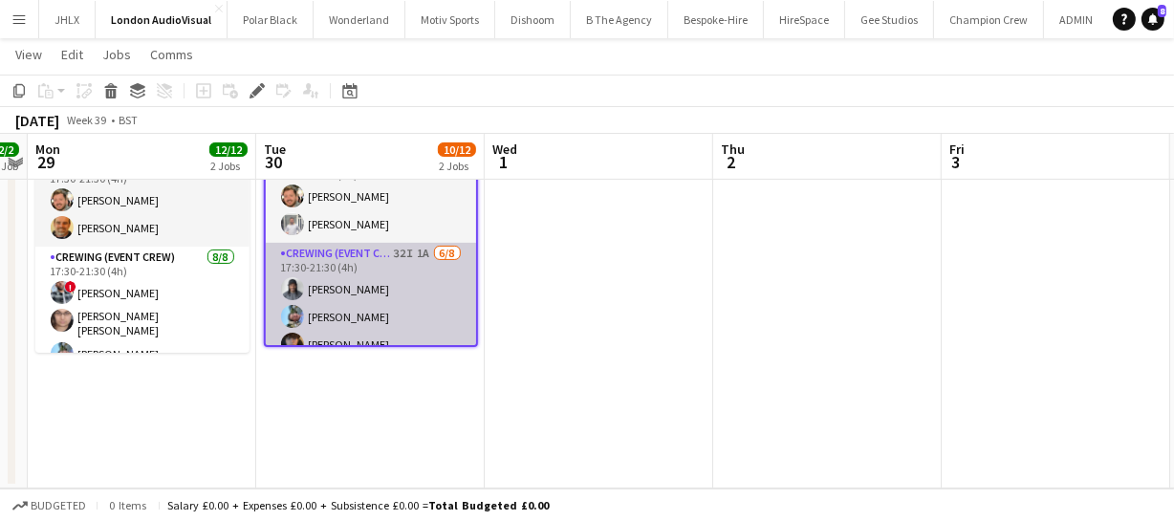
click at [409, 249] on app-card-role "Crewing (Event Crew) 32I 1A [DATE] 17:30-21:30 (4h) [PERSON_NAME] [PERSON_NAME]…" at bounding box center [371, 372] width 210 height 259
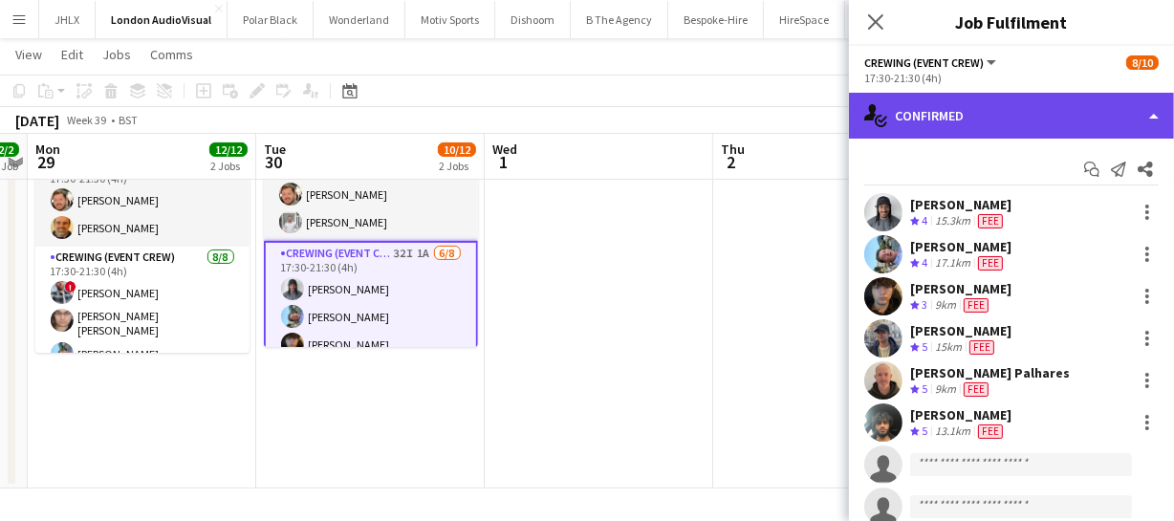
click at [1009, 125] on div "single-neutral-actions-check-2 Confirmed" at bounding box center [1011, 116] width 325 height 46
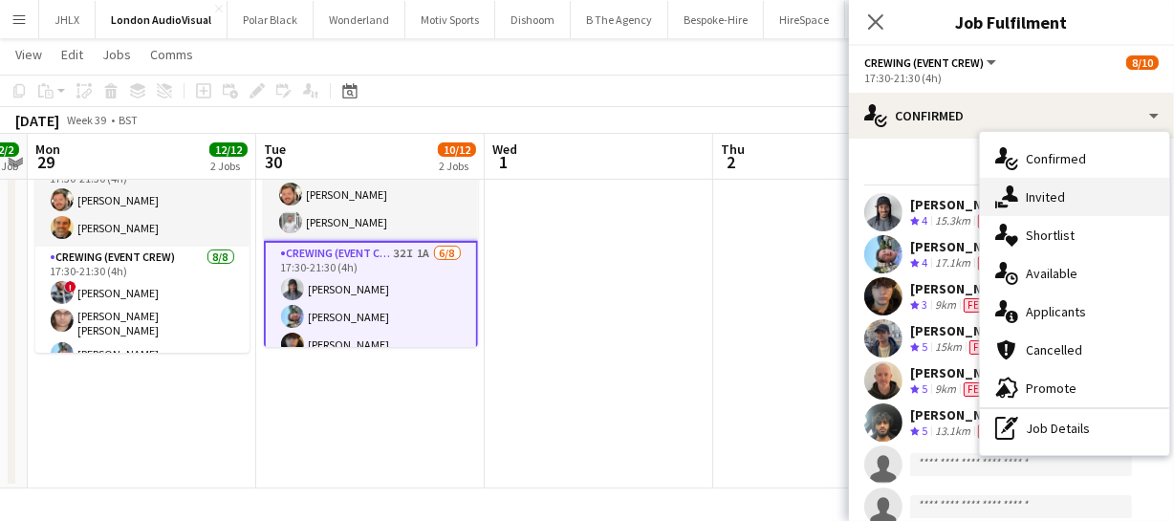
click at [1019, 199] on div "single-neutral-actions-share-1 Invited" at bounding box center [1074, 197] width 189 height 38
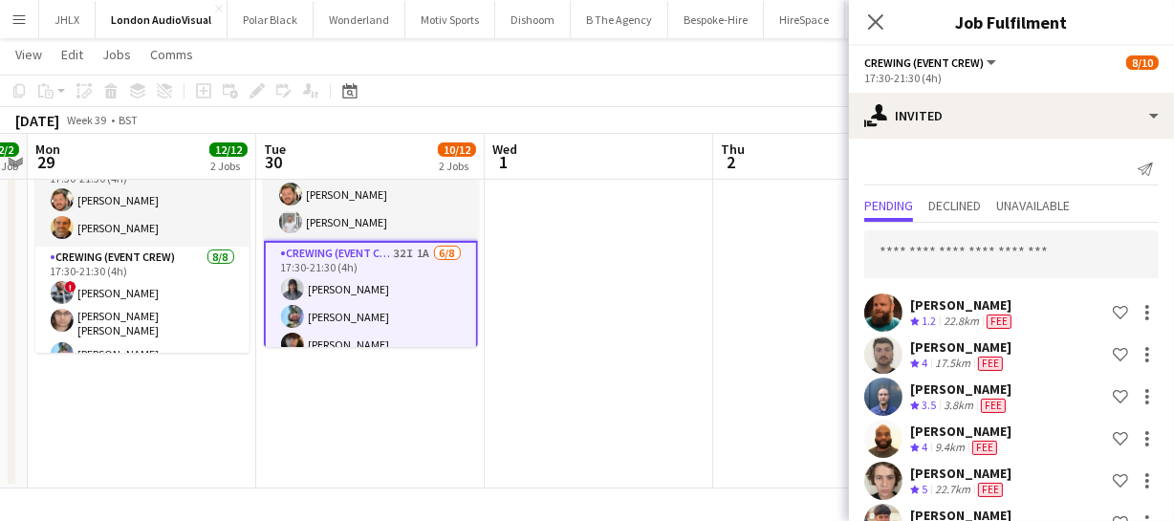
click at [1005, 257] on input "text" at bounding box center [1011, 254] width 295 height 48
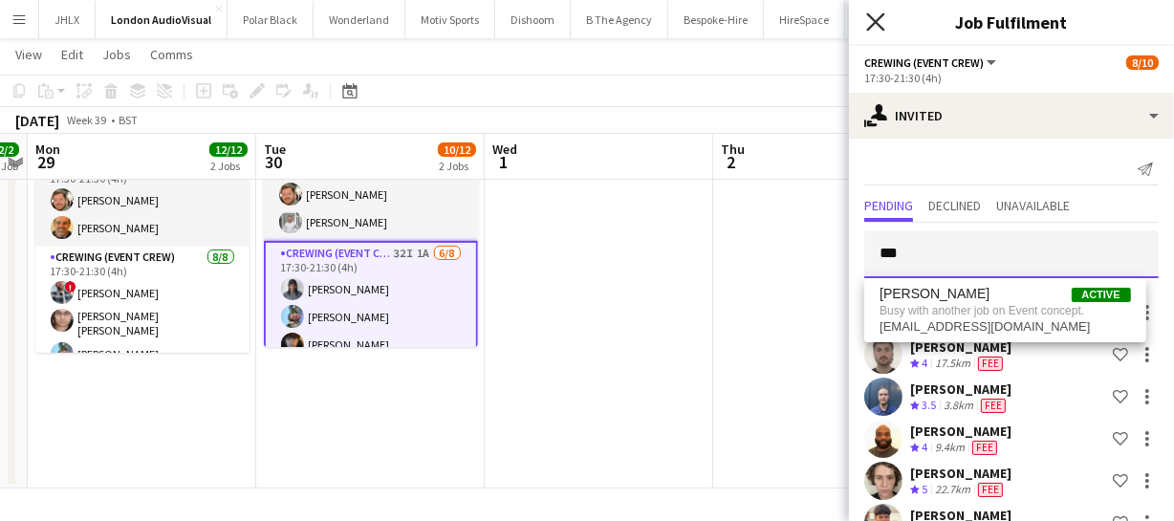
type input "***"
click at [881, 28] on icon at bounding box center [875, 21] width 18 height 18
